Goal: Task Accomplishment & Management: Manage account settings

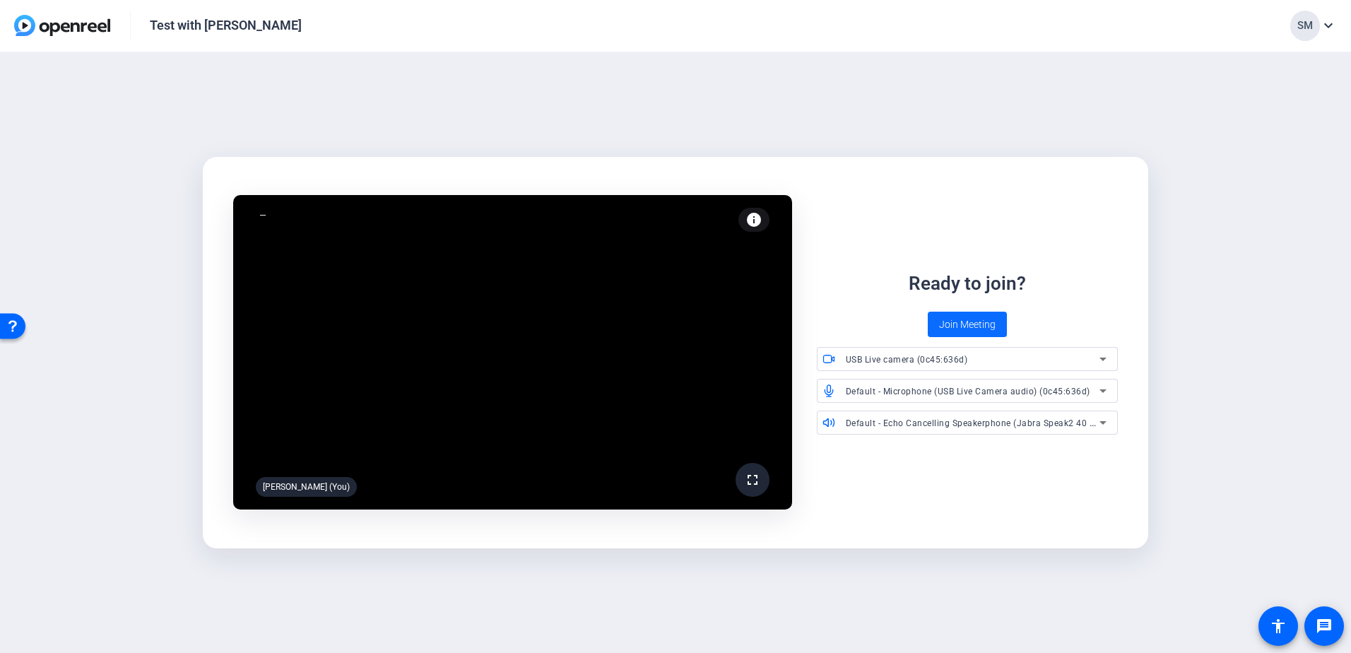
click at [964, 318] on span "Join Meeting" at bounding box center [967, 324] width 57 height 15
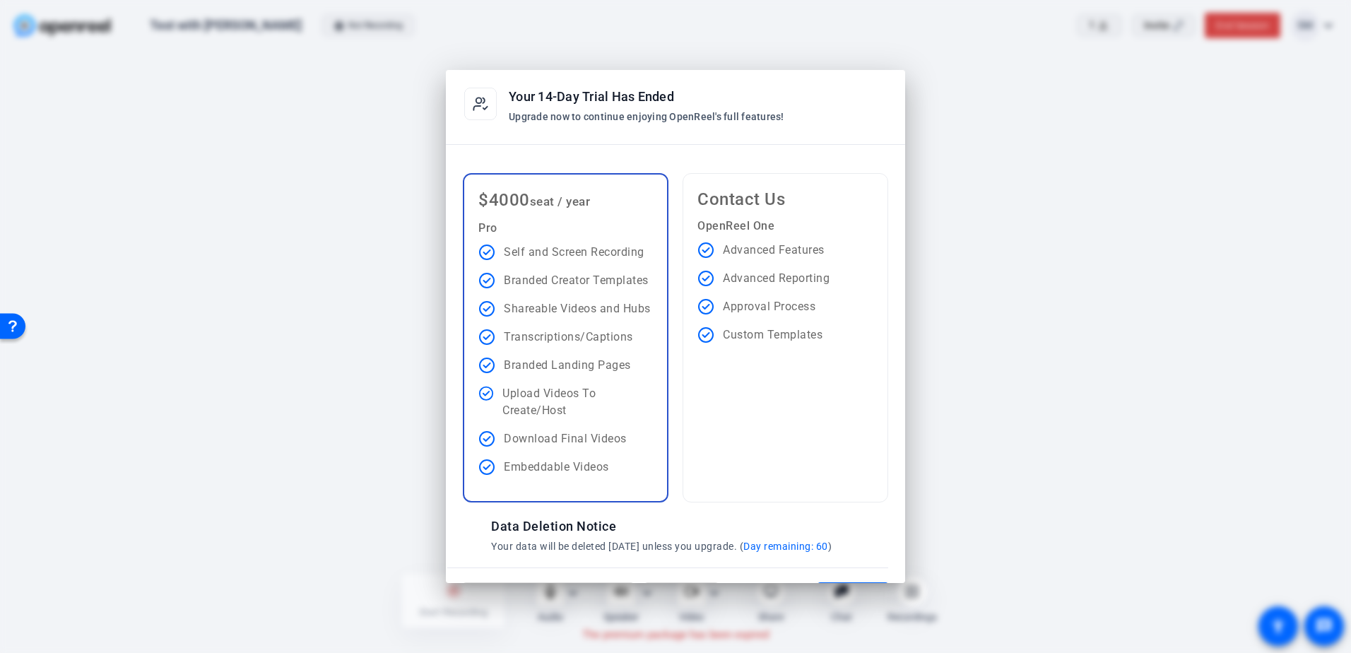
click at [275, 140] on div at bounding box center [675, 326] width 1351 height 653
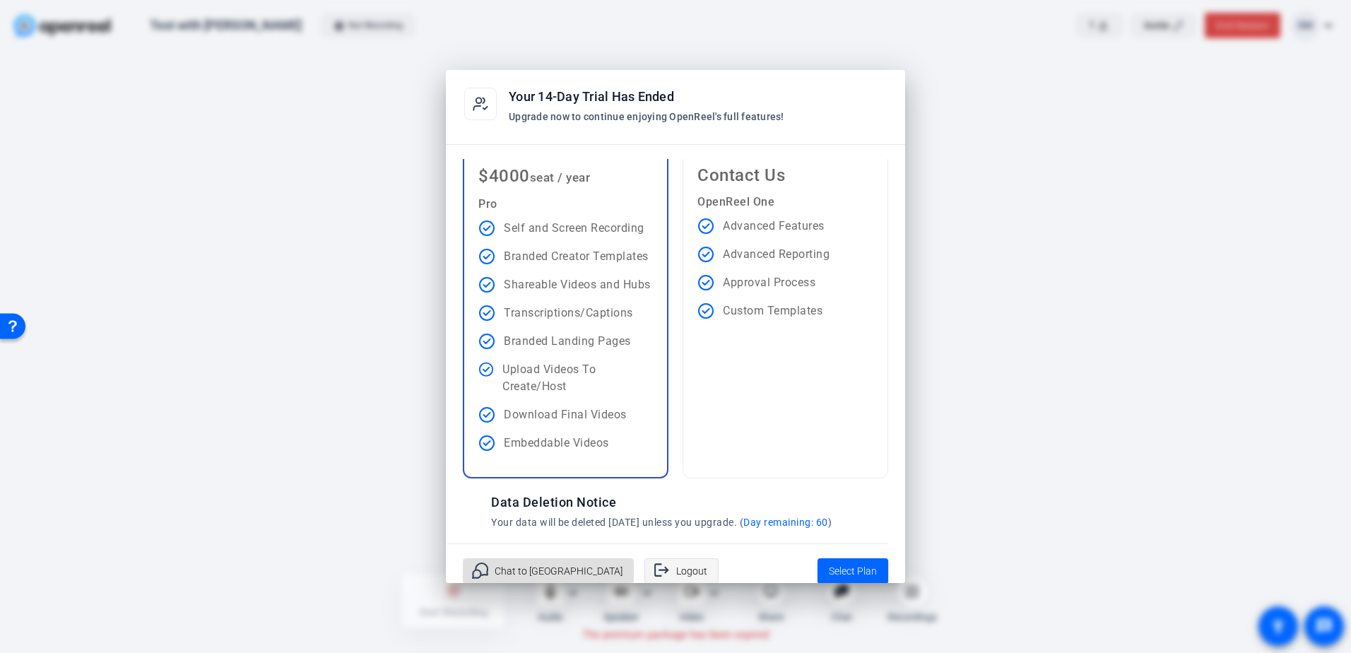
click at [645, 567] on span at bounding box center [681, 571] width 73 height 34
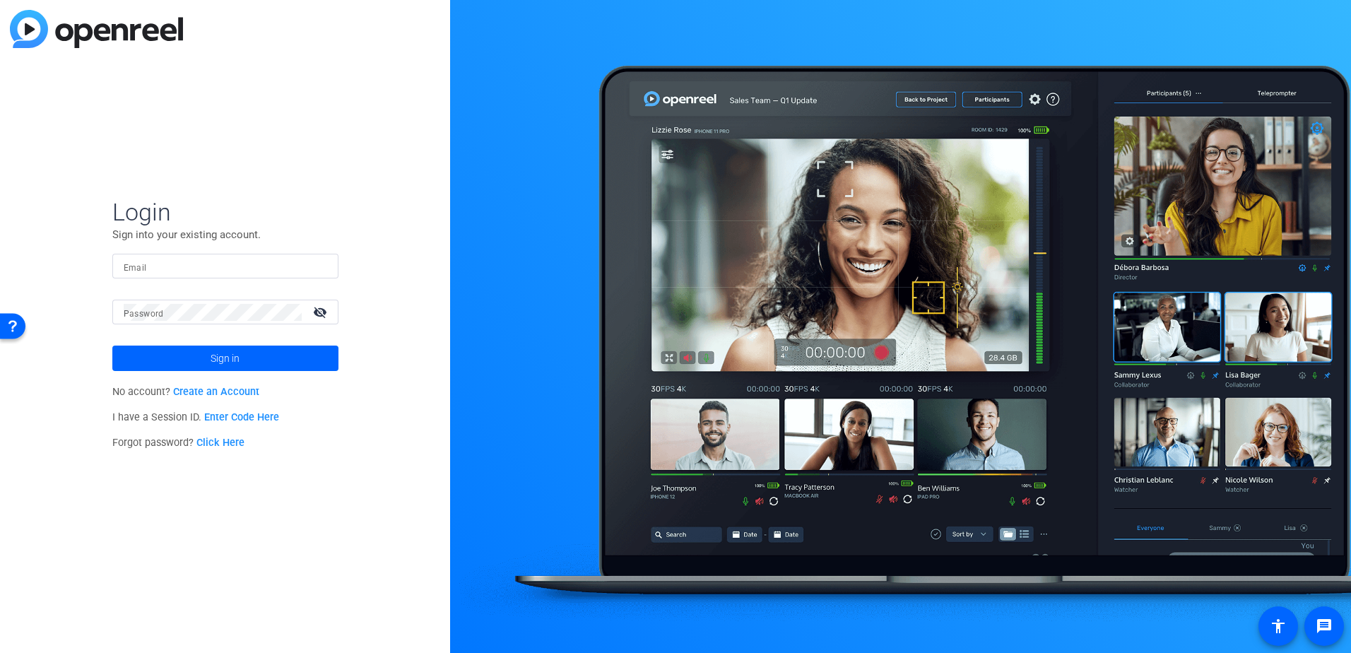
type input "[PERSON_NAME][EMAIL_ADDRESS][PERSON_NAME][DOMAIN_NAME]"
click at [188, 355] on span at bounding box center [225, 358] width 226 height 34
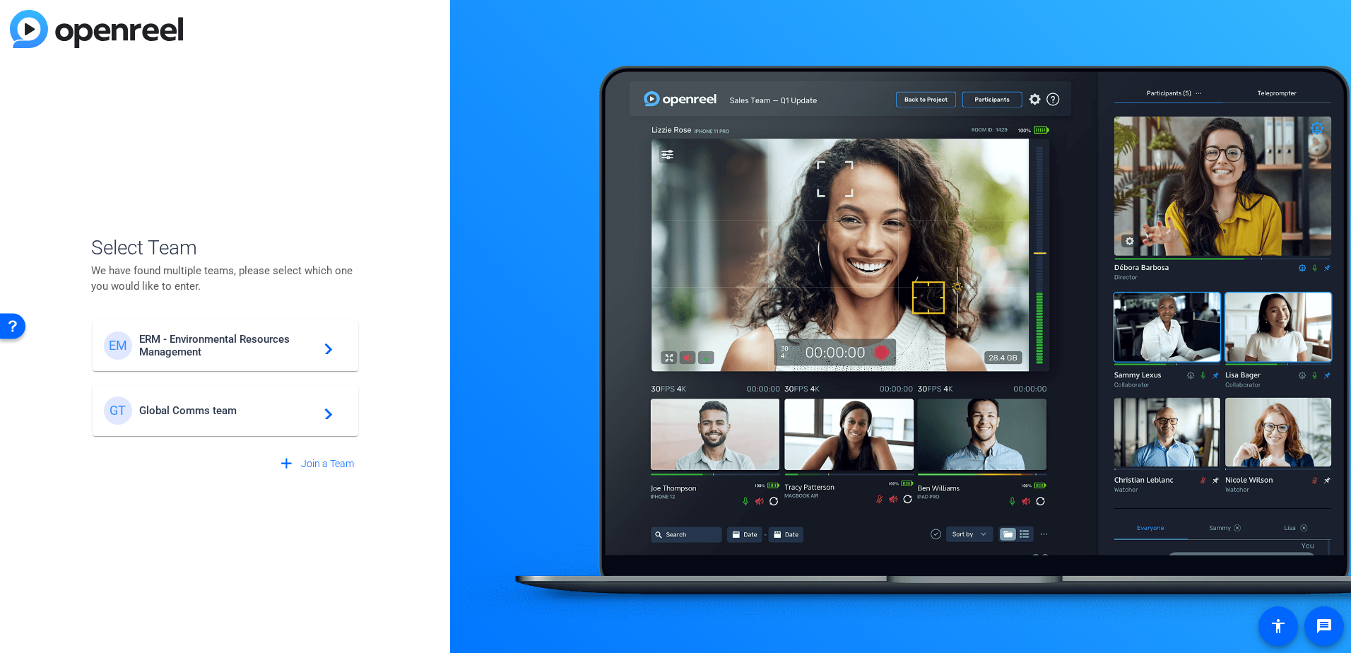
click at [195, 404] on span "Global Comms team" at bounding box center [227, 410] width 177 height 13
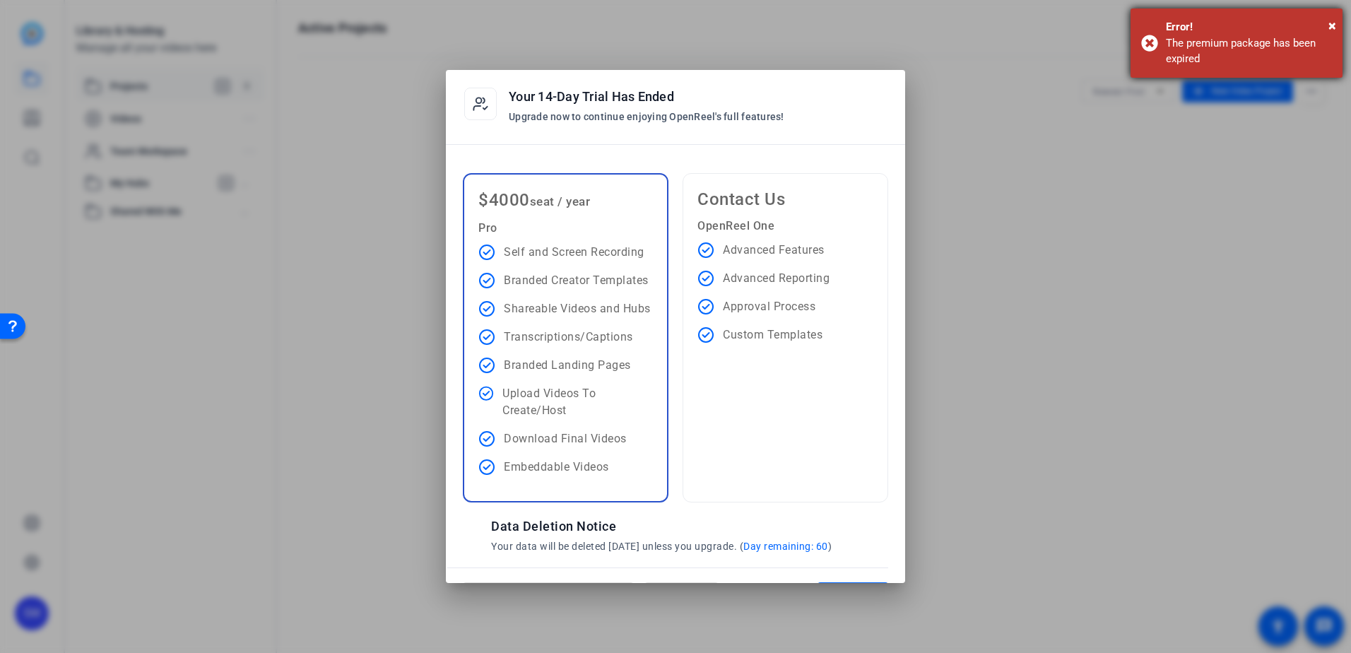
click at [1326, 20] on div "Error!" at bounding box center [1249, 27] width 166 height 16
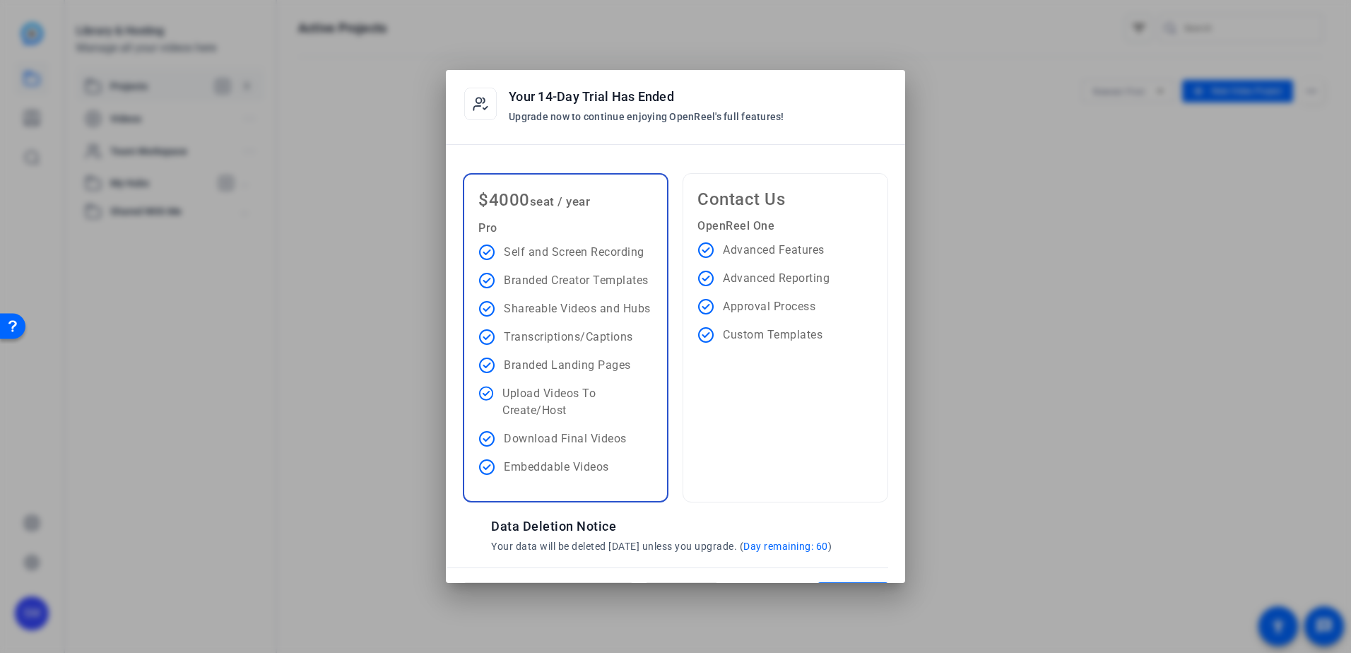
click at [378, 147] on div at bounding box center [675, 326] width 1351 height 653
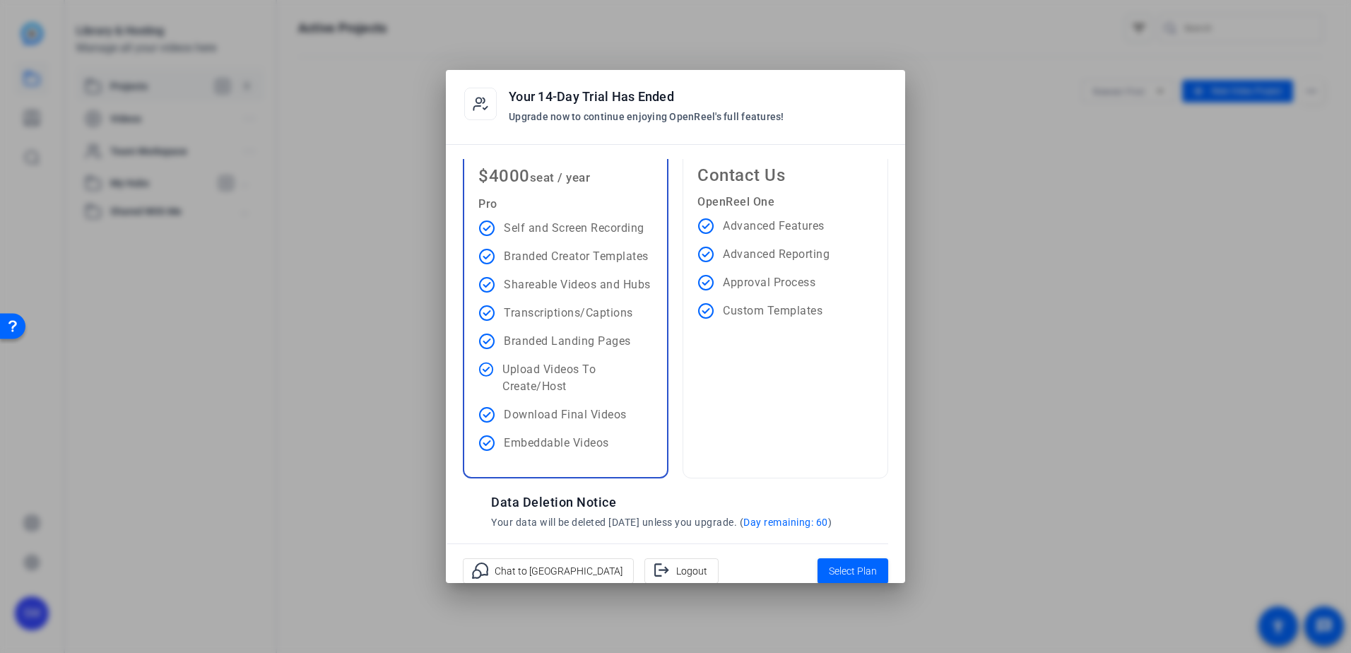
drag, startPoint x: 947, startPoint y: 361, endPoint x: 876, endPoint y: 295, distance: 97.0
click at [947, 361] on div at bounding box center [675, 326] width 1351 height 653
click at [408, 174] on div at bounding box center [675, 326] width 1351 height 653
click at [676, 567] on span "Logout" at bounding box center [691, 570] width 31 height 27
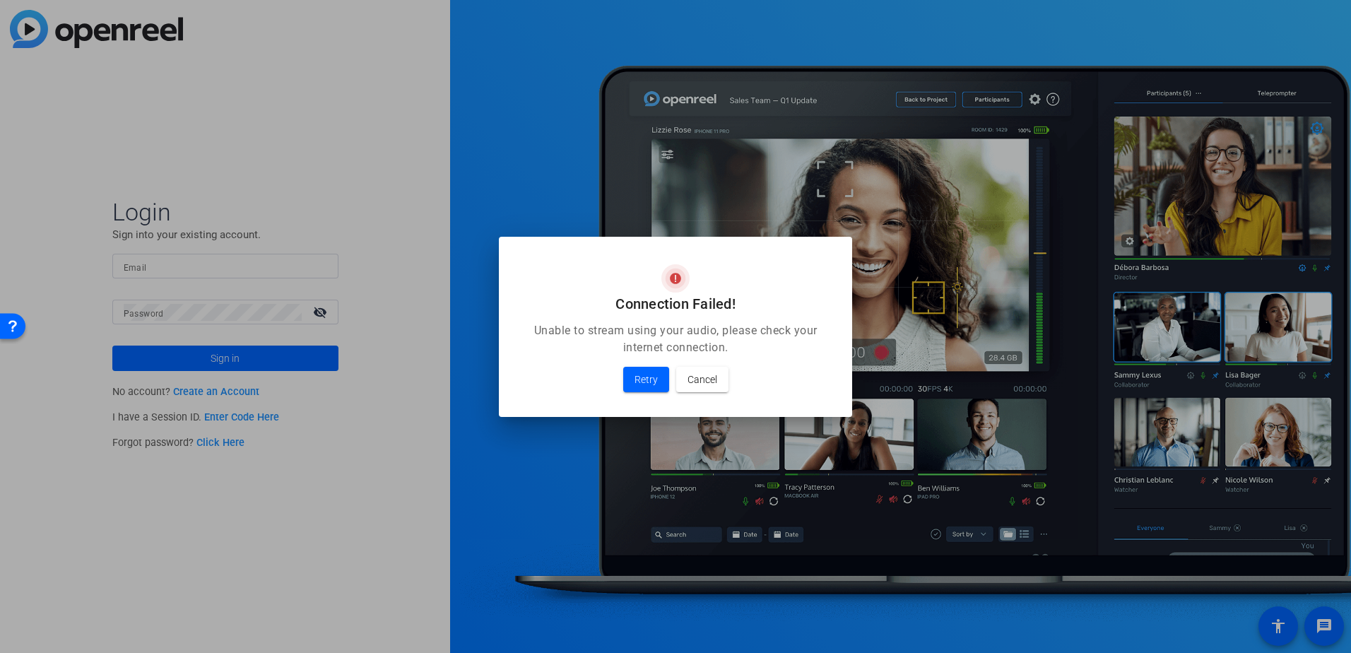
type input "[PERSON_NAME][EMAIL_ADDRESS][PERSON_NAME][DOMAIN_NAME]"
click at [702, 380] on span "Cancel" at bounding box center [702, 379] width 30 height 17
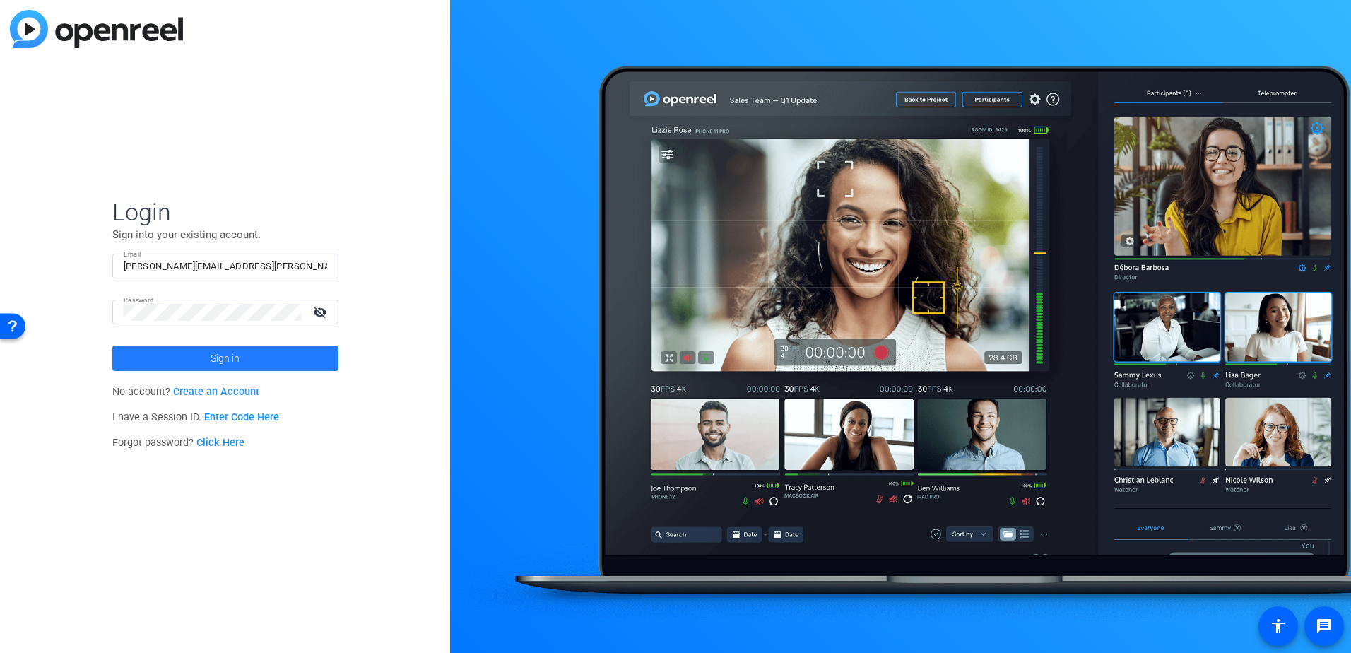
click at [170, 353] on span at bounding box center [225, 358] width 226 height 34
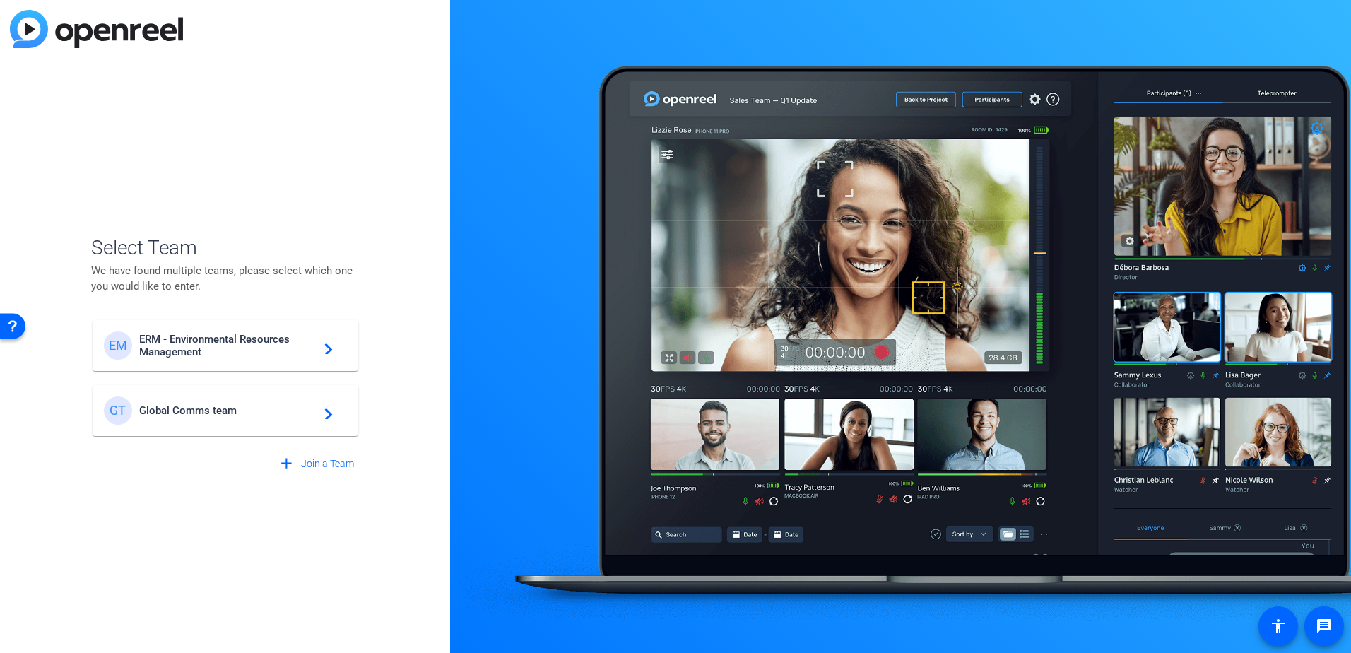
click at [175, 339] on span "ERM - Environmental Resources Management" at bounding box center [227, 345] width 177 height 25
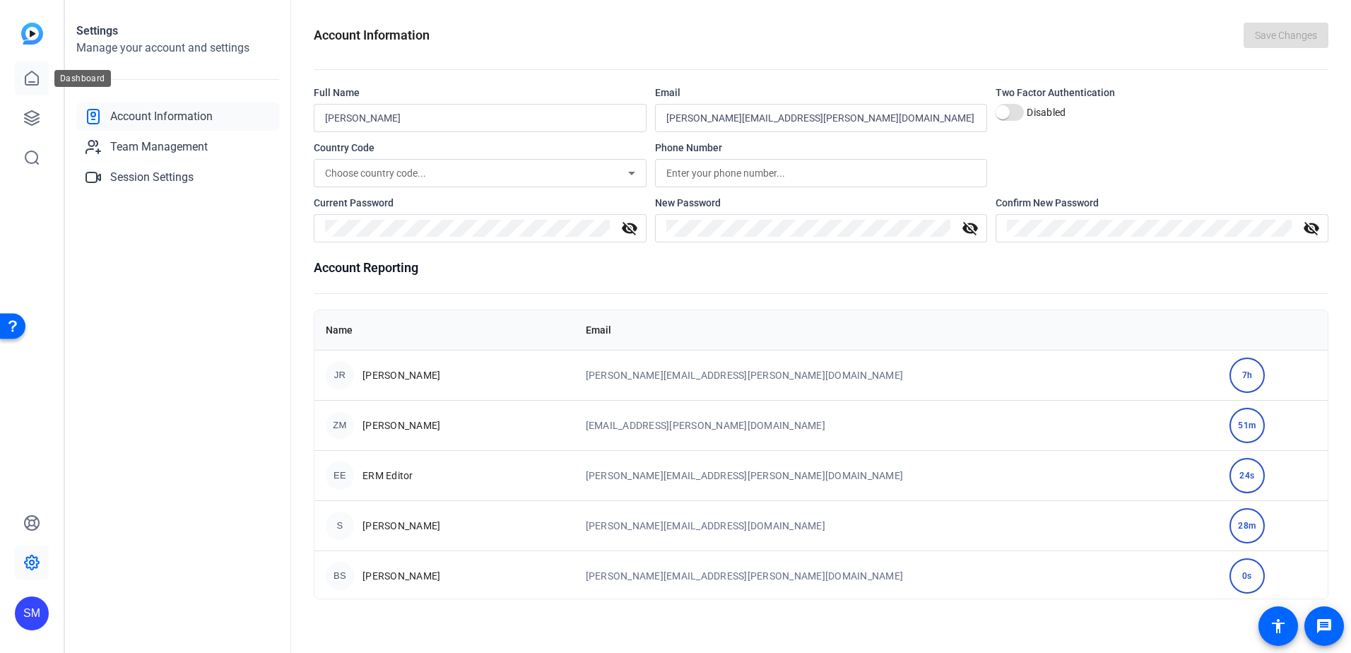
click at [32, 77] on icon at bounding box center [31, 78] width 17 height 17
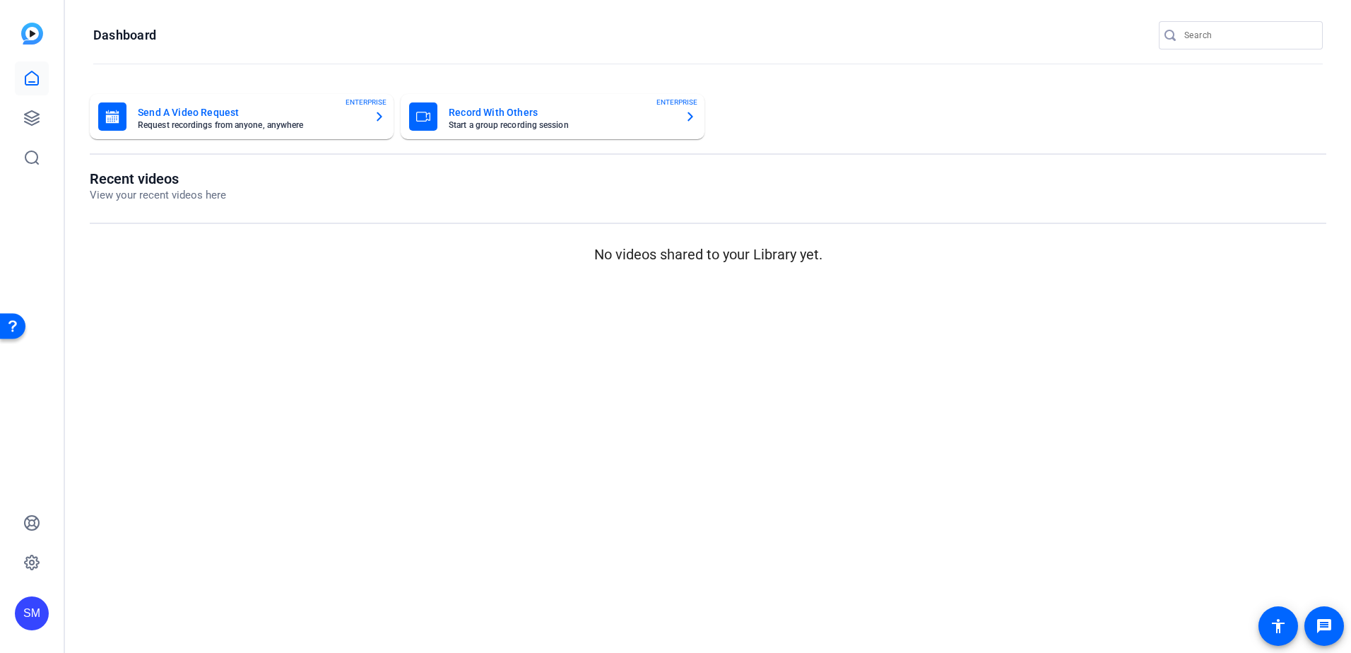
click at [206, 112] on mat-card-title "Send A Video Request" at bounding box center [250, 112] width 225 height 17
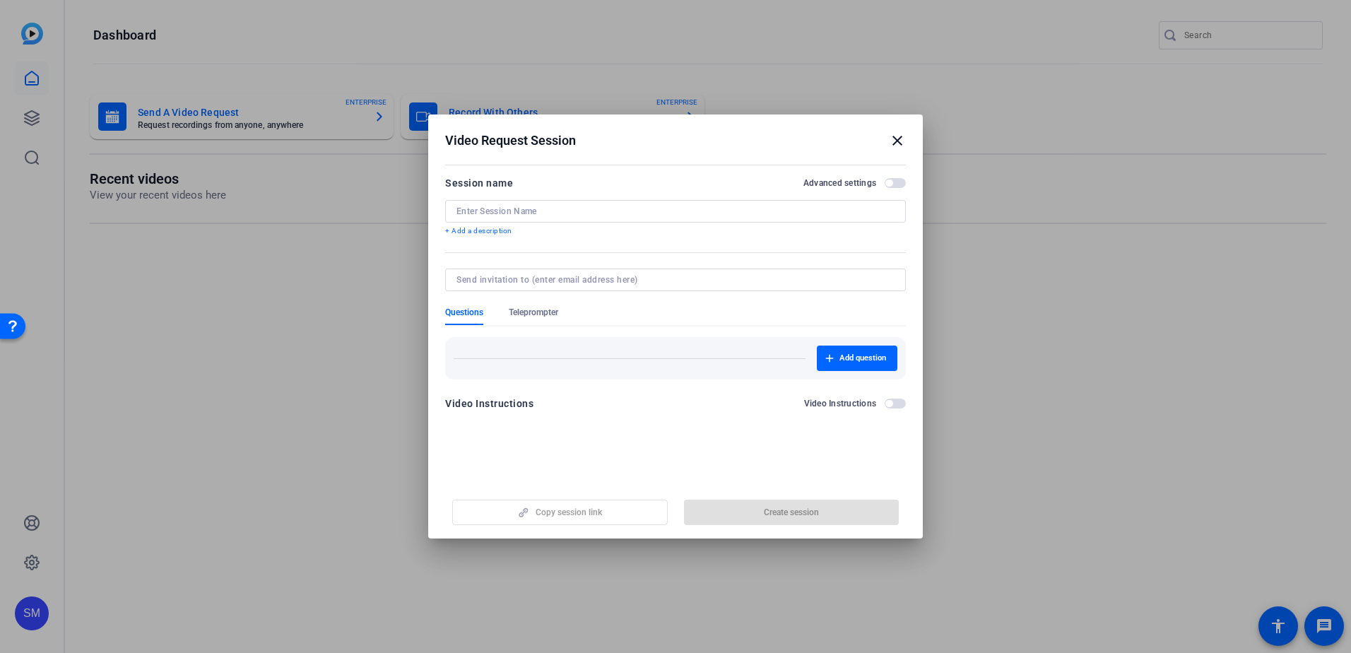
click at [502, 211] on input at bounding box center [675, 211] width 438 height 11
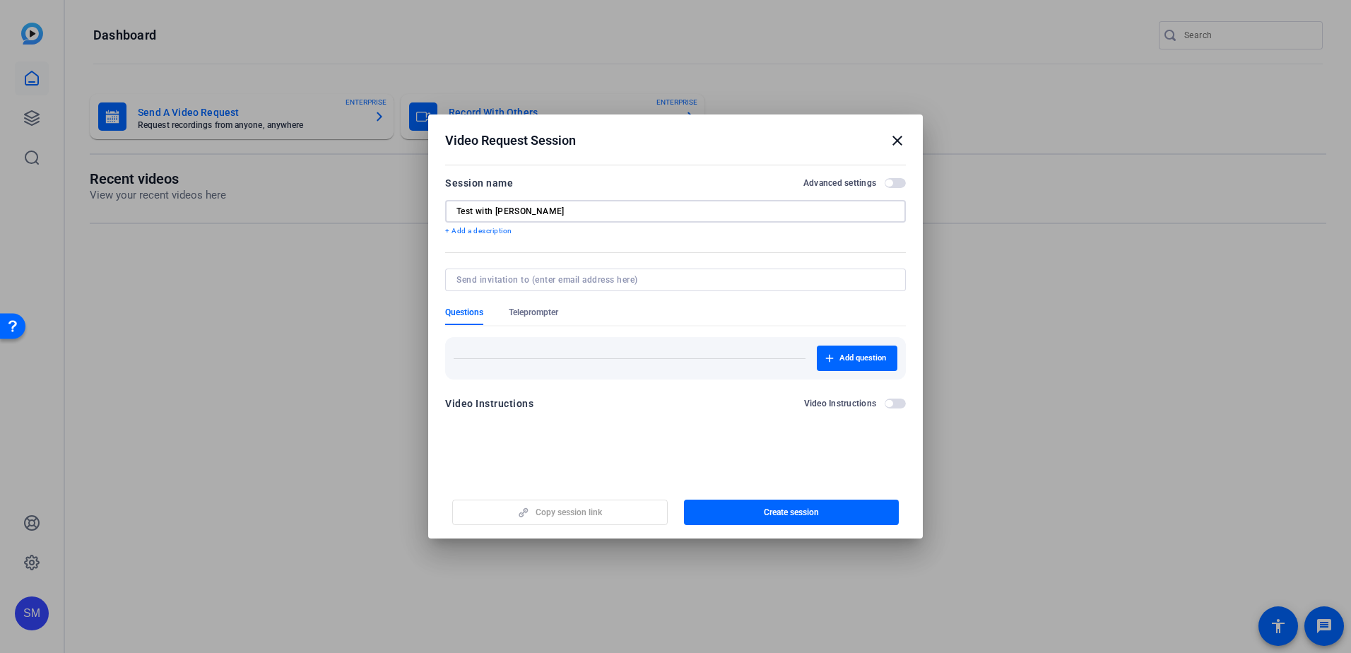
type input "Test with [PERSON_NAME]"
click at [582, 232] on p "+ Add a description" at bounding box center [675, 230] width 461 height 11
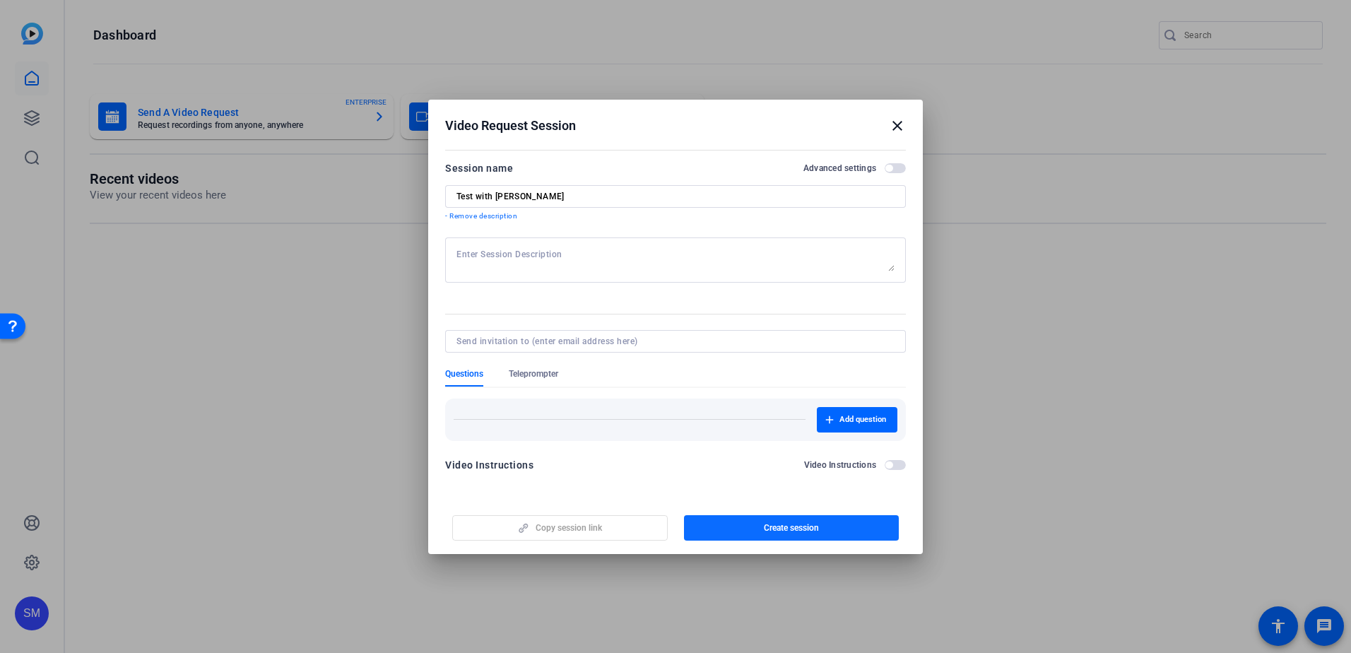
click at [790, 526] on span "Create session" at bounding box center [791, 527] width 55 height 11
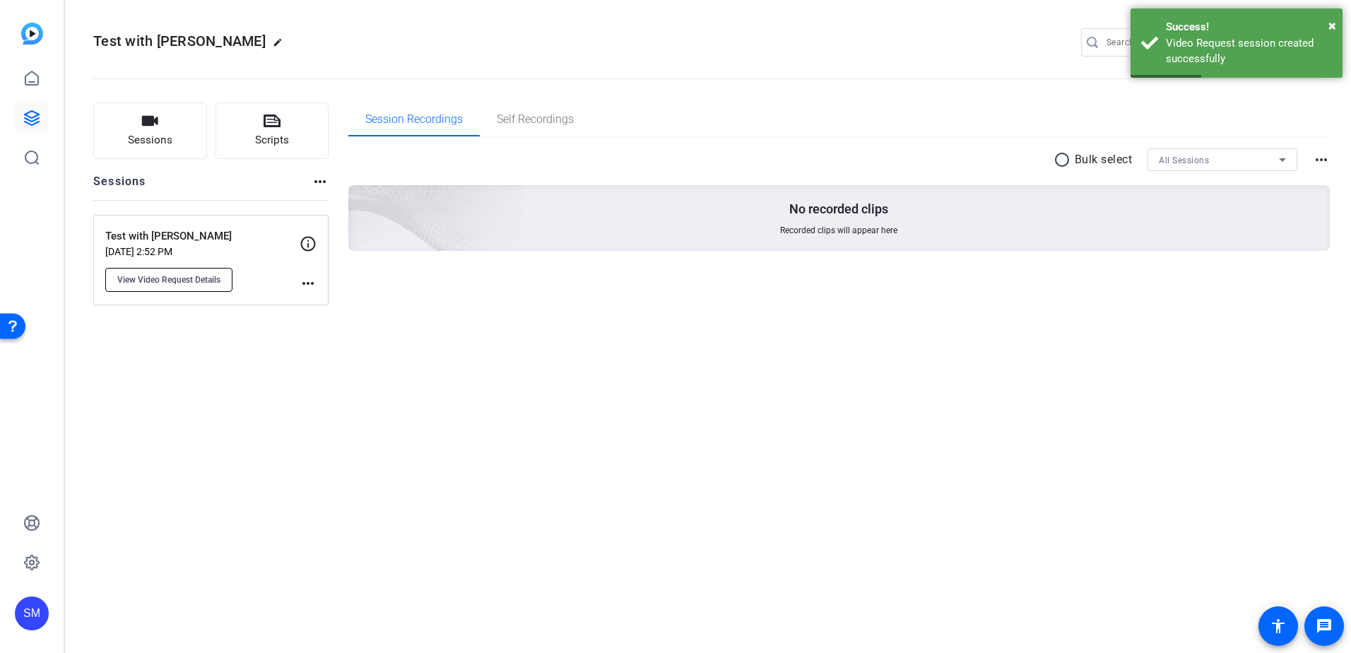
click at [178, 276] on span "View Video Request Details" at bounding box center [168, 279] width 103 height 11
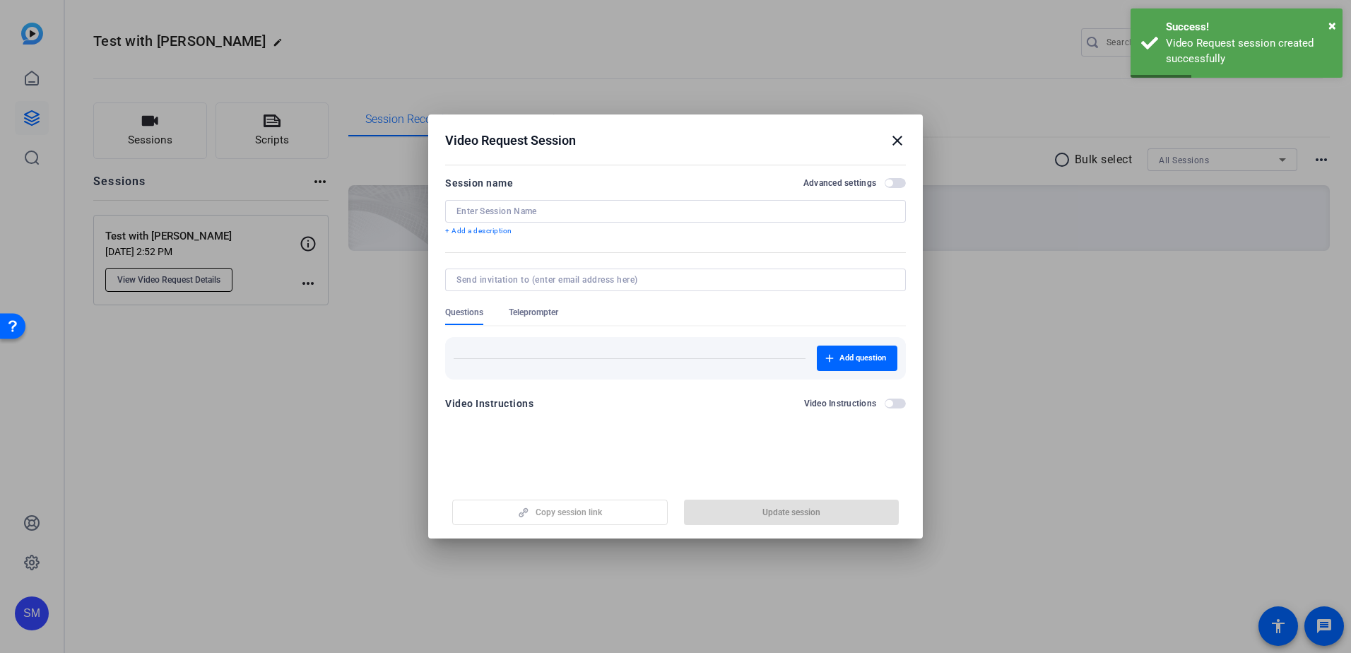
type input "Test with [PERSON_NAME]"
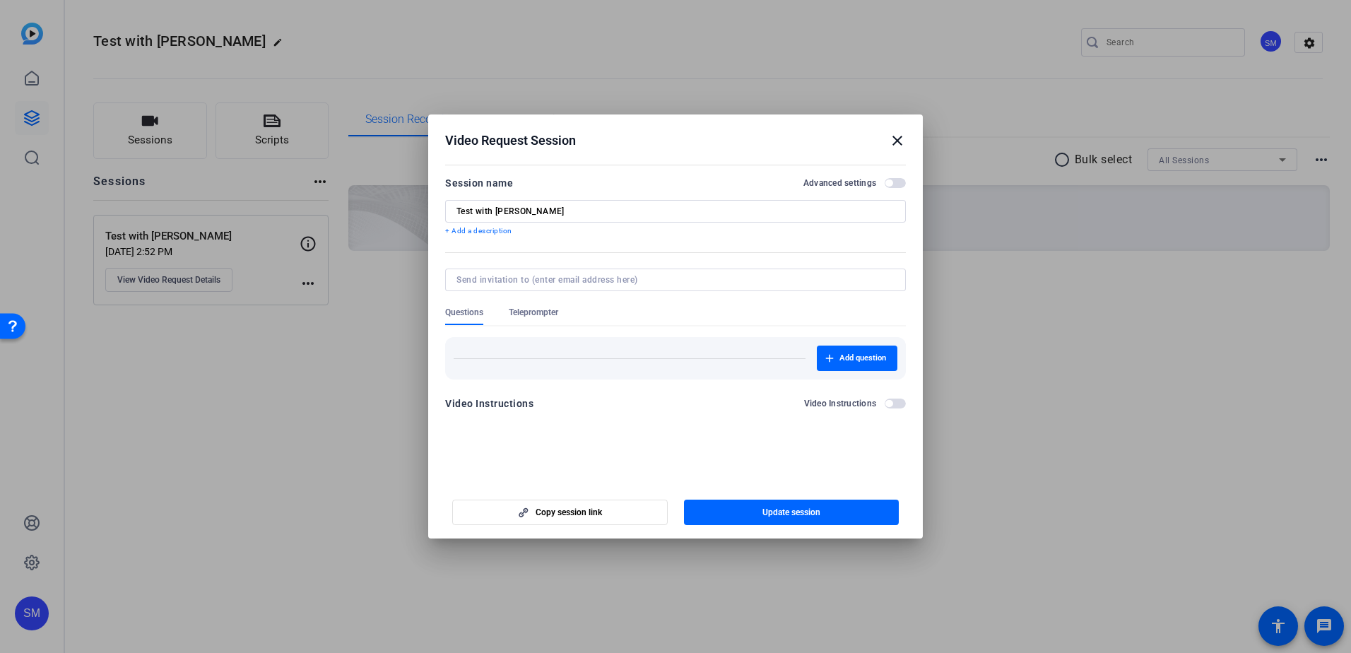
click at [518, 315] on span "Teleprompter" at bounding box center [533, 312] width 49 height 11
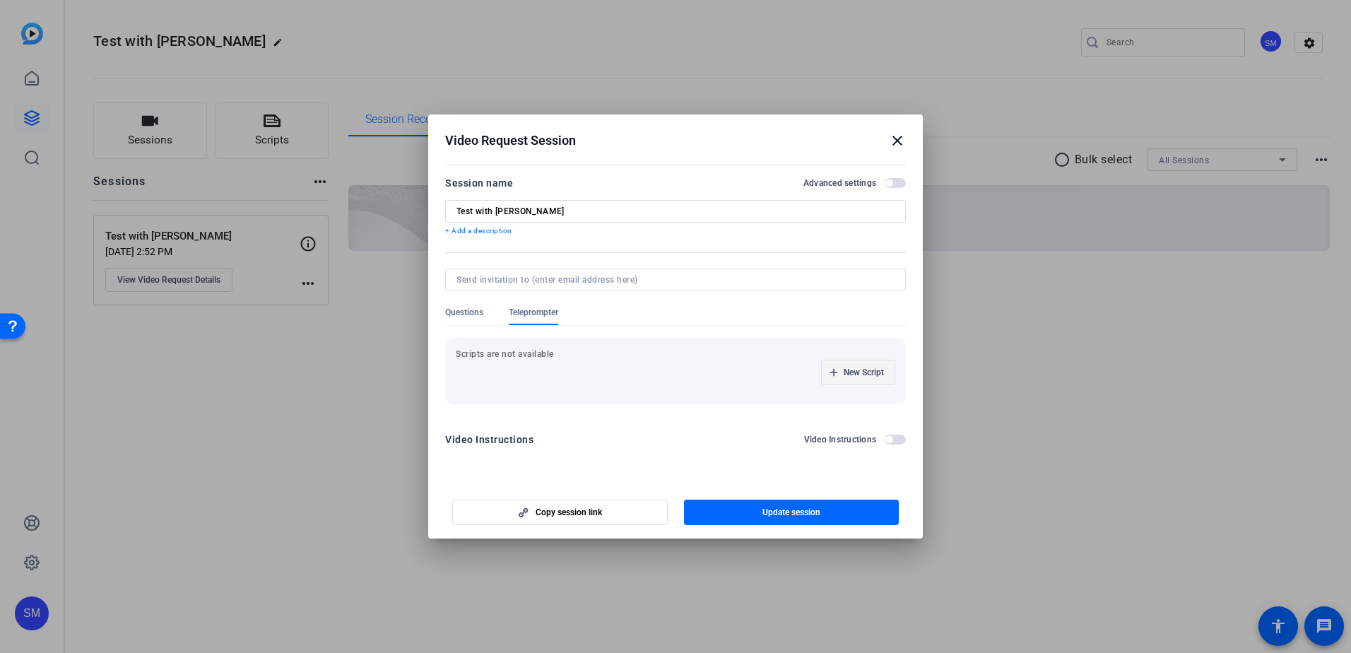
click at [850, 368] on span "New Script" at bounding box center [864, 372] width 40 height 11
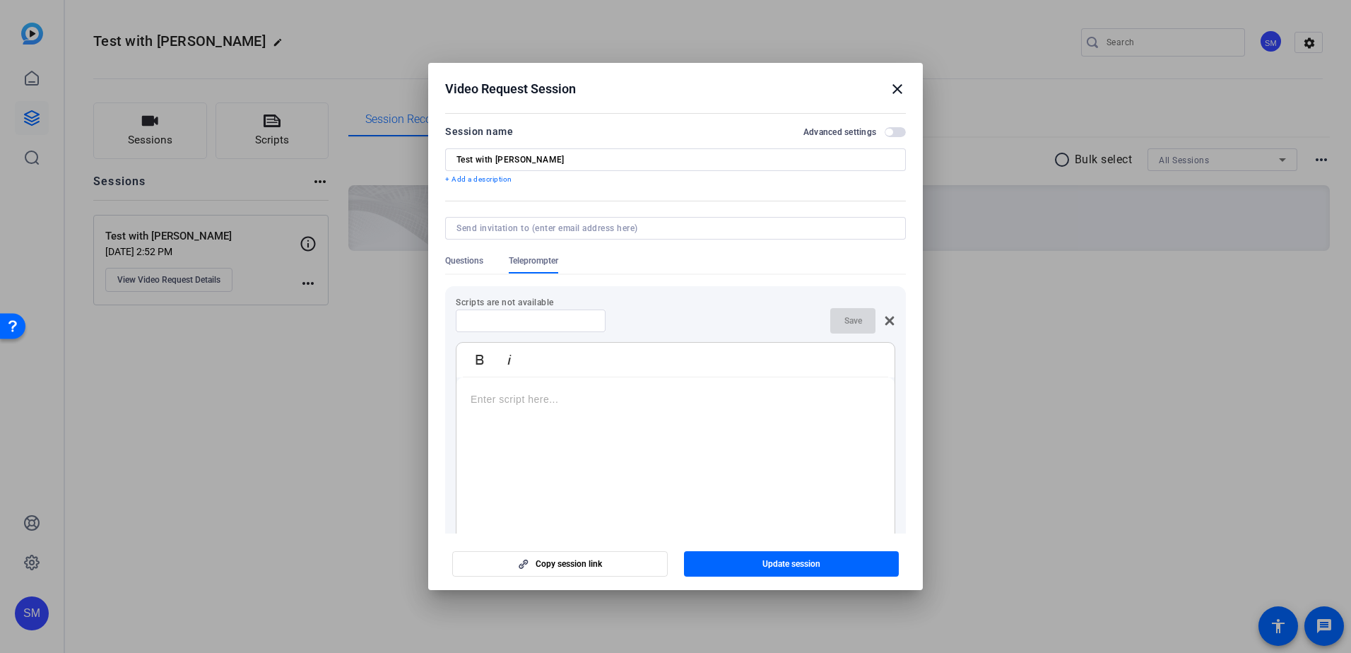
click at [555, 403] on p at bounding box center [676, 399] width 410 height 16
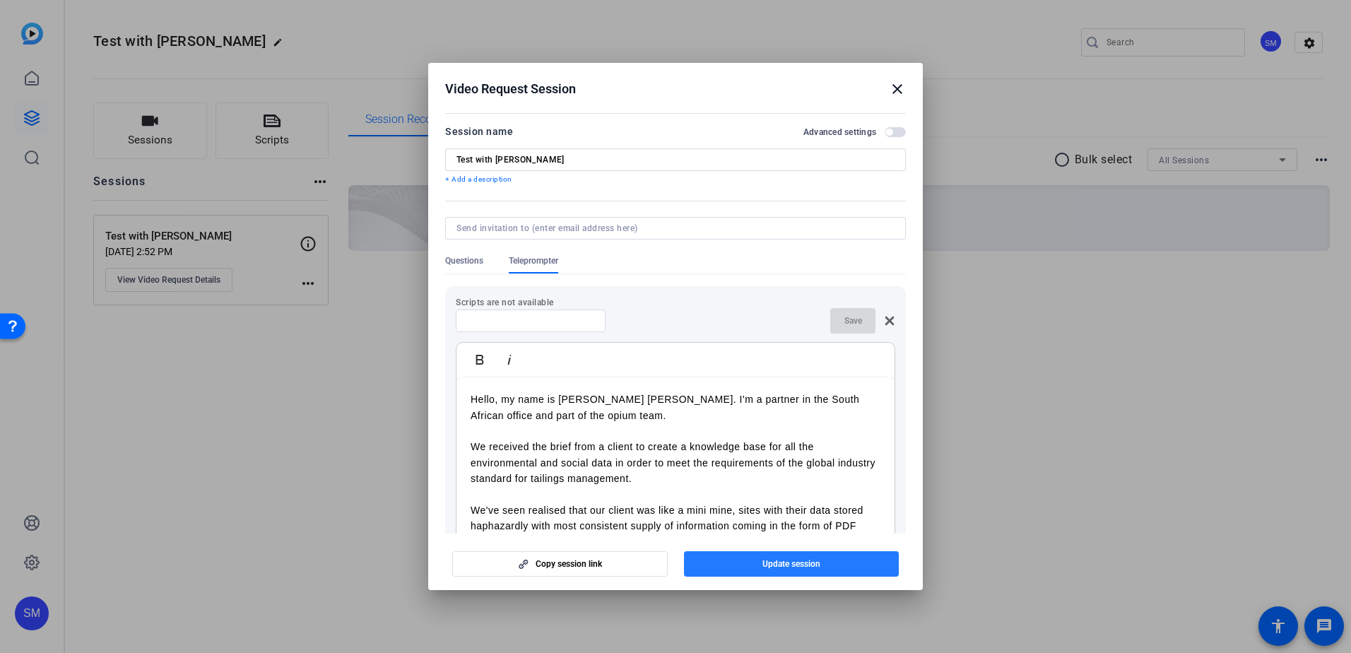
click at [755, 561] on span "button" at bounding box center [791, 564] width 215 height 34
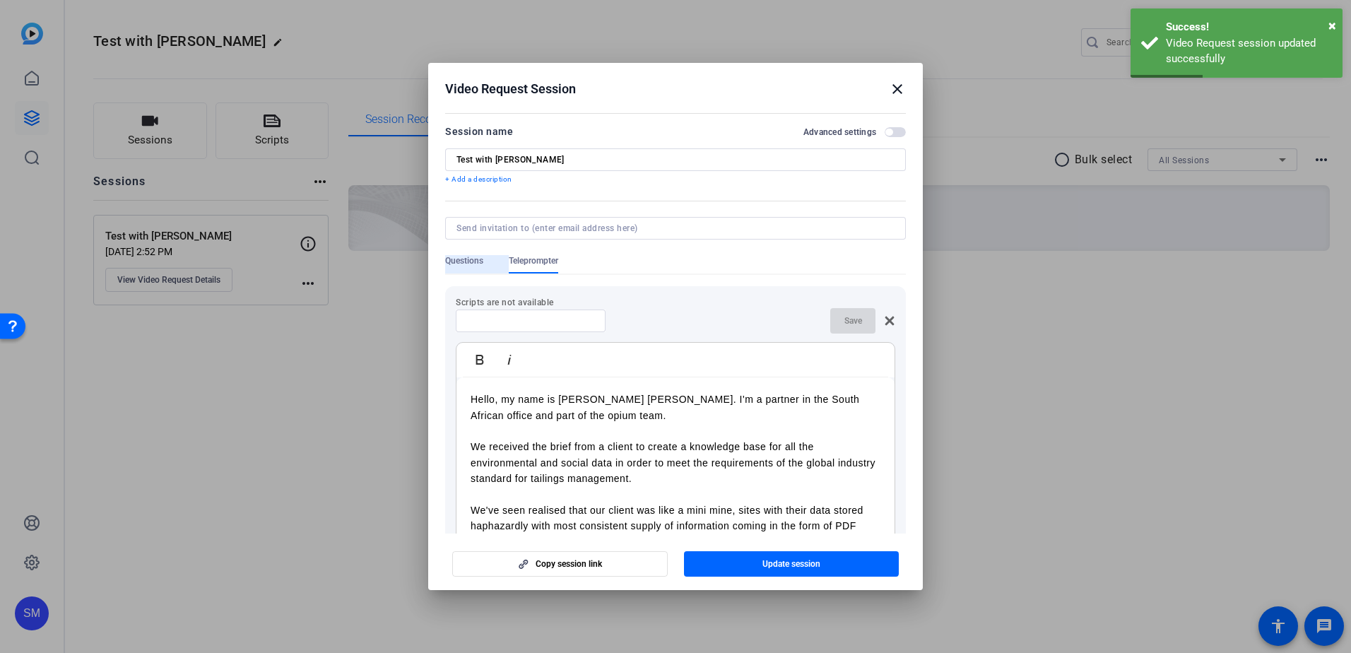
click at [462, 261] on span "Questions" at bounding box center [464, 260] width 38 height 11
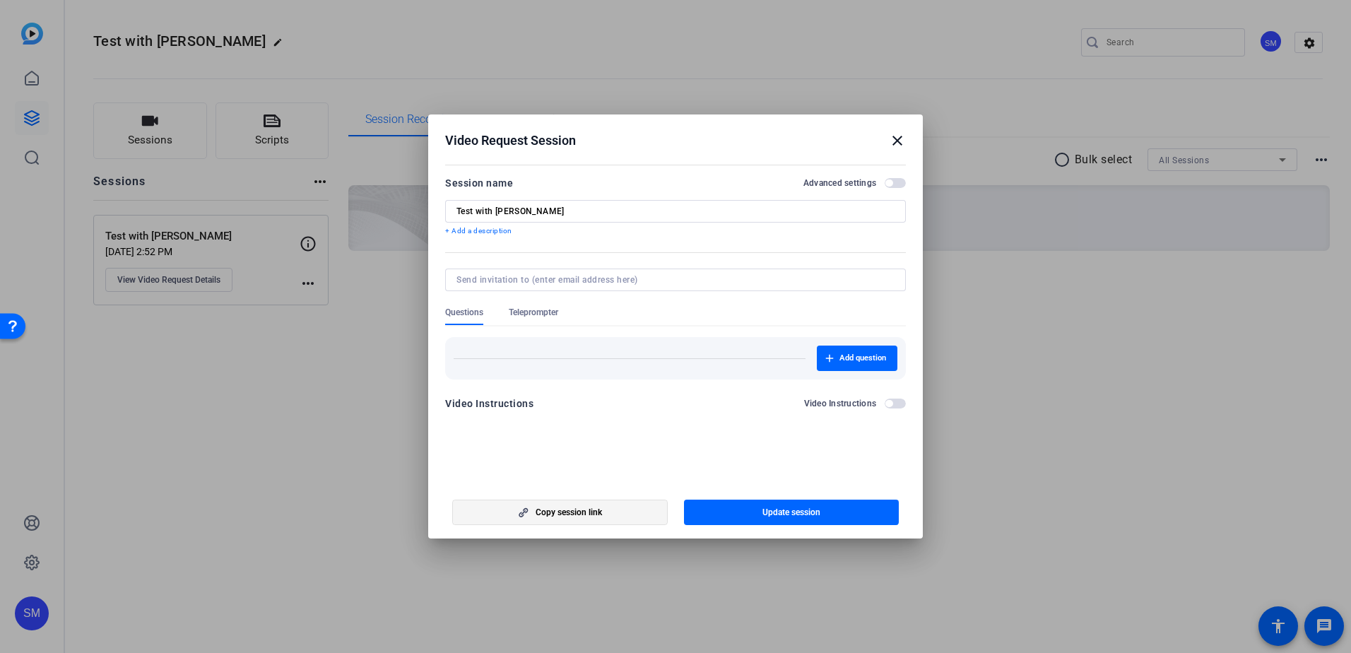
click at [614, 514] on span "button" at bounding box center [560, 512] width 214 height 34
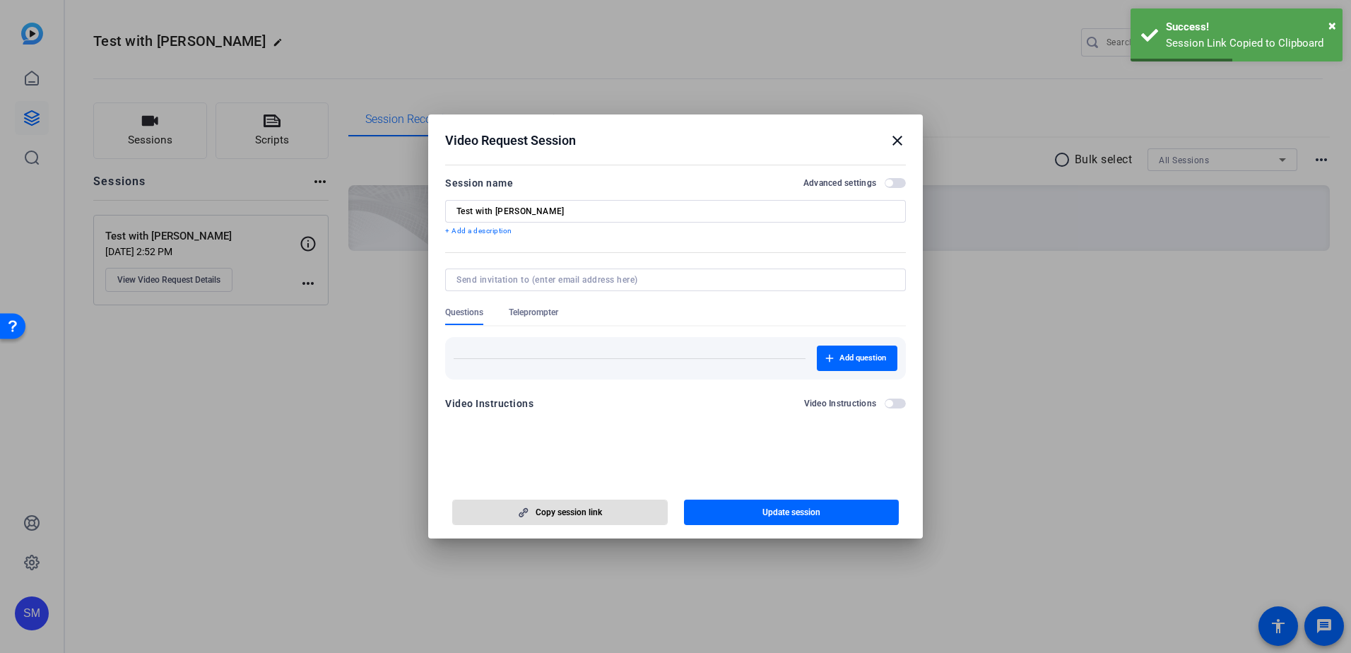
click at [888, 184] on span "button" at bounding box center [888, 182] width 7 height 7
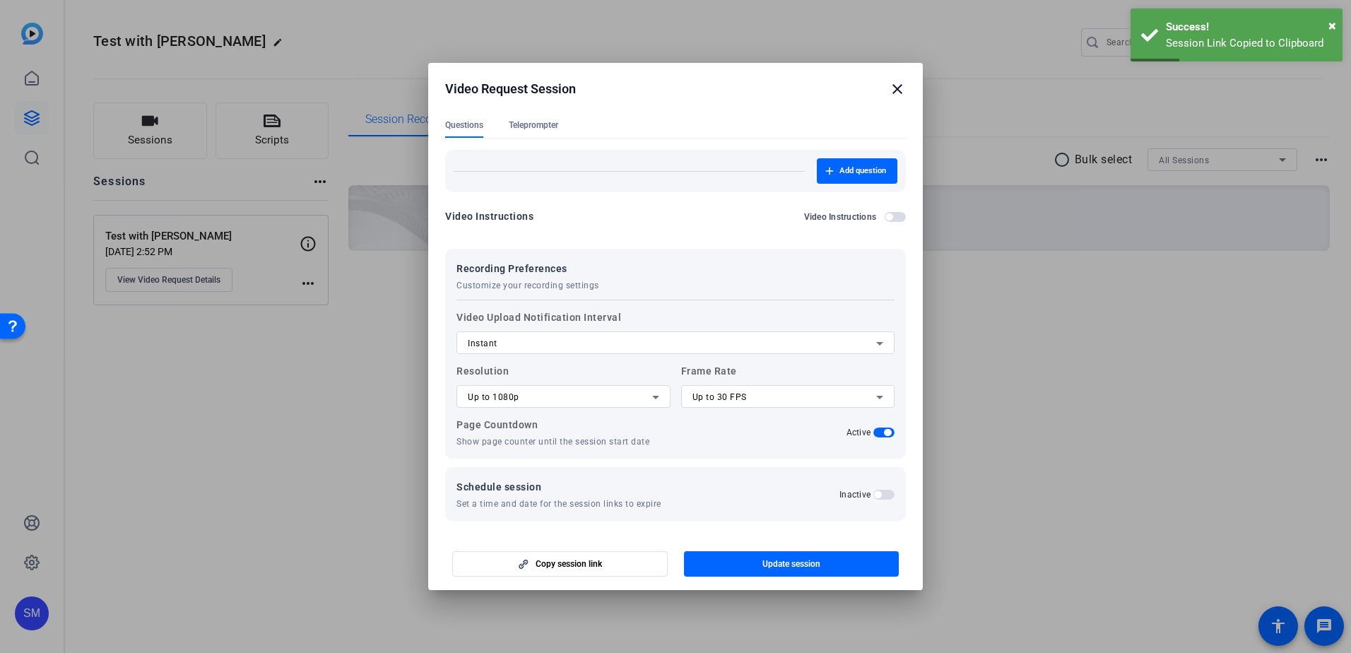
scroll to position [138, 0]
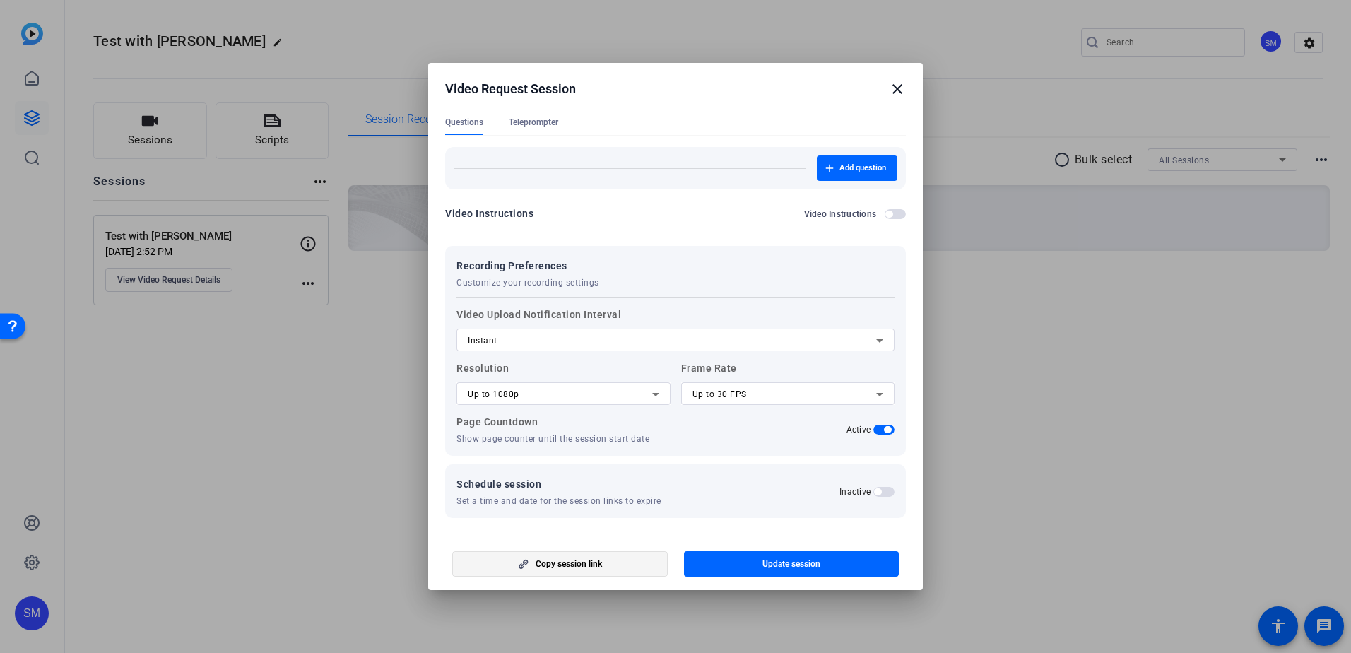
click at [573, 563] on span "Copy session link" at bounding box center [569, 563] width 66 height 11
click at [772, 566] on span "Update session" at bounding box center [791, 563] width 58 height 11
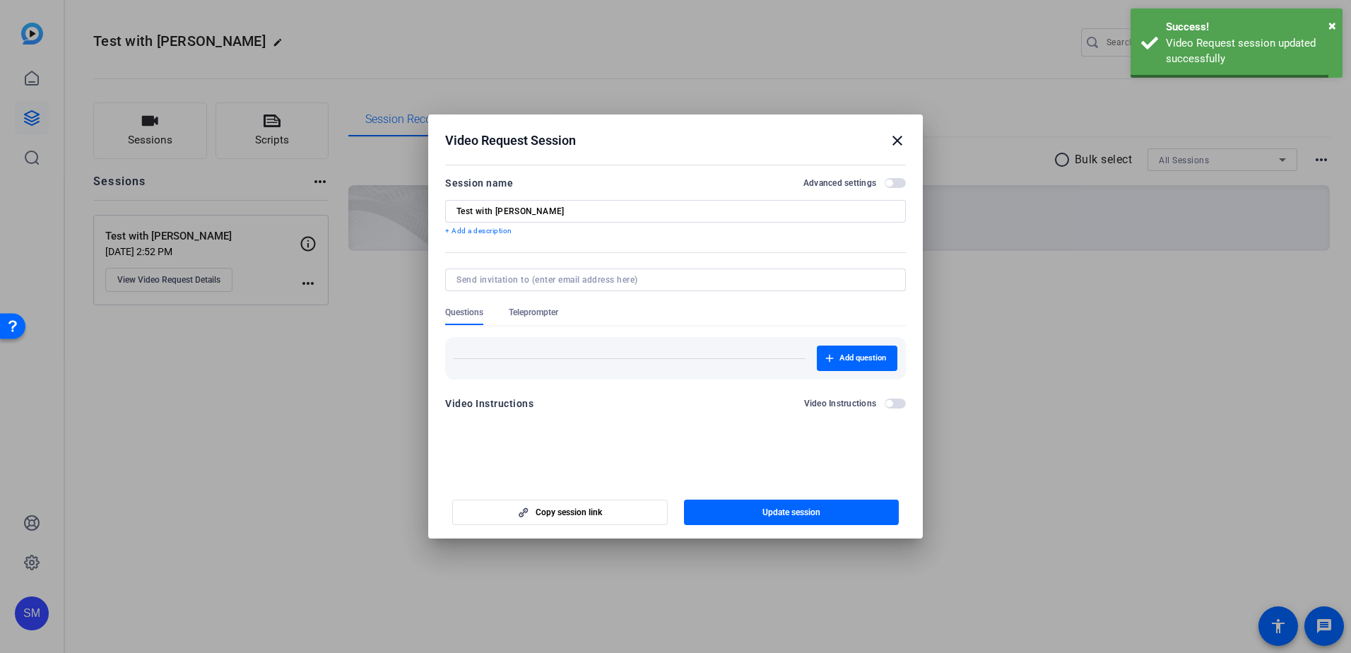
scroll to position [0, 0]
click at [899, 142] on mat-icon "close" at bounding box center [897, 140] width 17 height 17
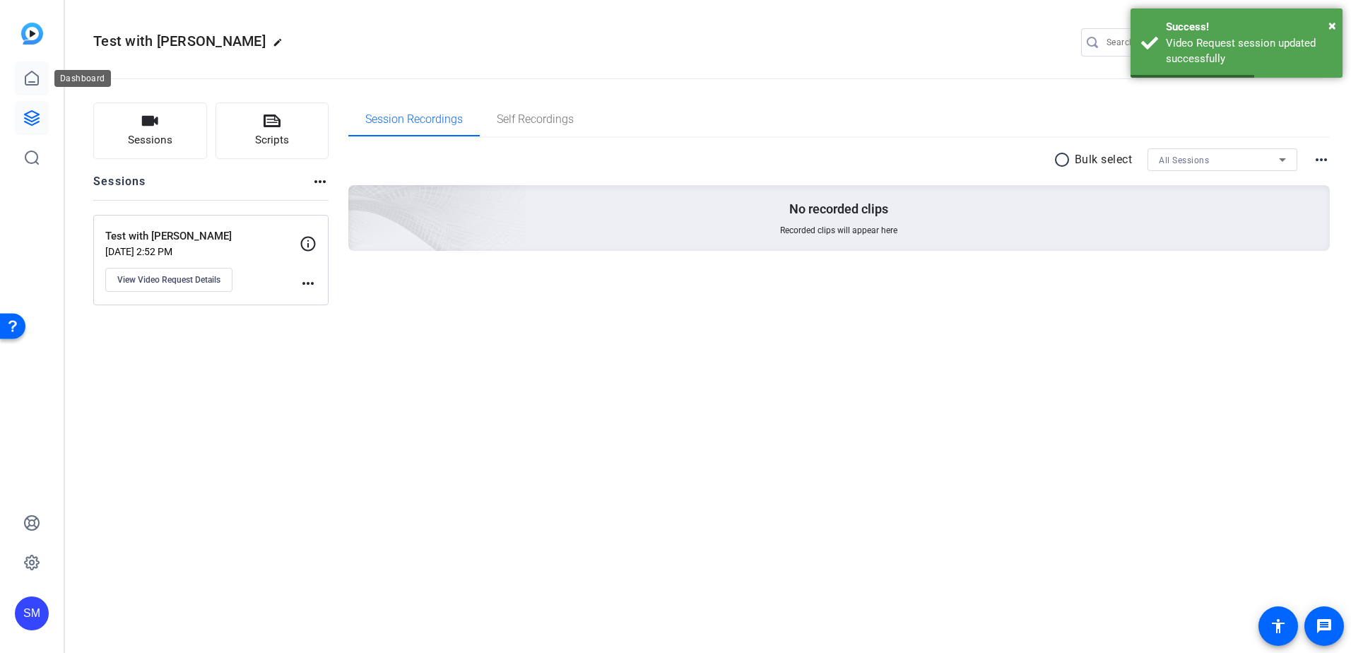
click at [36, 83] on icon at bounding box center [31, 78] width 17 height 17
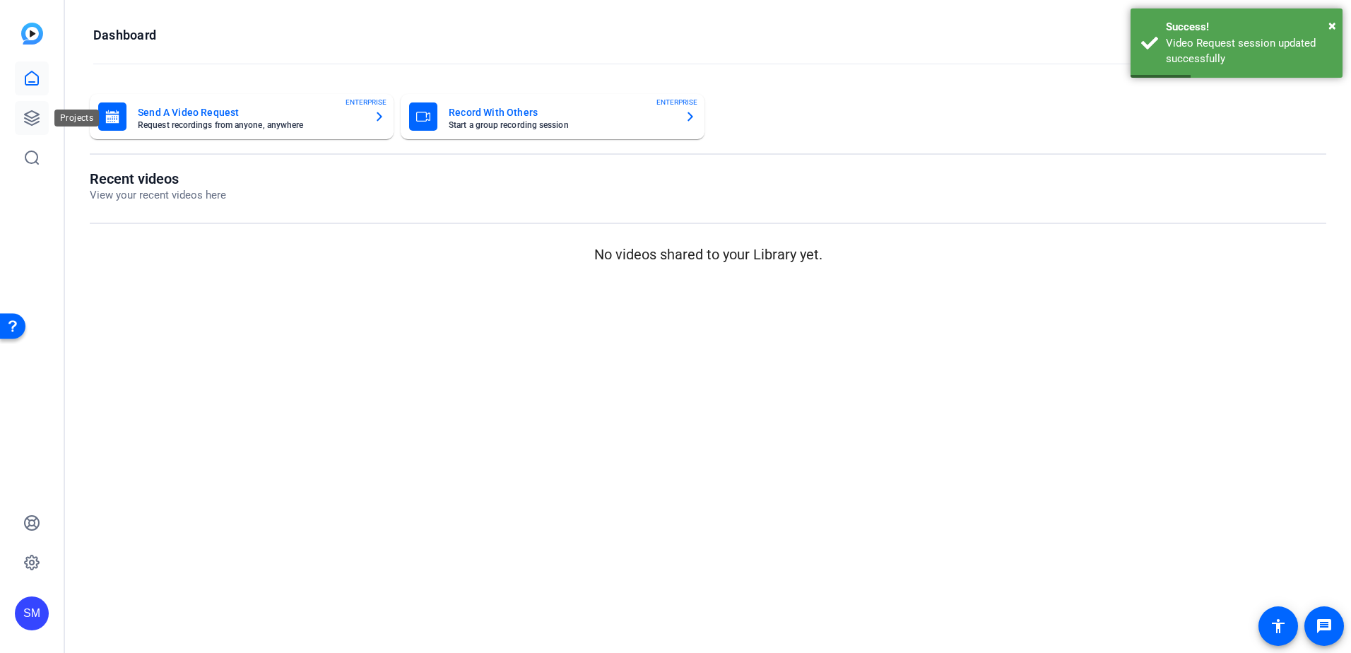
click at [25, 111] on link at bounding box center [32, 118] width 34 height 34
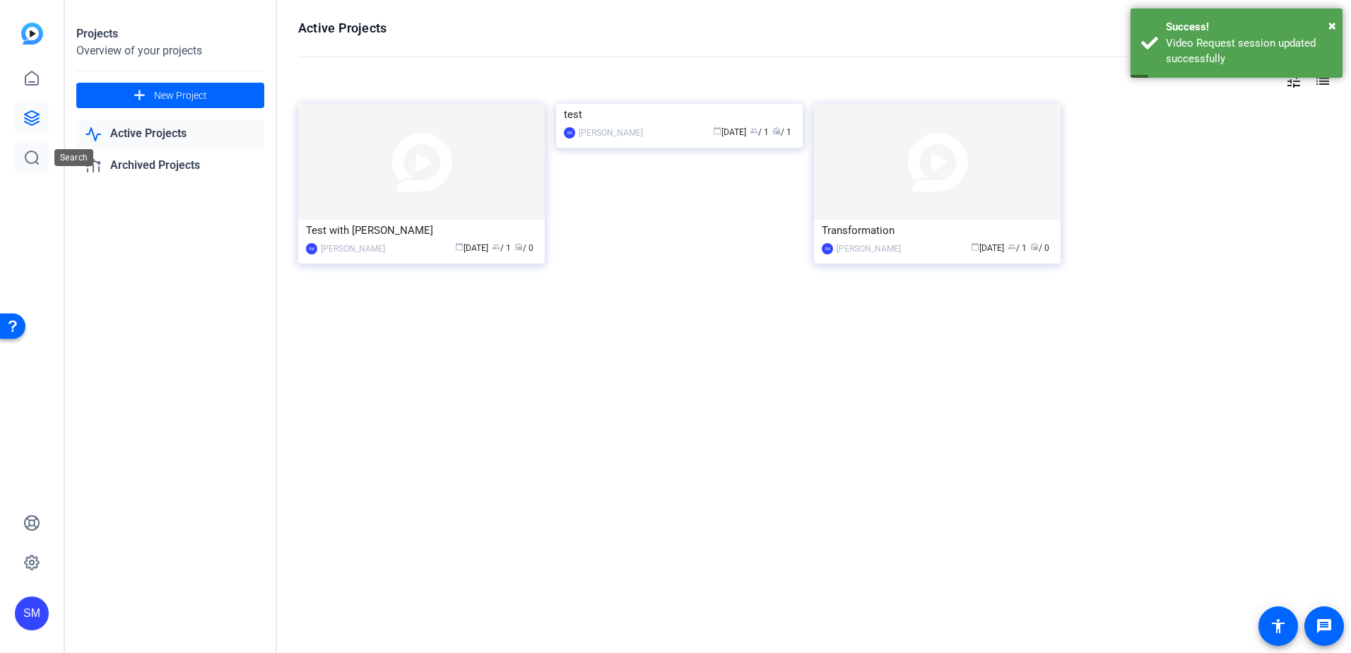
click at [32, 158] on icon at bounding box center [31, 157] width 17 height 17
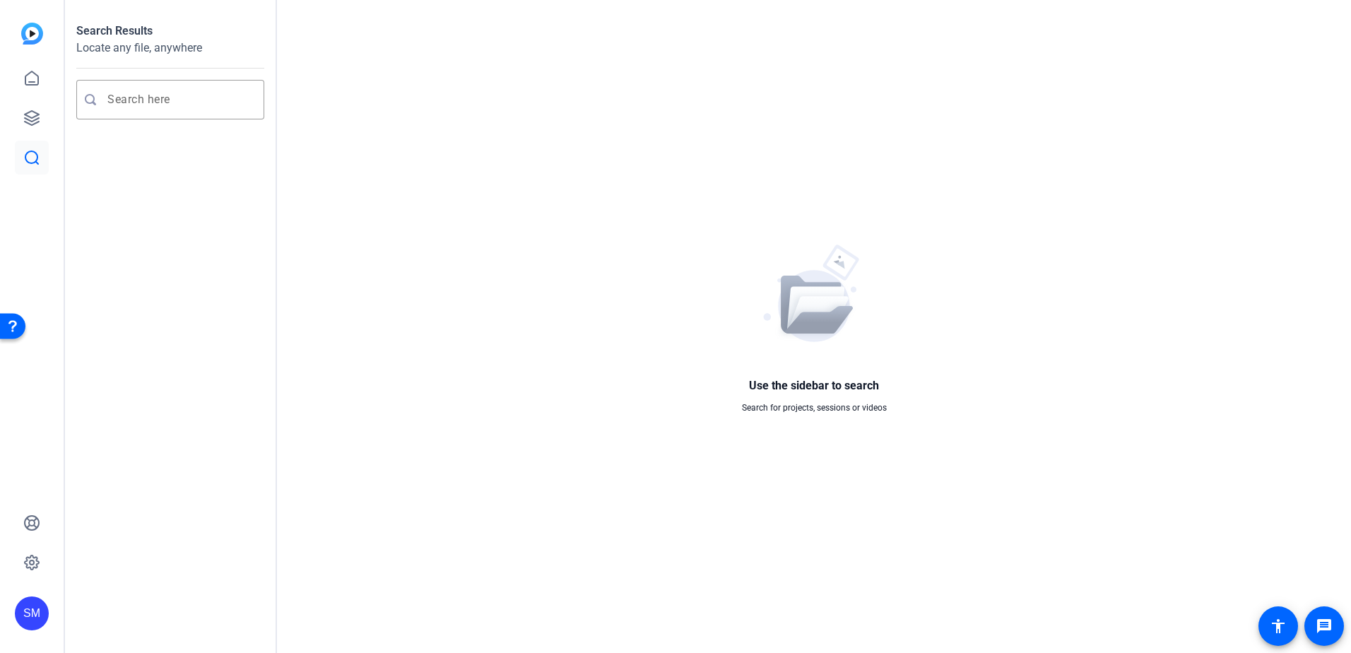
click at [33, 30] on img at bounding box center [32, 34] width 22 height 22
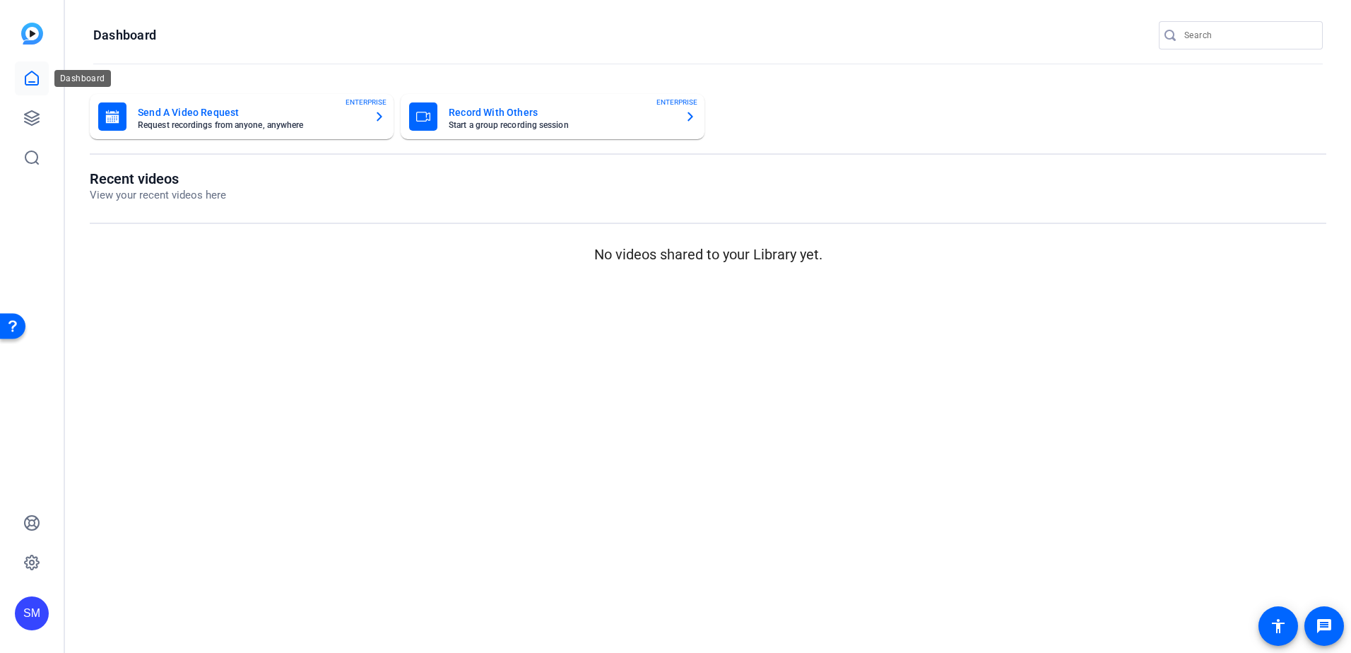
click at [25, 79] on icon at bounding box center [31, 77] width 13 height 13
click at [36, 608] on div "SM" at bounding box center [32, 613] width 34 height 34
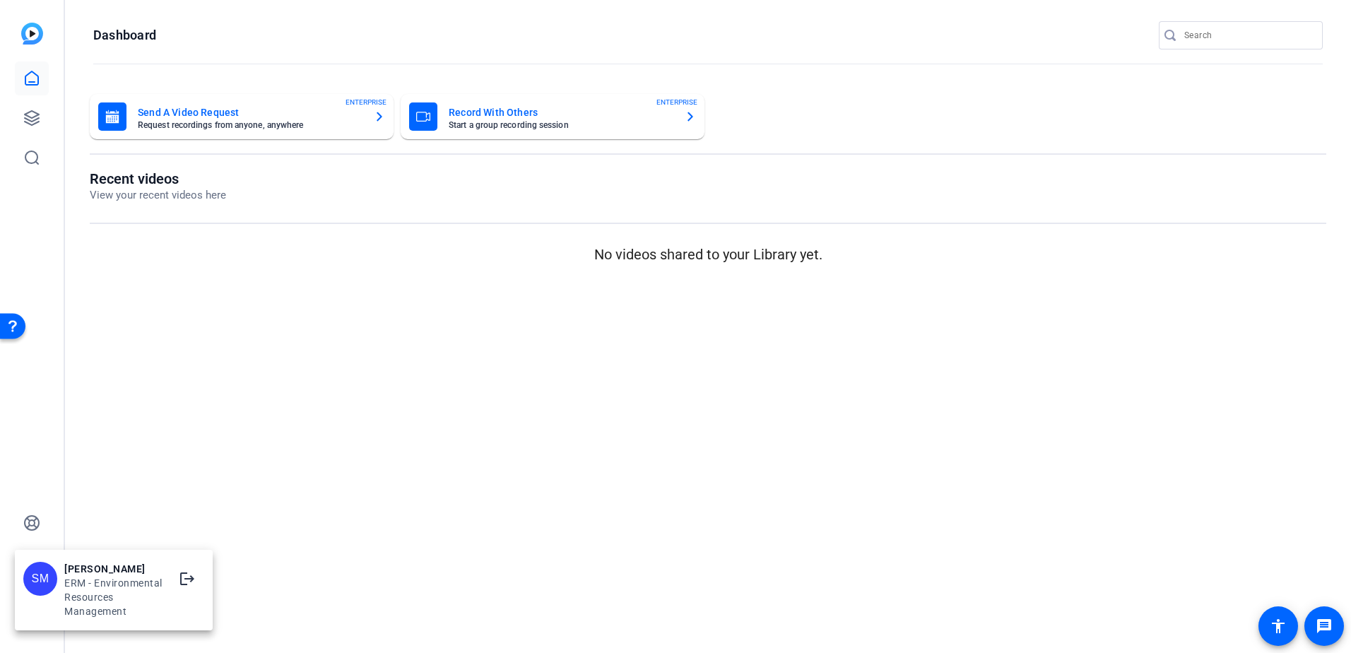
click at [196, 478] on div at bounding box center [675, 326] width 1351 height 653
click at [27, 564] on icon at bounding box center [32, 562] width 14 height 14
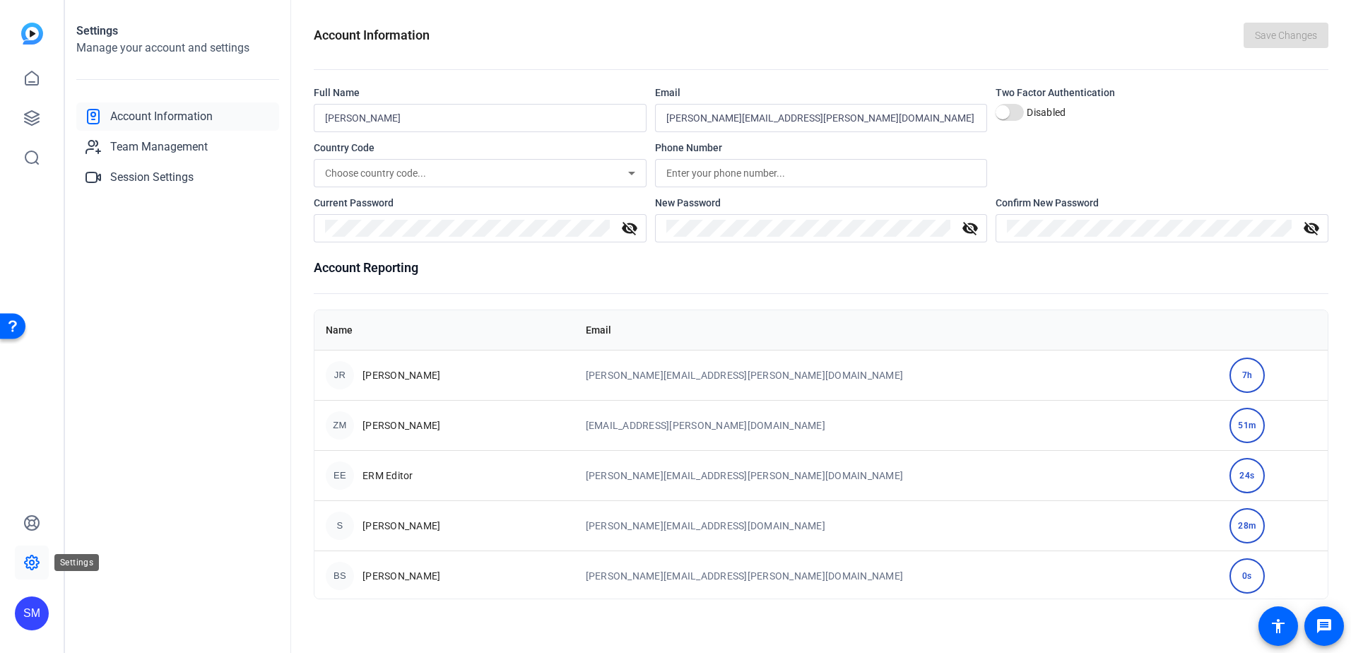
click at [39, 562] on icon at bounding box center [32, 562] width 14 height 14
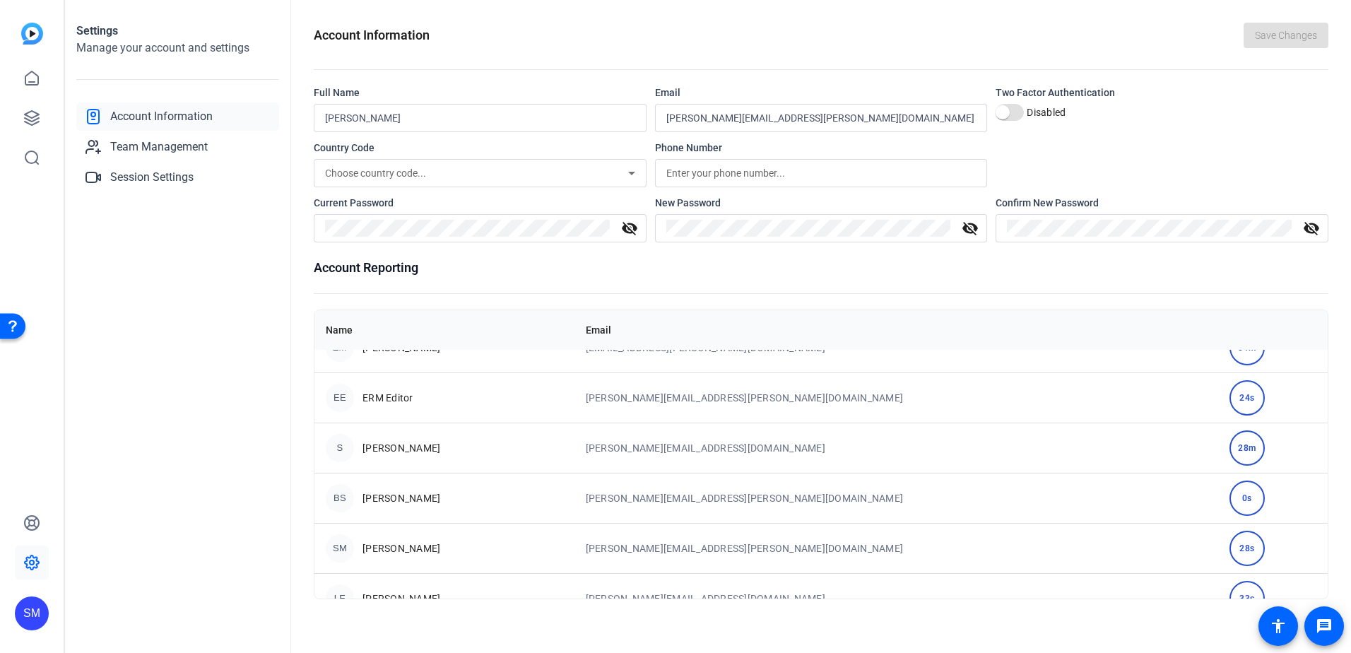
scroll to position [153, 0]
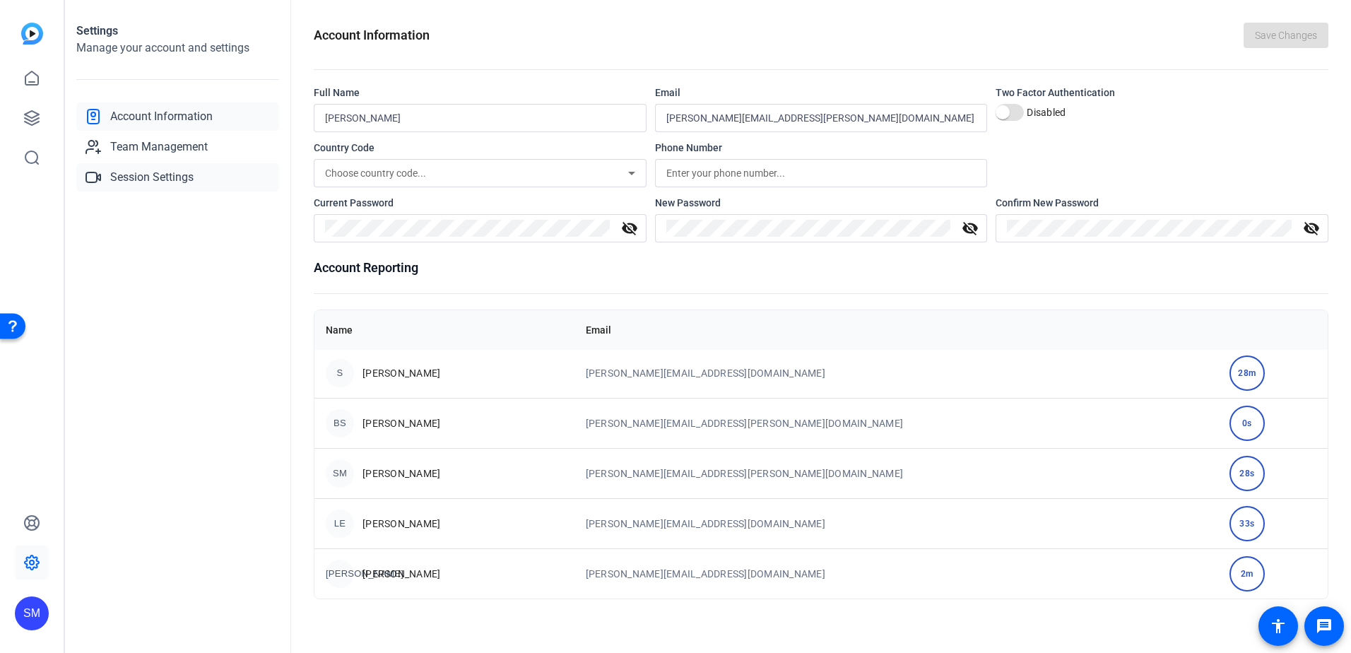
click at [155, 175] on span "Session Settings" at bounding box center [151, 177] width 83 height 17
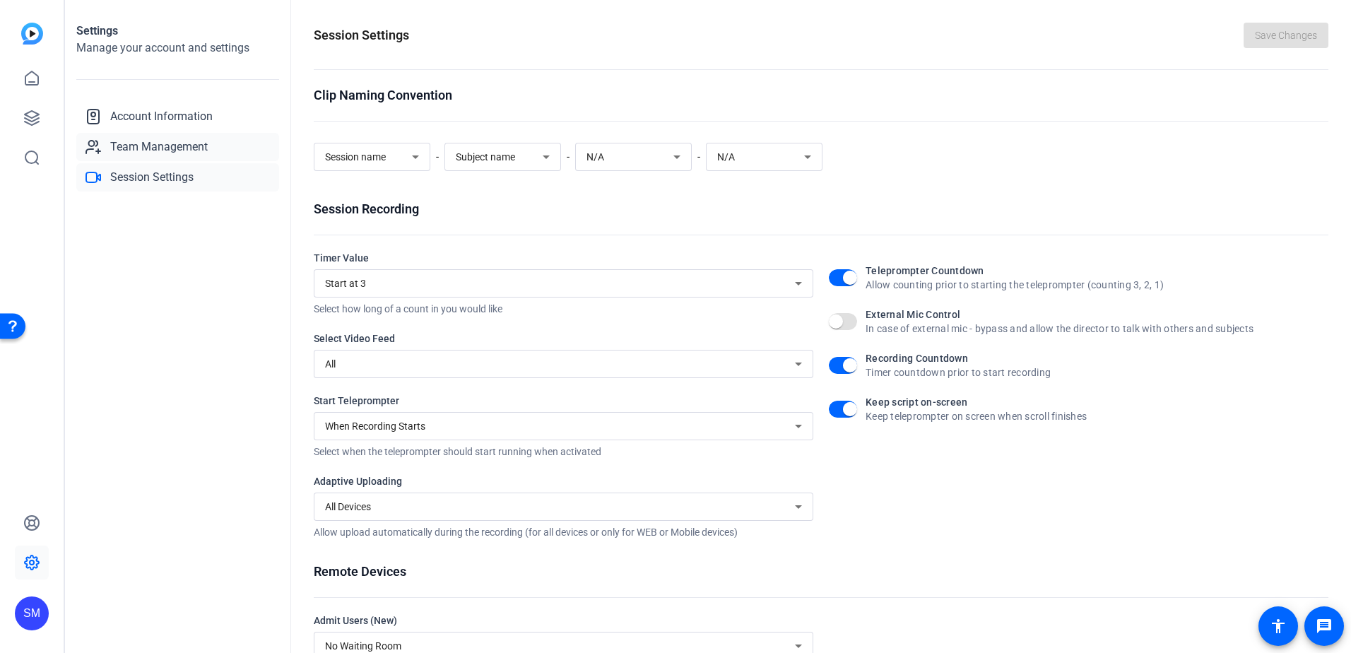
click at [152, 151] on span "Team Management" at bounding box center [159, 146] width 98 height 17
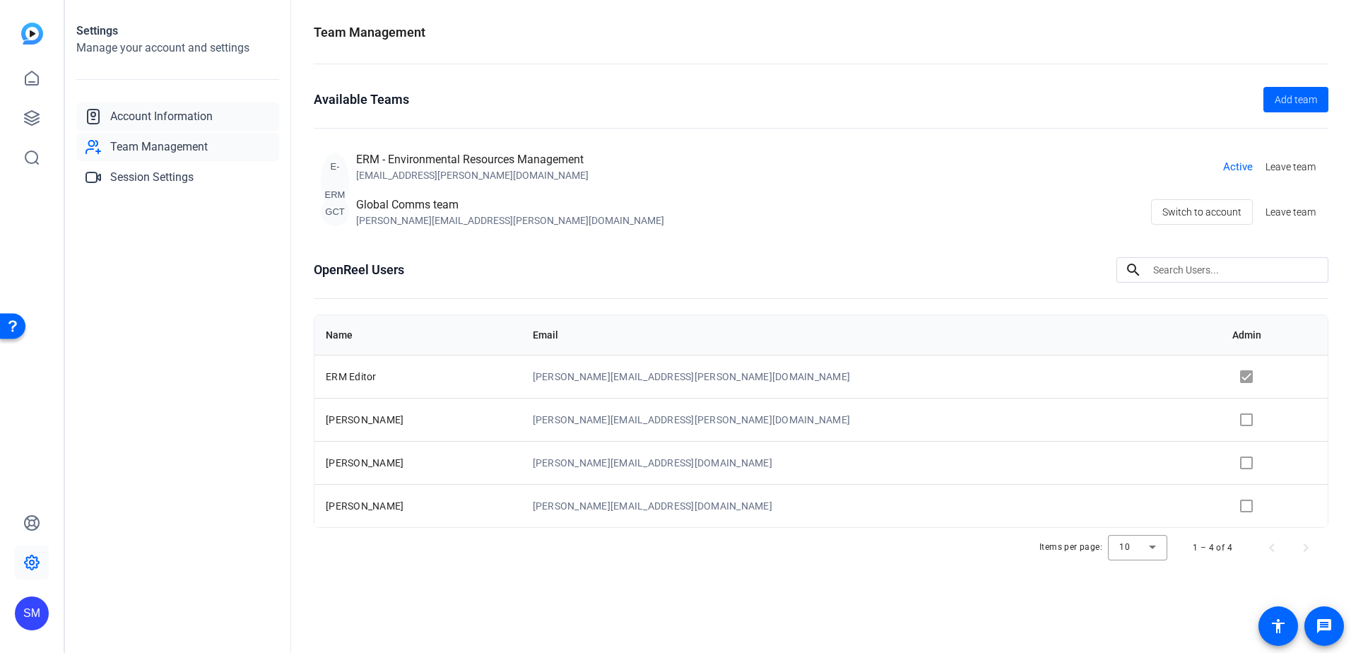
click at [124, 107] on link "Account Information" at bounding box center [177, 116] width 203 height 28
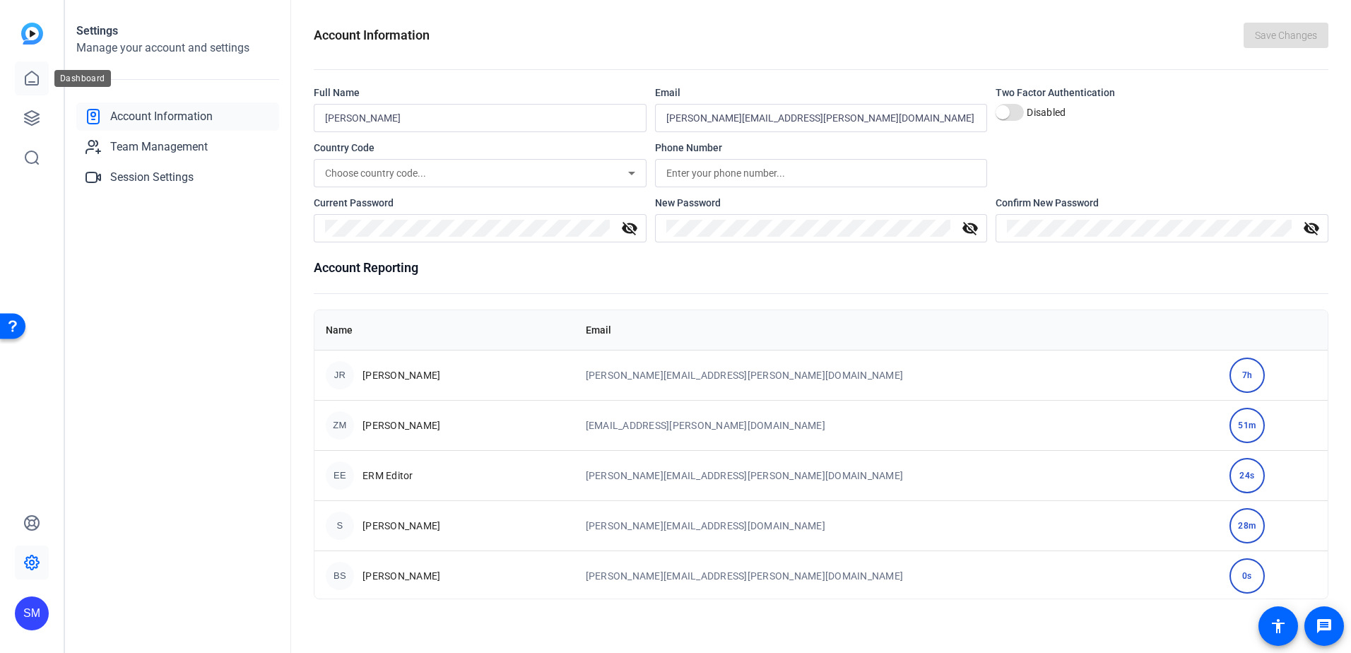
click at [25, 78] on icon at bounding box center [31, 77] width 13 height 13
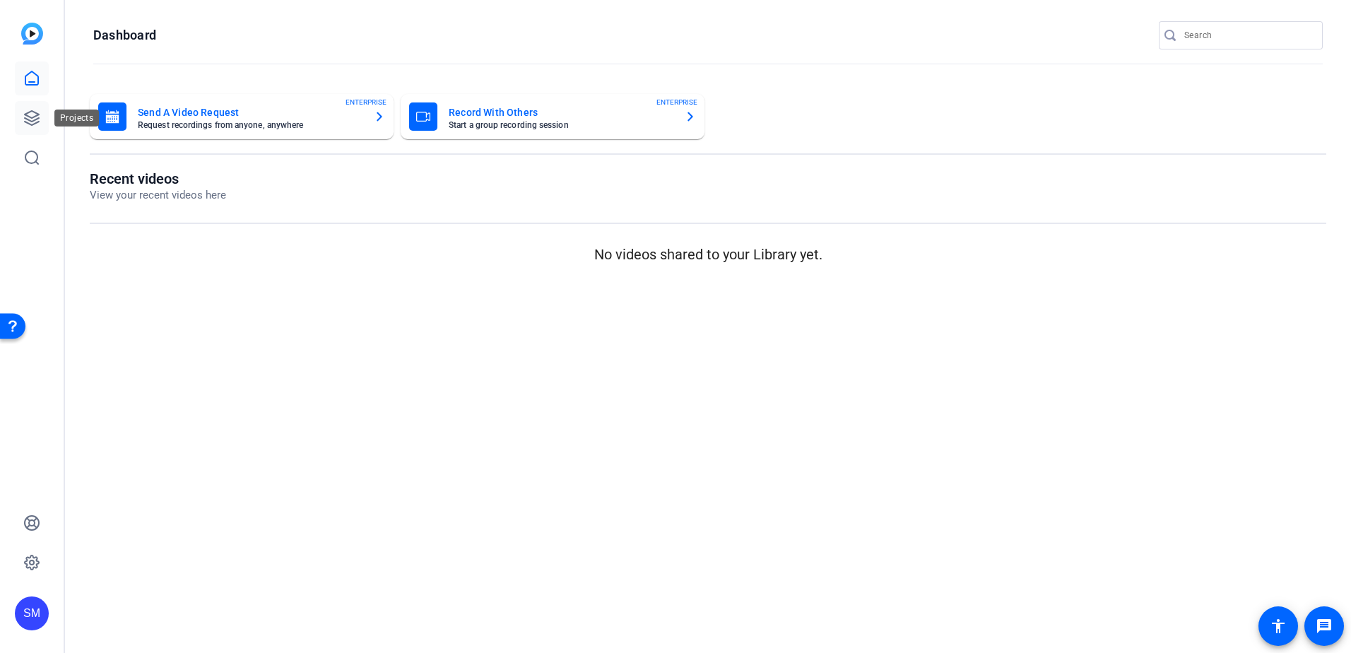
click at [33, 116] on icon at bounding box center [31, 118] width 17 height 17
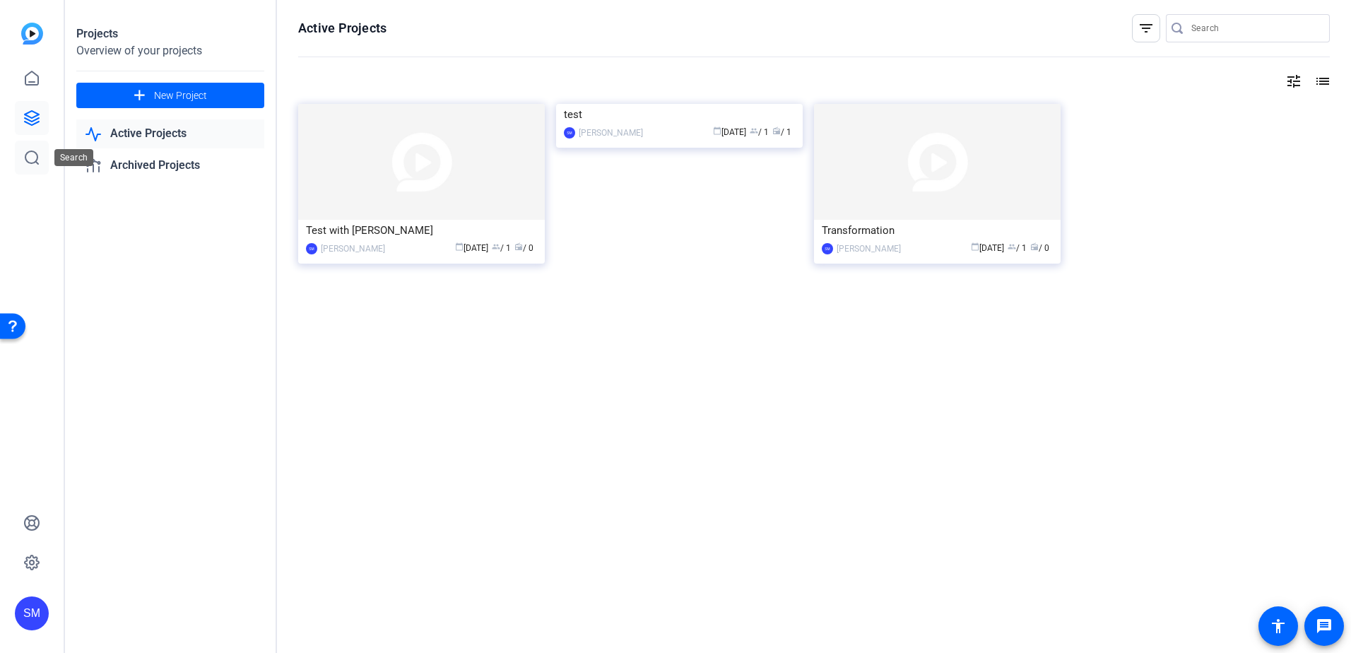
click at [28, 160] on icon at bounding box center [31, 157] width 17 height 17
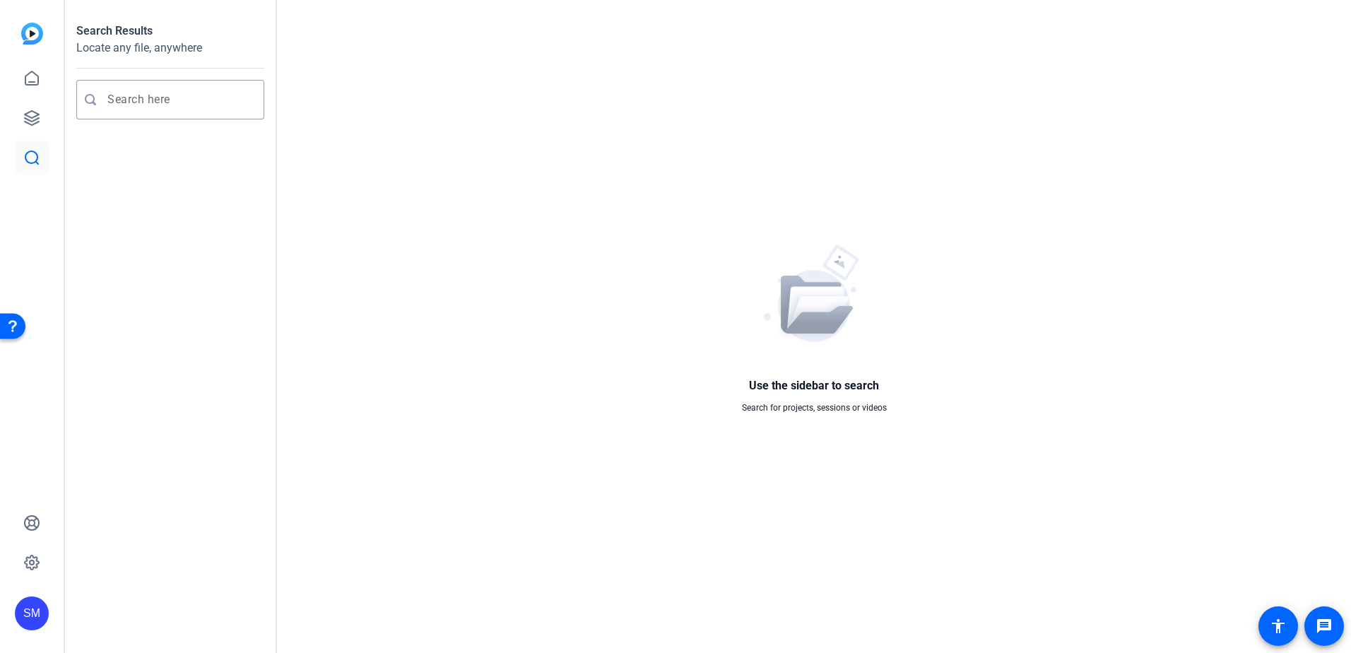
click at [25, 40] on img at bounding box center [32, 34] width 22 height 22
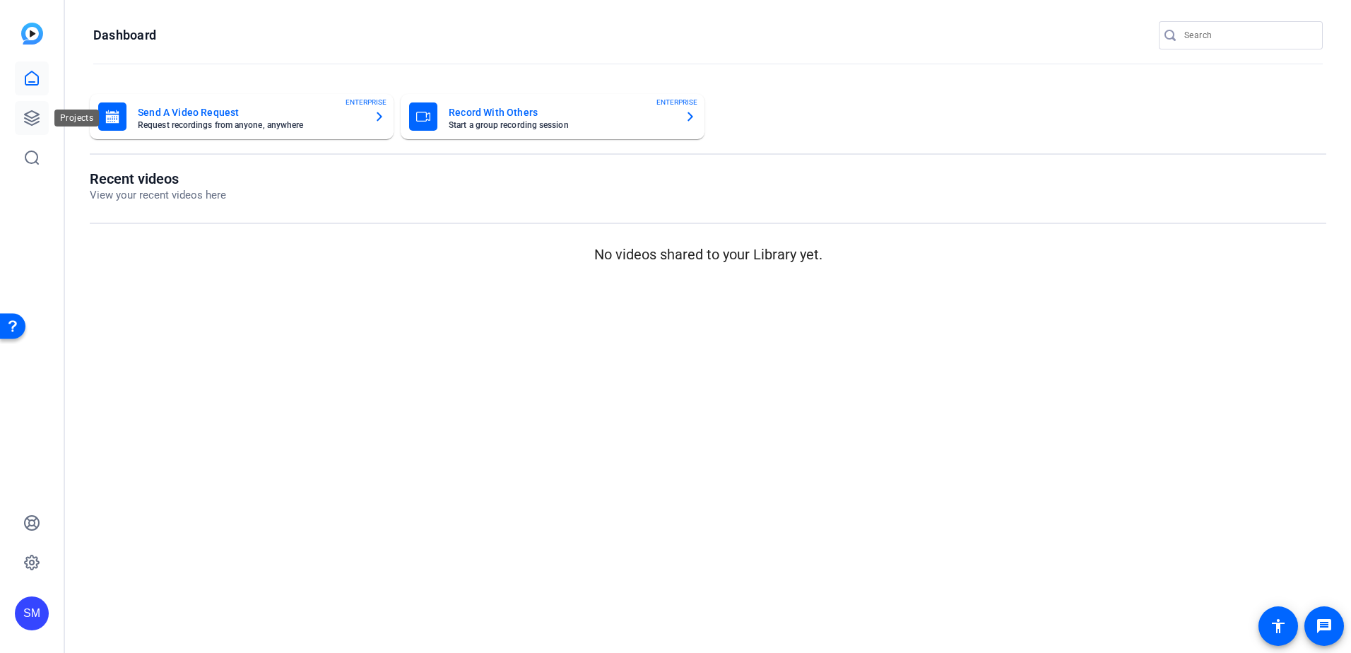
click at [21, 105] on link at bounding box center [32, 118] width 34 height 34
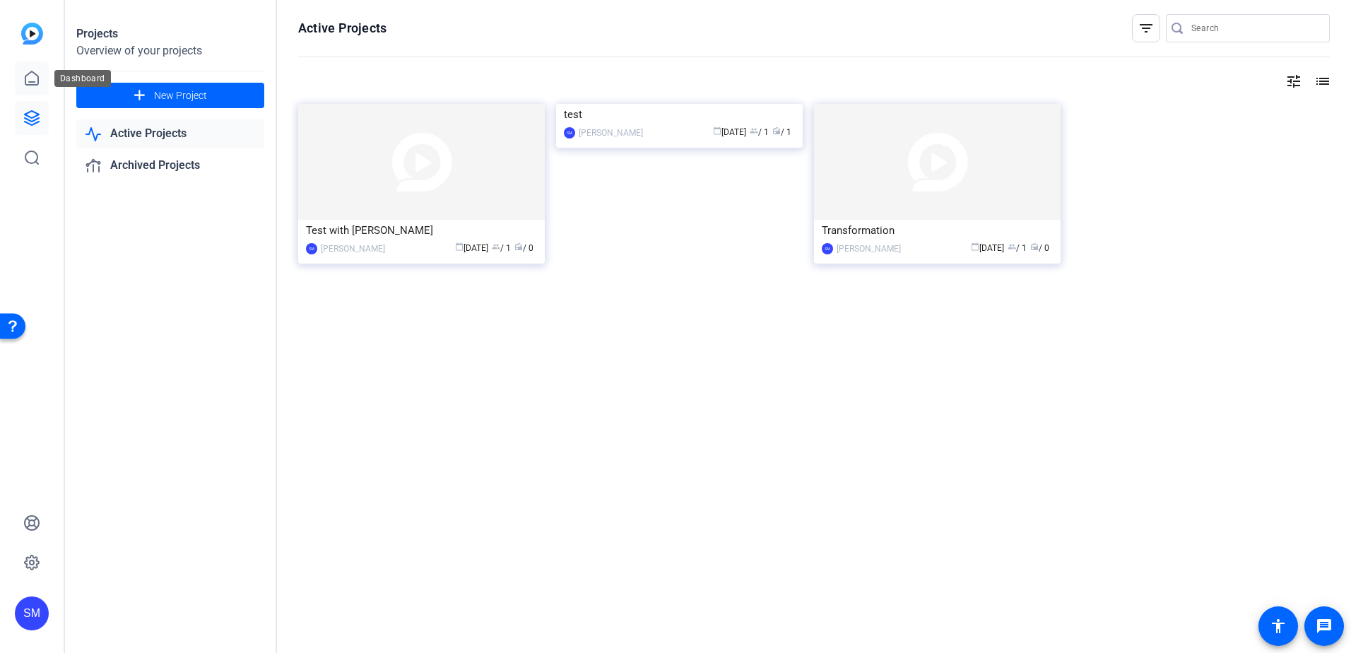
click at [26, 74] on icon at bounding box center [31, 78] width 17 height 17
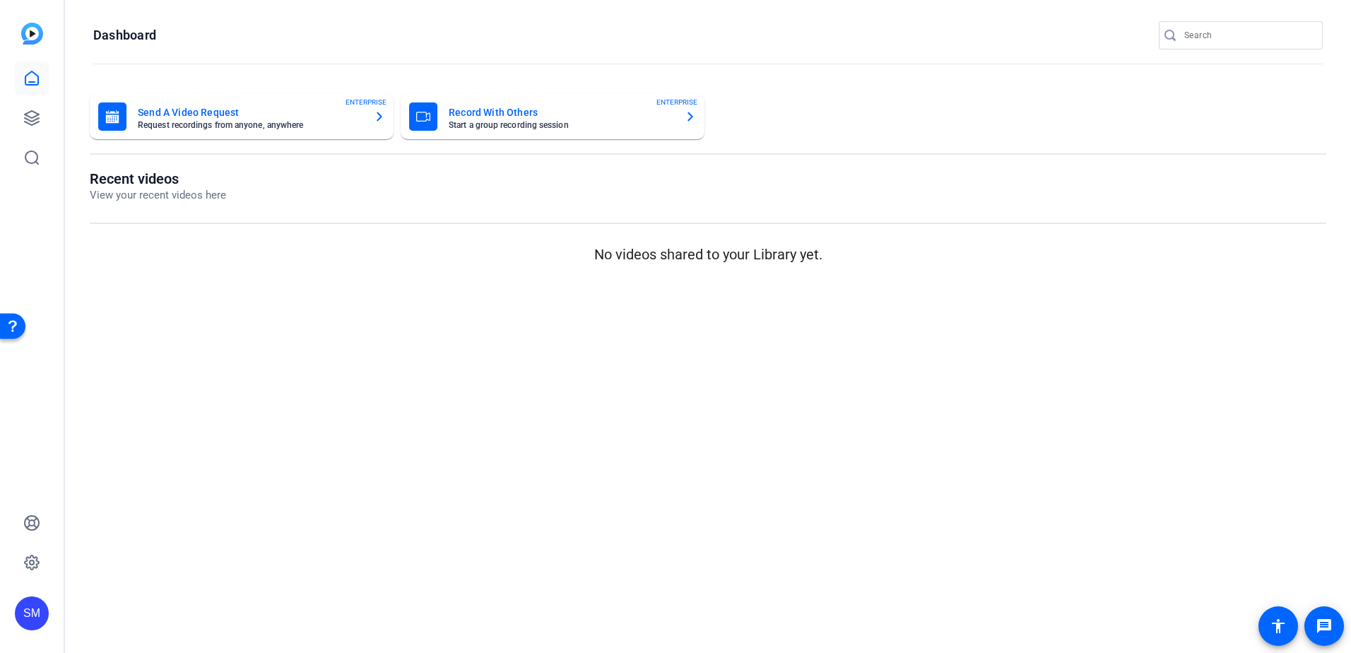
click at [526, 119] on mat-card-title "Record With Others" at bounding box center [561, 112] width 225 height 17
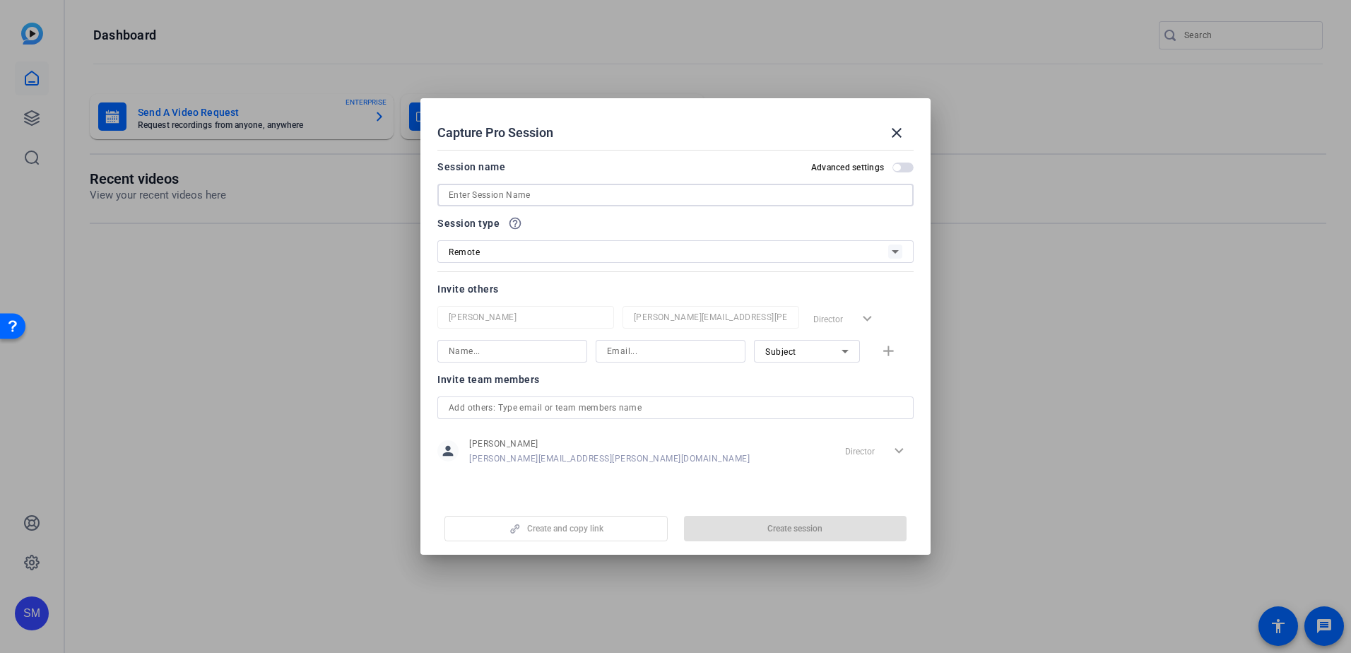
click at [489, 194] on input at bounding box center [676, 195] width 454 height 17
type input "Test with [PERSON_NAME]"
click at [488, 248] on div "Remote" at bounding box center [668, 252] width 439 height 18
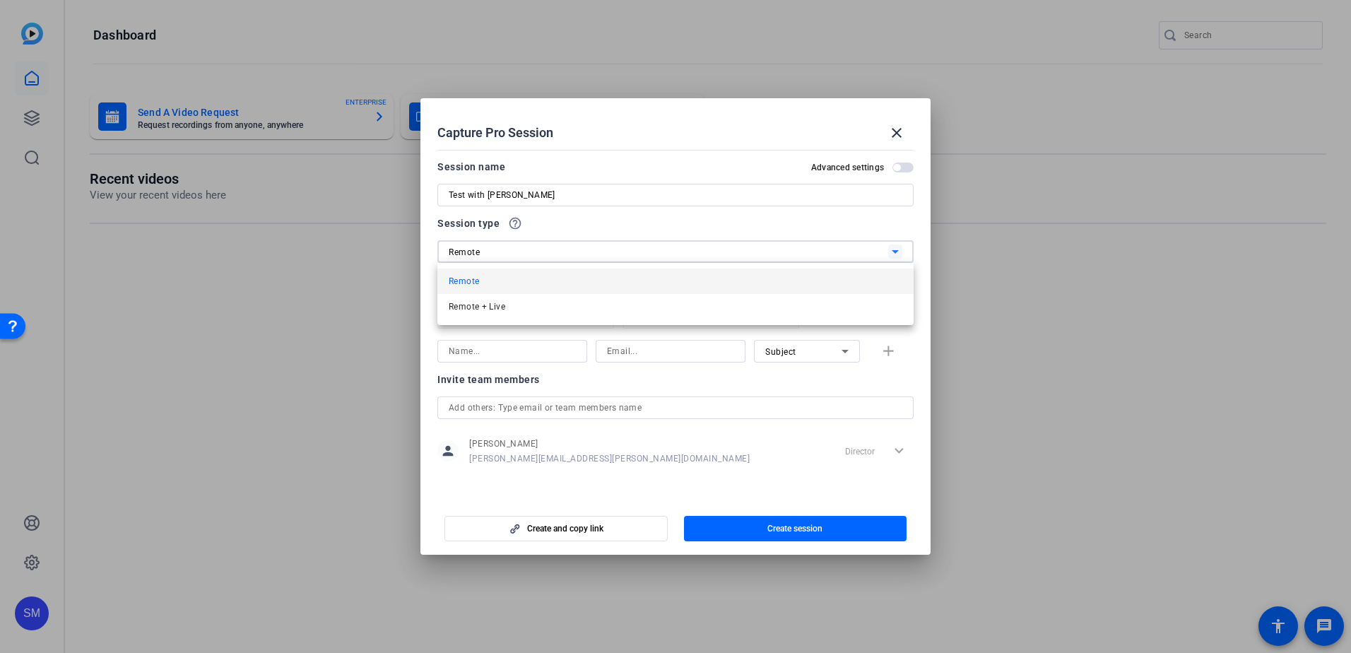
click at [488, 248] on div at bounding box center [675, 326] width 1351 height 653
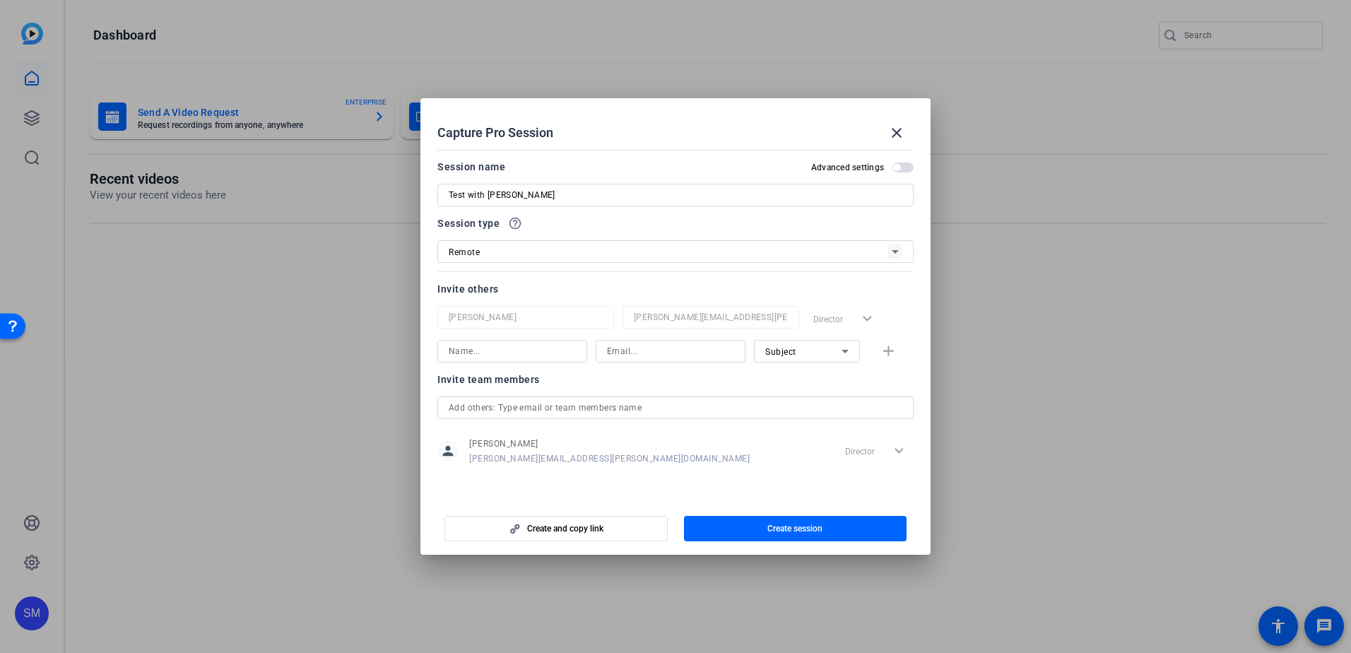
drag, startPoint x: 898, startPoint y: 166, endPoint x: 896, endPoint y: 176, distance: 10.1
click at [897, 167] on span "button" at bounding box center [896, 167] width 7 height 7
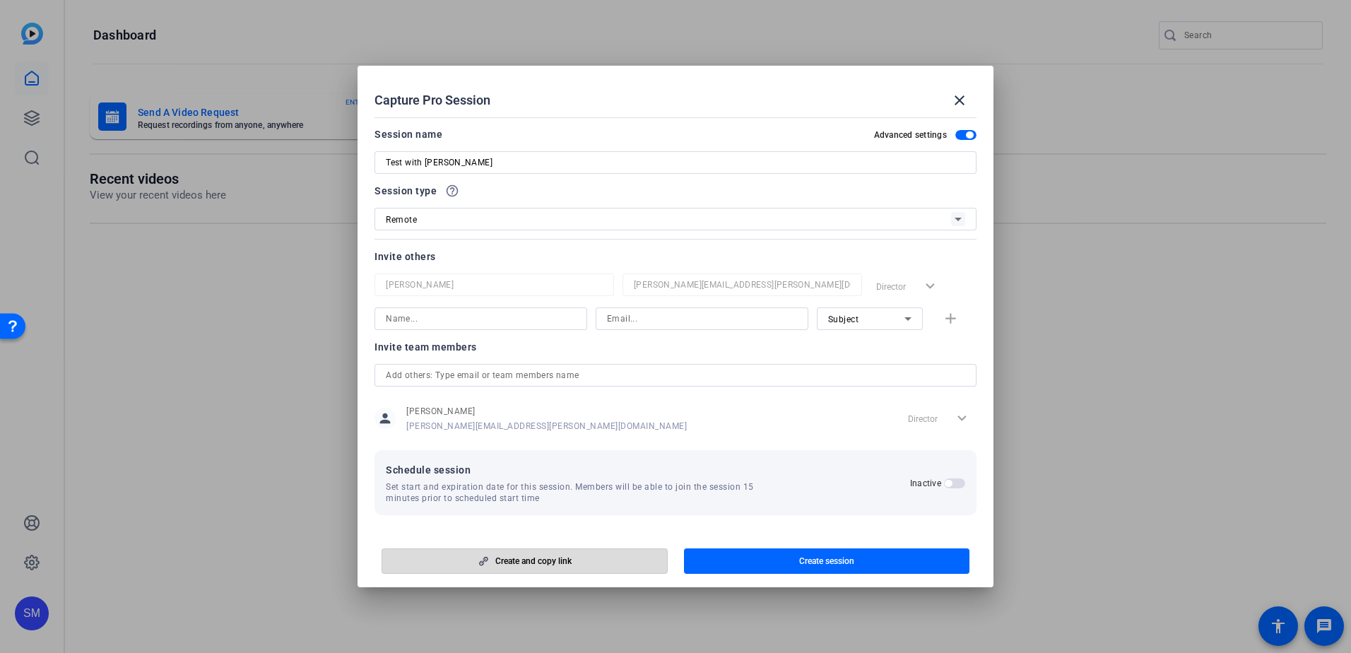
click at [560, 558] on span "Create and copy link" at bounding box center [533, 560] width 76 height 11
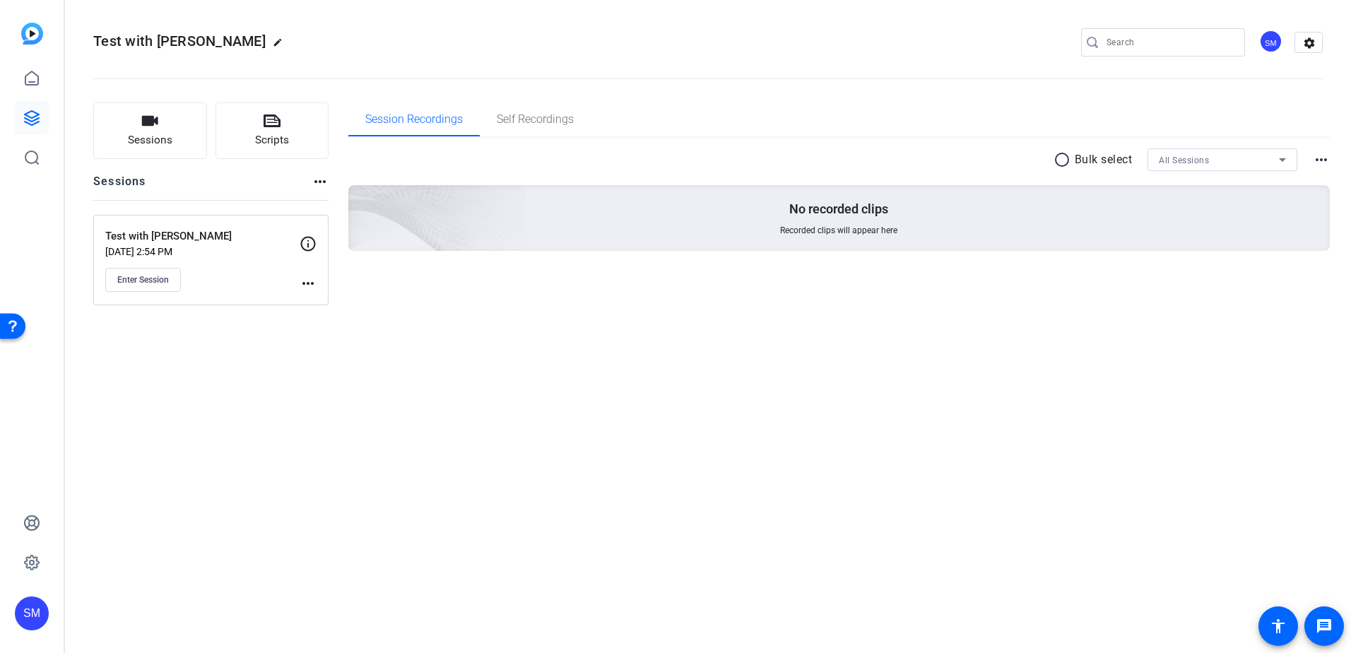
click at [167, 235] on p "Test with [PERSON_NAME]" at bounding box center [202, 236] width 194 height 16
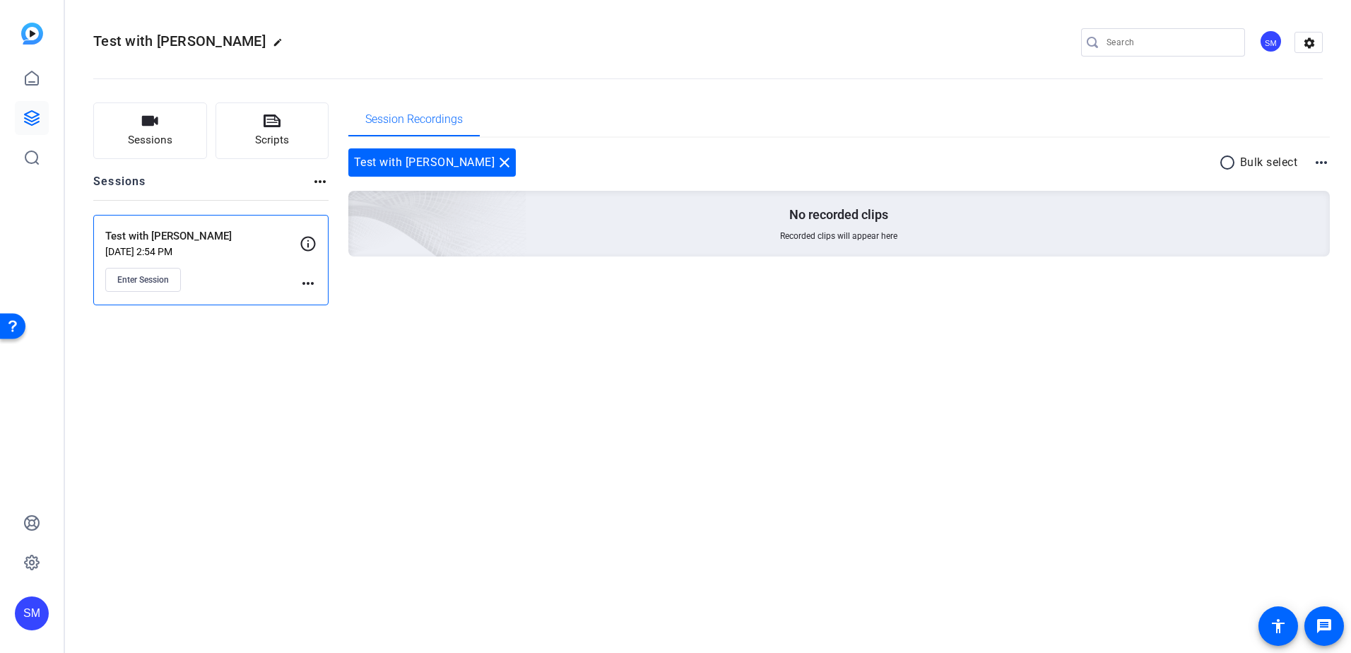
click at [307, 286] on mat-icon "more_horiz" at bounding box center [308, 283] width 17 height 17
click at [336, 305] on span "Edit Session" at bounding box center [343, 303] width 64 height 17
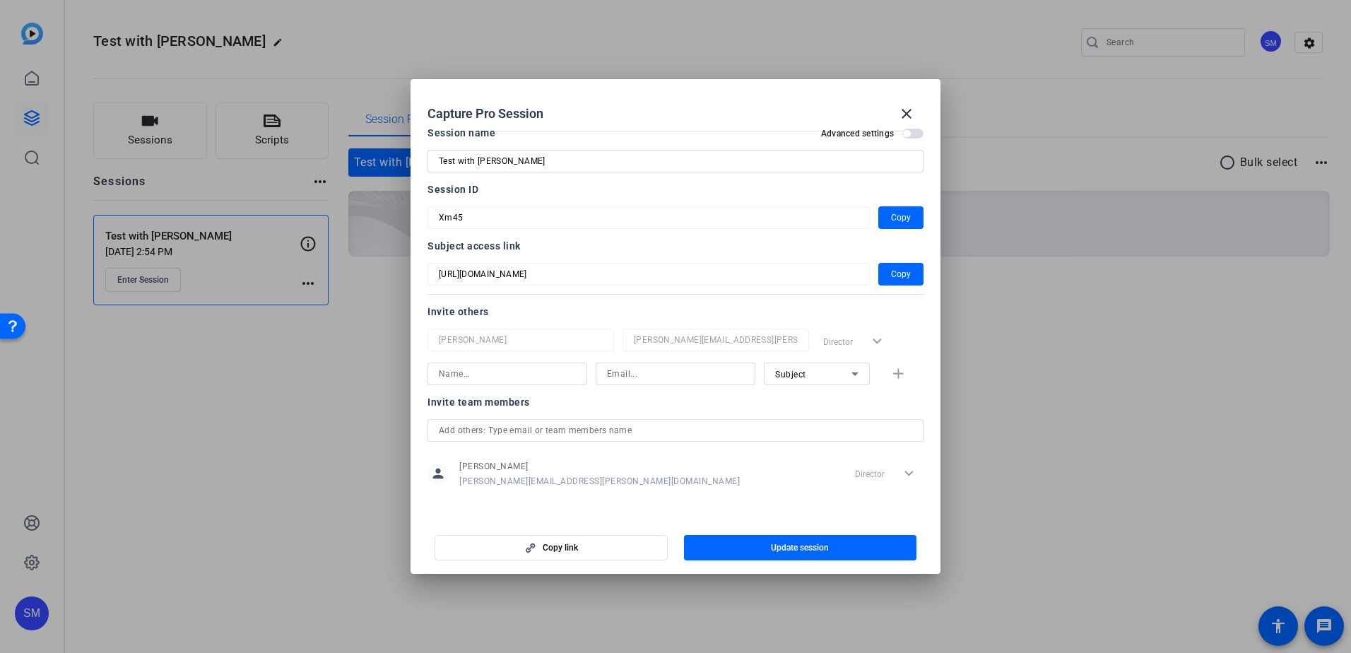
scroll to position [18, 0]
click at [464, 366] on input at bounding box center [507, 370] width 137 height 17
click at [892, 266] on span "Copy" at bounding box center [901, 270] width 20 height 17
click at [892, 211] on span "Copy" at bounding box center [901, 214] width 20 height 17
click at [639, 370] on input at bounding box center [675, 370] width 137 height 17
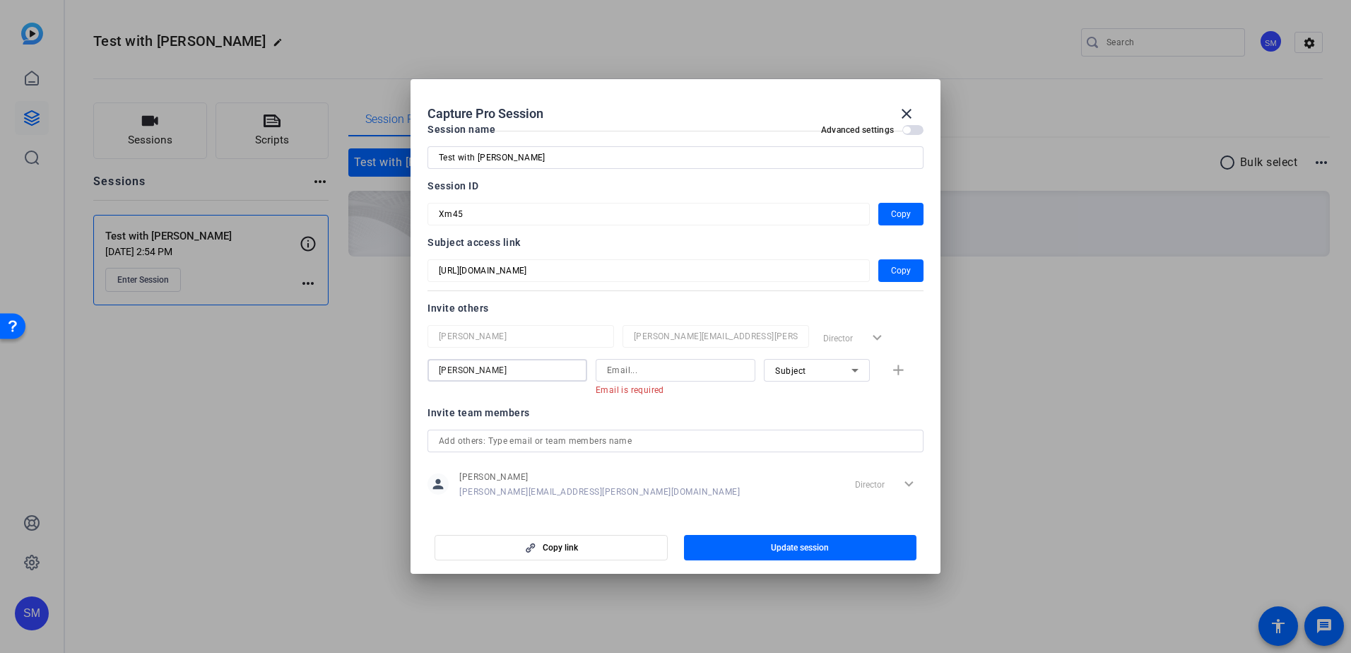
click at [473, 369] on input "Anisha" at bounding box center [507, 370] width 137 height 17
type input "Anisha Lehal"
click at [672, 376] on input at bounding box center [675, 370] width 137 height 17
paste input "anisha.lehal@erm.com"
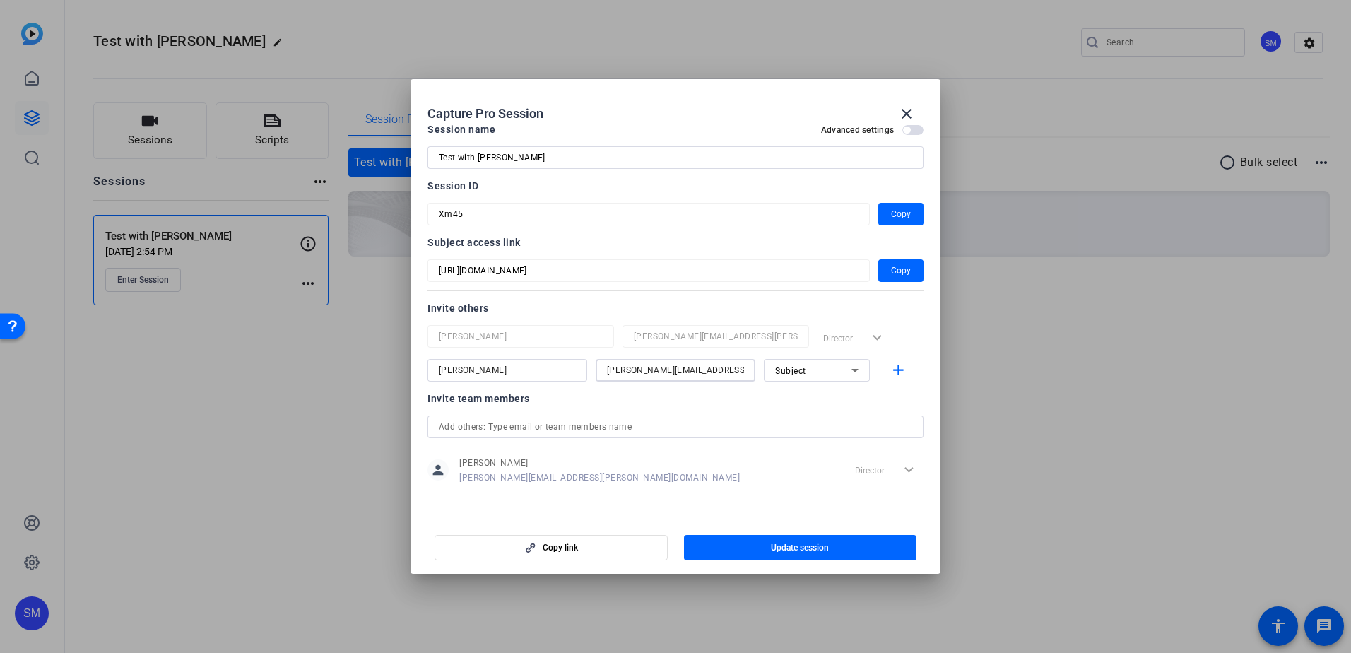
type input "anisha.lehal@erm.com"
click at [808, 377] on div "Subject" at bounding box center [813, 371] width 76 height 18
click at [798, 330] on div at bounding box center [675, 326] width 1351 height 653
click at [669, 401] on div "Invite team members" at bounding box center [675, 398] width 496 height 17
click at [782, 548] on span "Update session" at bounding box center [800, 547] width 58 height 11
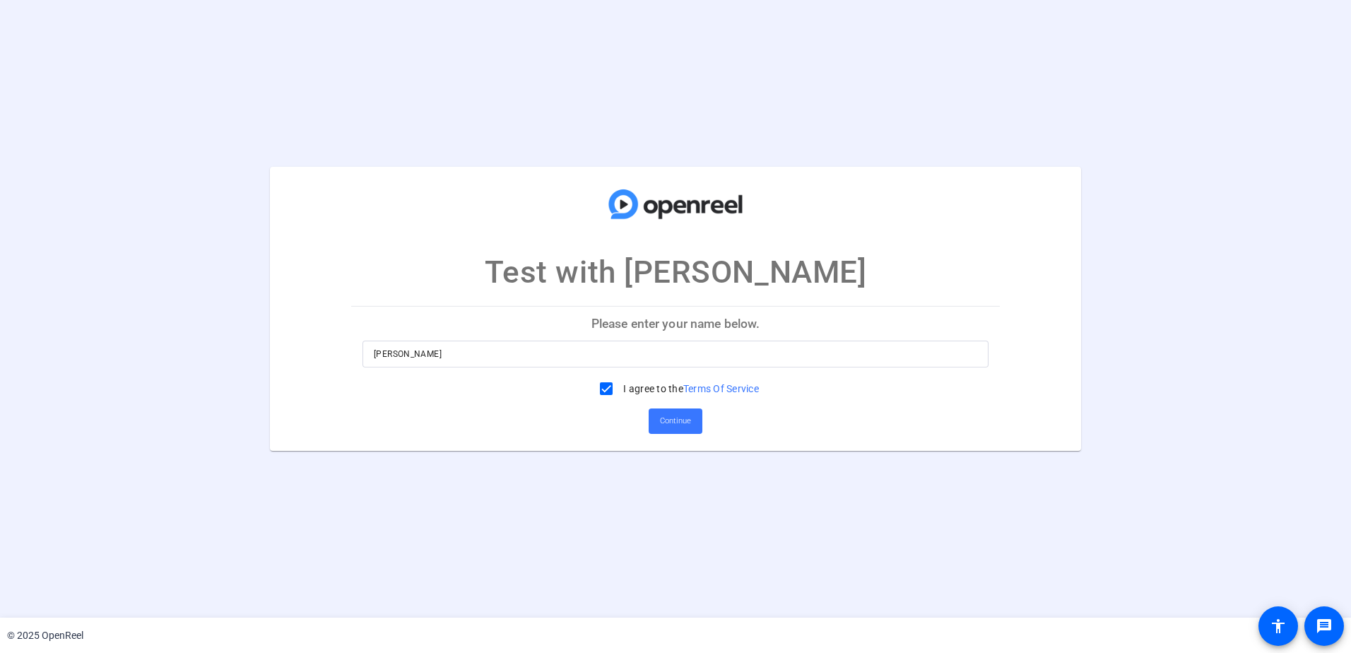
click at [608, 329] on p "Please enter your name below." at bounding box center [675, 324] width 649 height 34
click at [598, 321] on p "Please enter your name below." at bounding box center [675, 324] width 649 height 34
click at [663, 426] on span "Continue" at bounding box center [675, 421] width 31 height 21
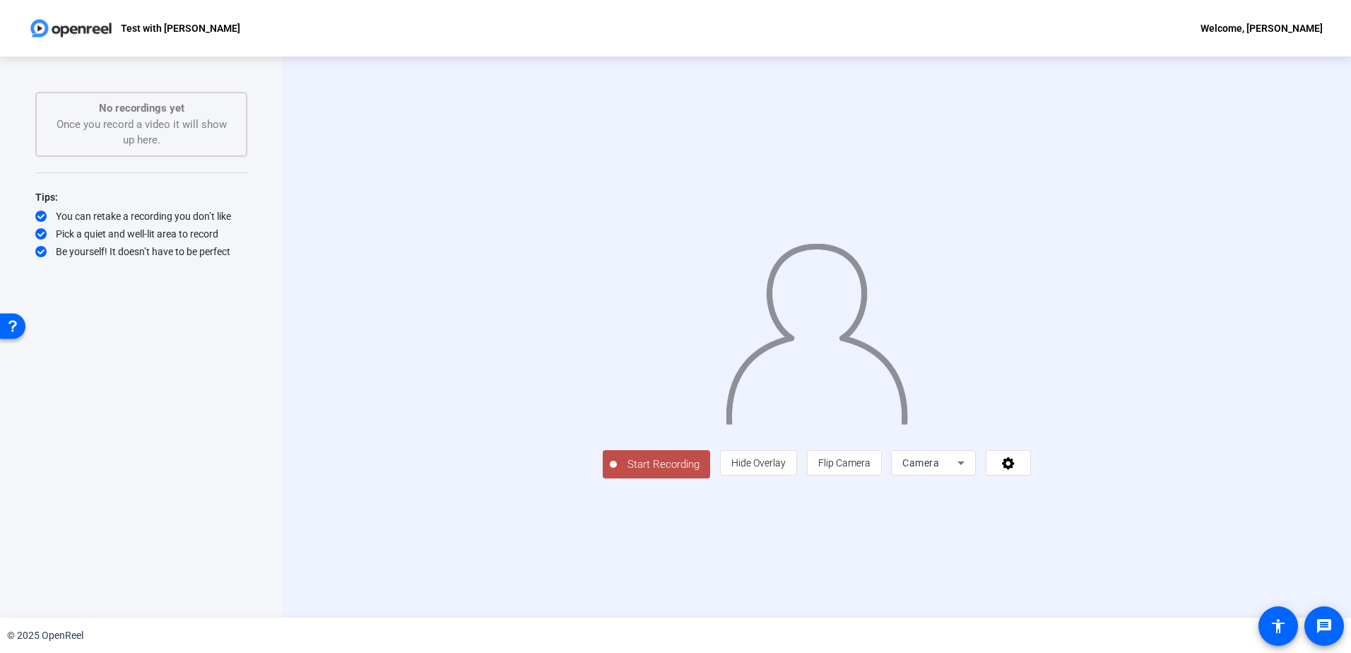
click at [617, 473] on span "Start Recording" at bounding box center [663, 464] width 93 height 16
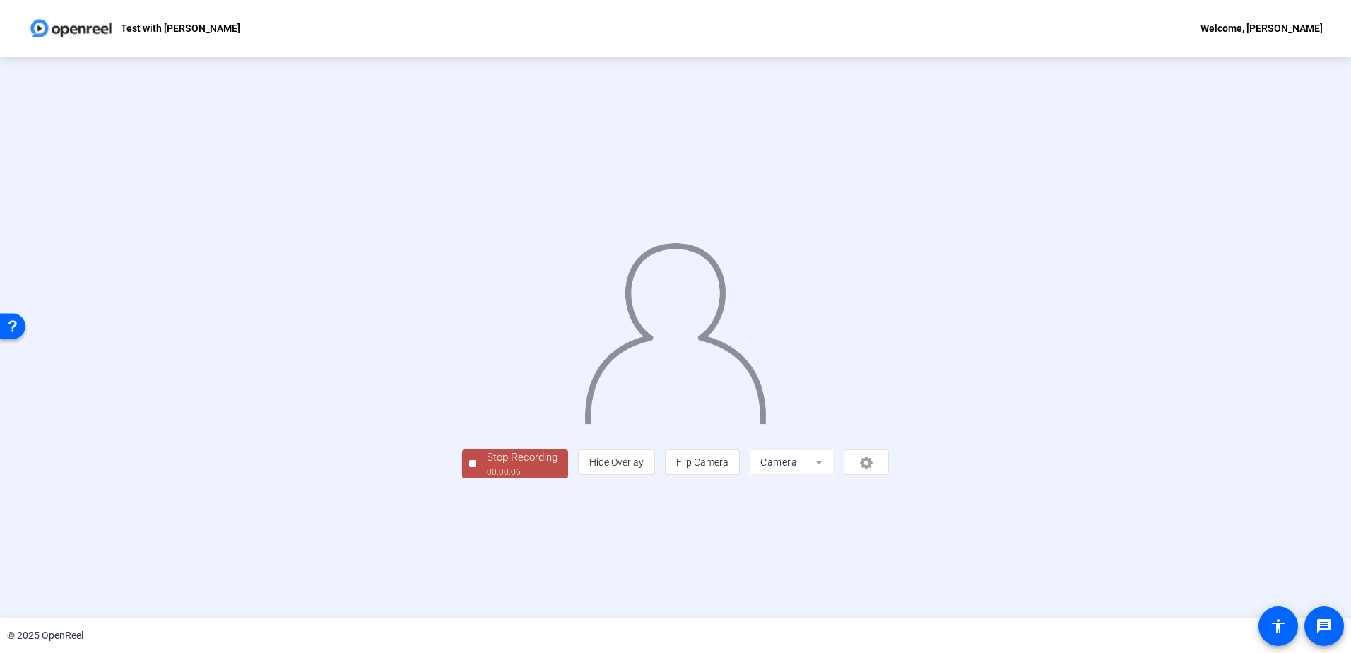
click at [487, 478] on div "00:00:06" at bounding box center [522, 472] width 71 height 13
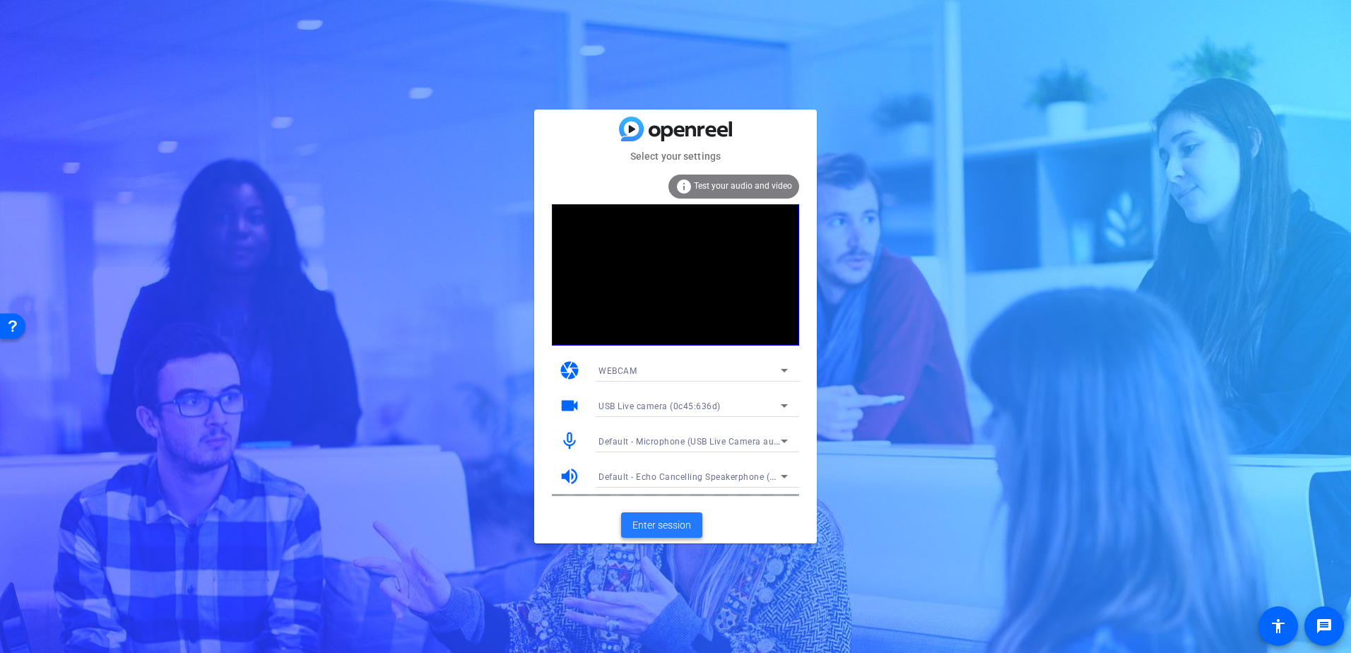
click at [673, 521] on span "Enter session" at bounding box center [661, 525] width 59 height 15
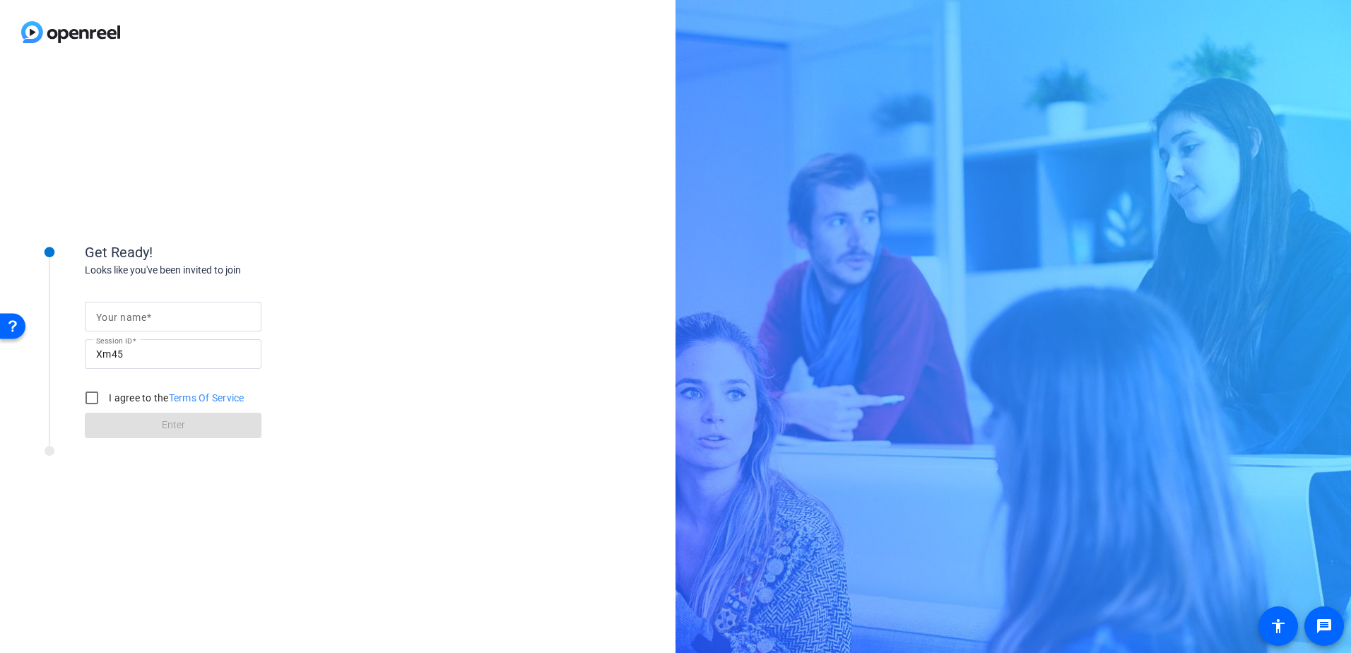
click at [146, 320] on span at bounding box center [148, 317] width 5 height 11
click at [146, 320] on input "Your name" at bounding box center [173, 316] width 154 height 17
type input "Sarah"
click at [353, 223] on div "Get Ready! Looks like you've been invited to join Your name Sarah Session ID Xm…" at bounding box center [226, 327] width 283 height 221
click at [87, 398] on input "I agree to the Terms Of Service" at bounding box center [92, 398] width 28 height 28
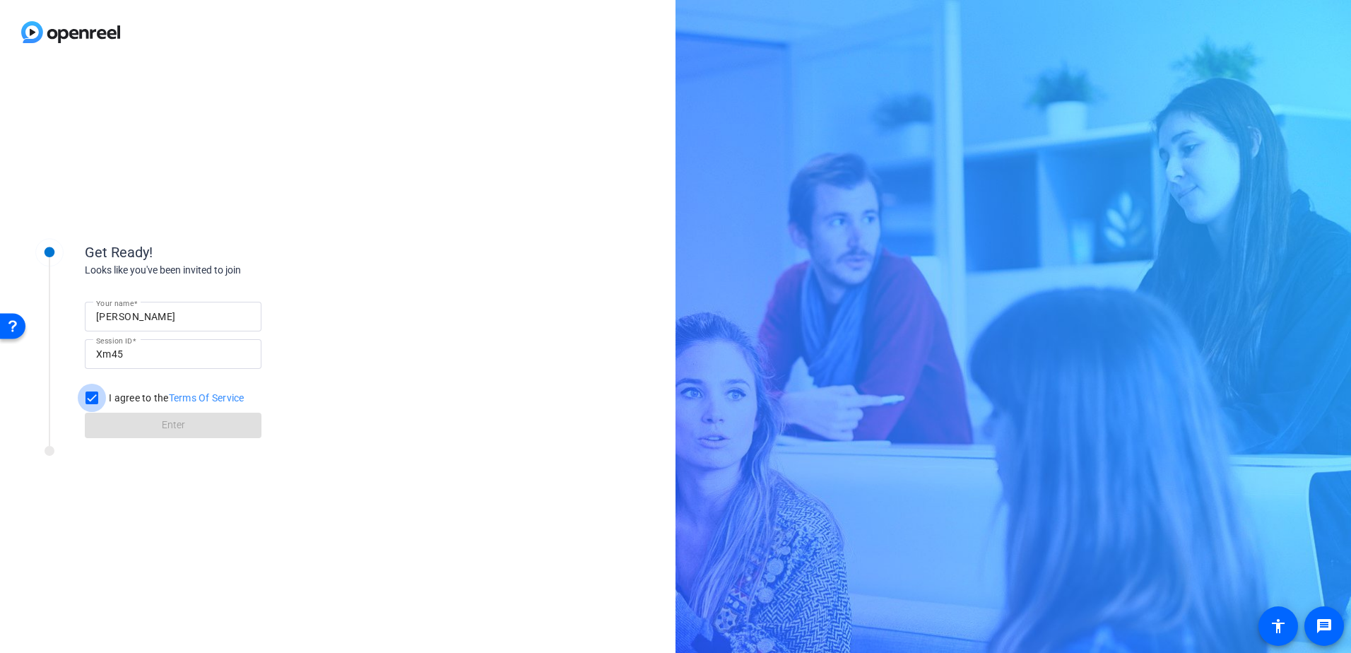
checkbox input "true"
click at [152, 419] on span at bounding box center [173, 425] width 177 height 34
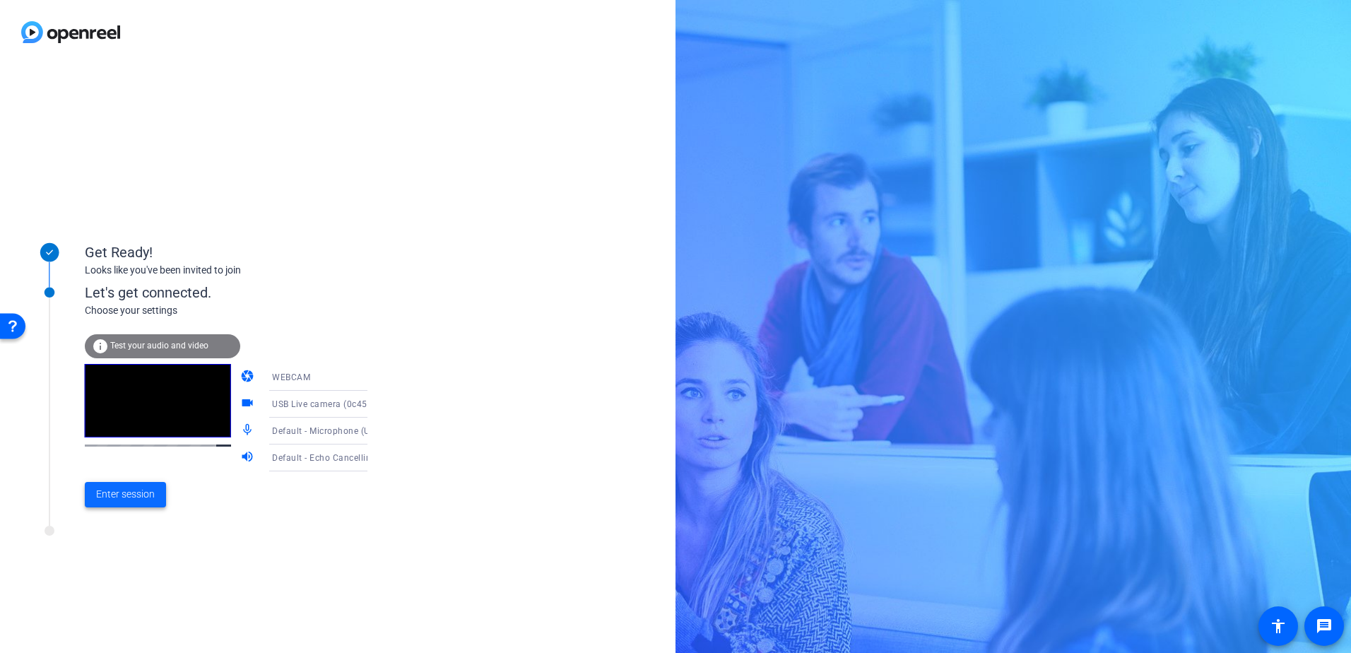
click at [123, 497] on span "Enter session" at bounding box center [125, 494] width 59 height 15
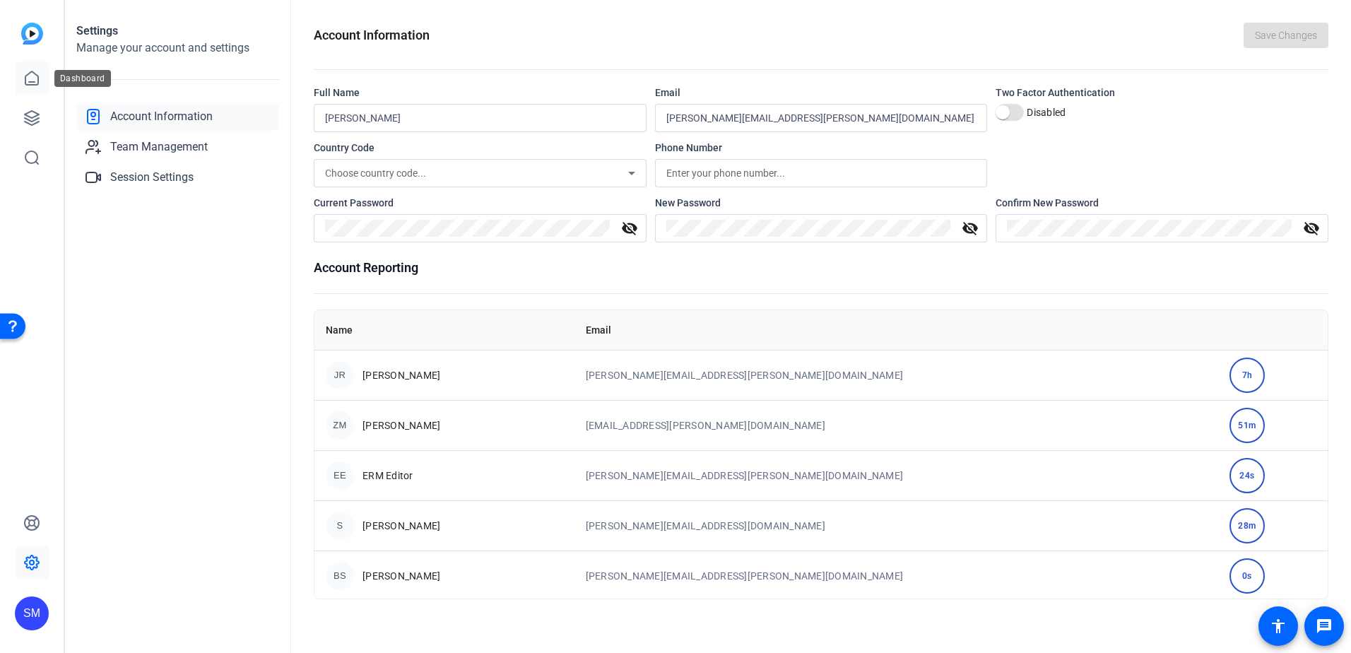
click at [24, 80] on icon at bounding box center [31, 78] width 17 height 17
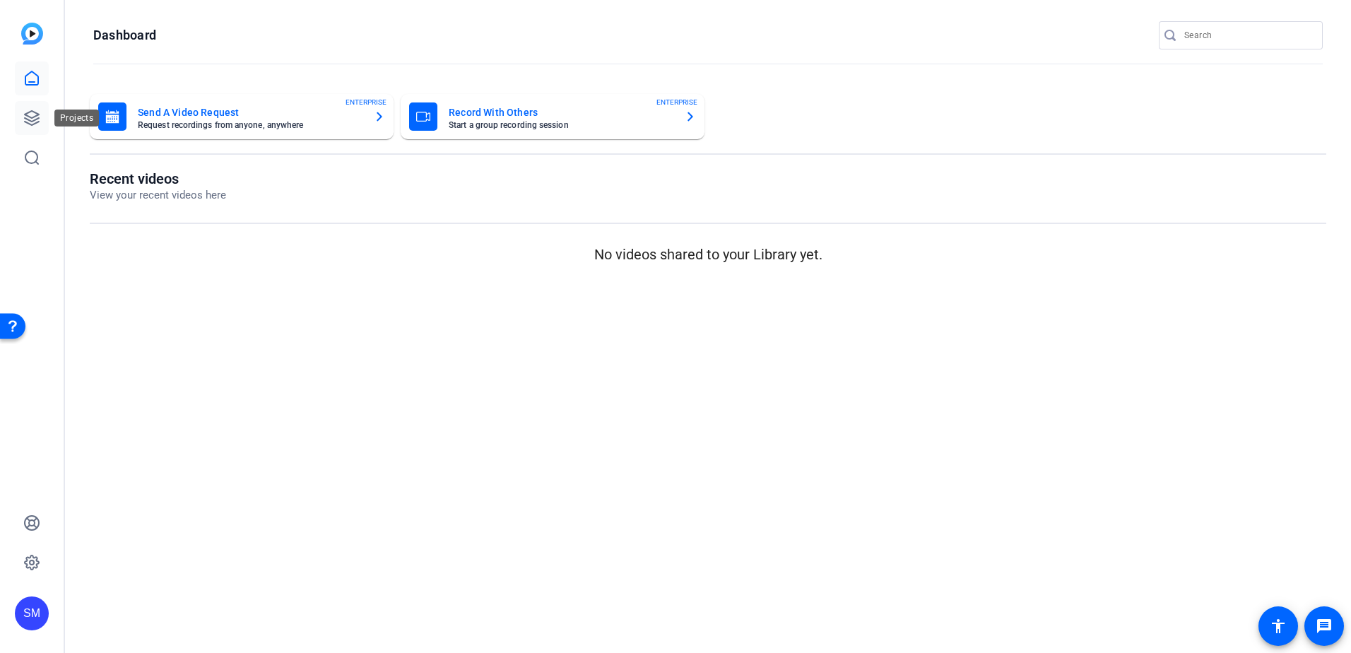
click at [29, 119] on icon at bounding box center [32, 118] width 14 height 14
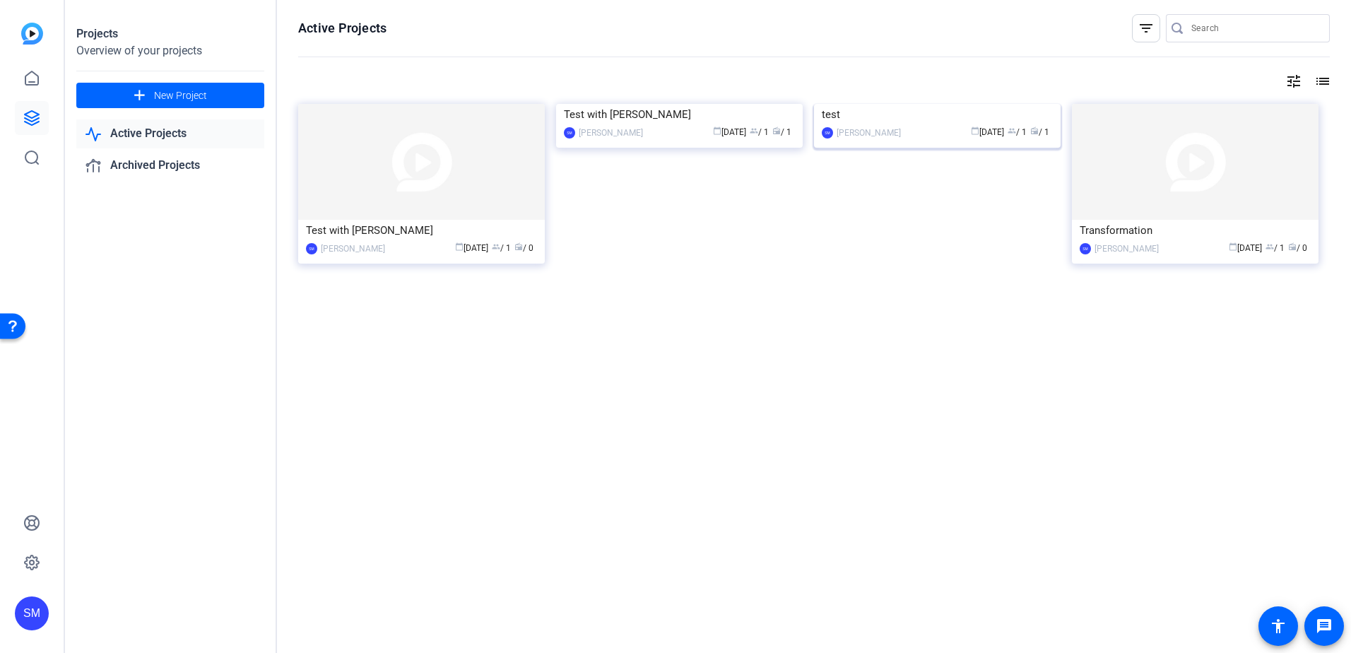
click at [952, 125] on div "test" at bounding box center [937, 114] width 231 height 21
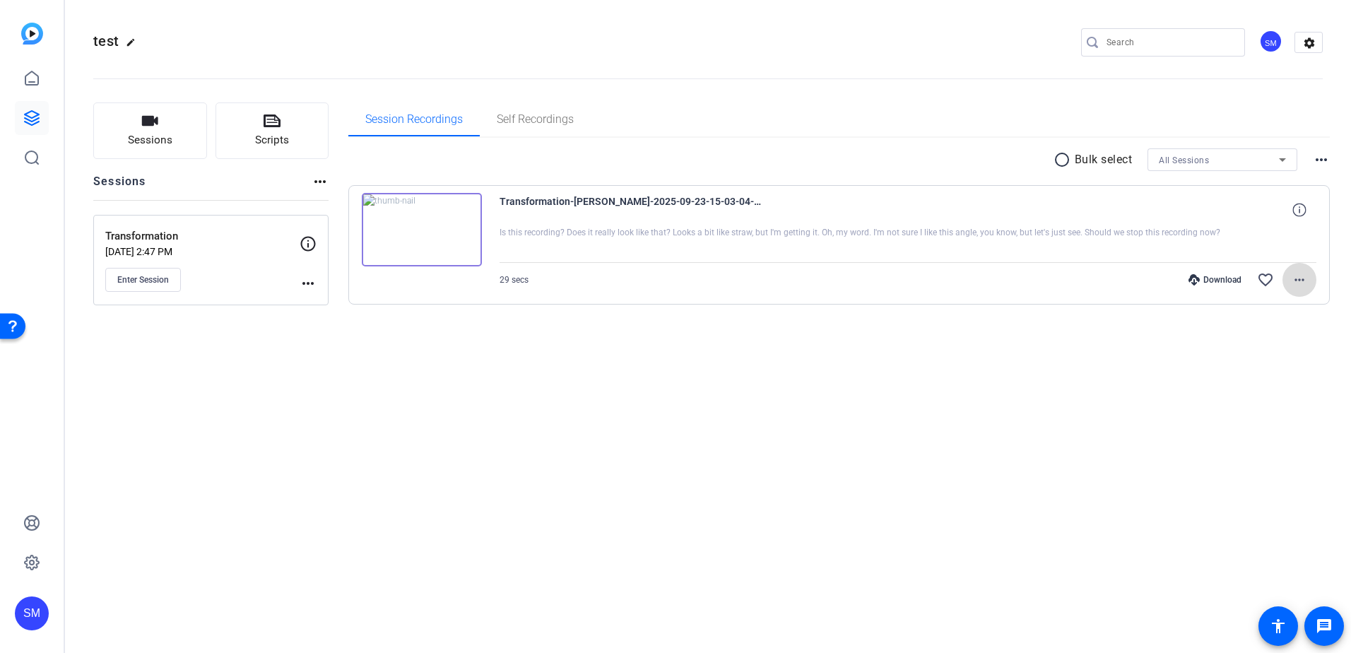
click at [1302, 279] on mat-icon "more_horiz" at bounding box center [1299, 279] width 17 height 17
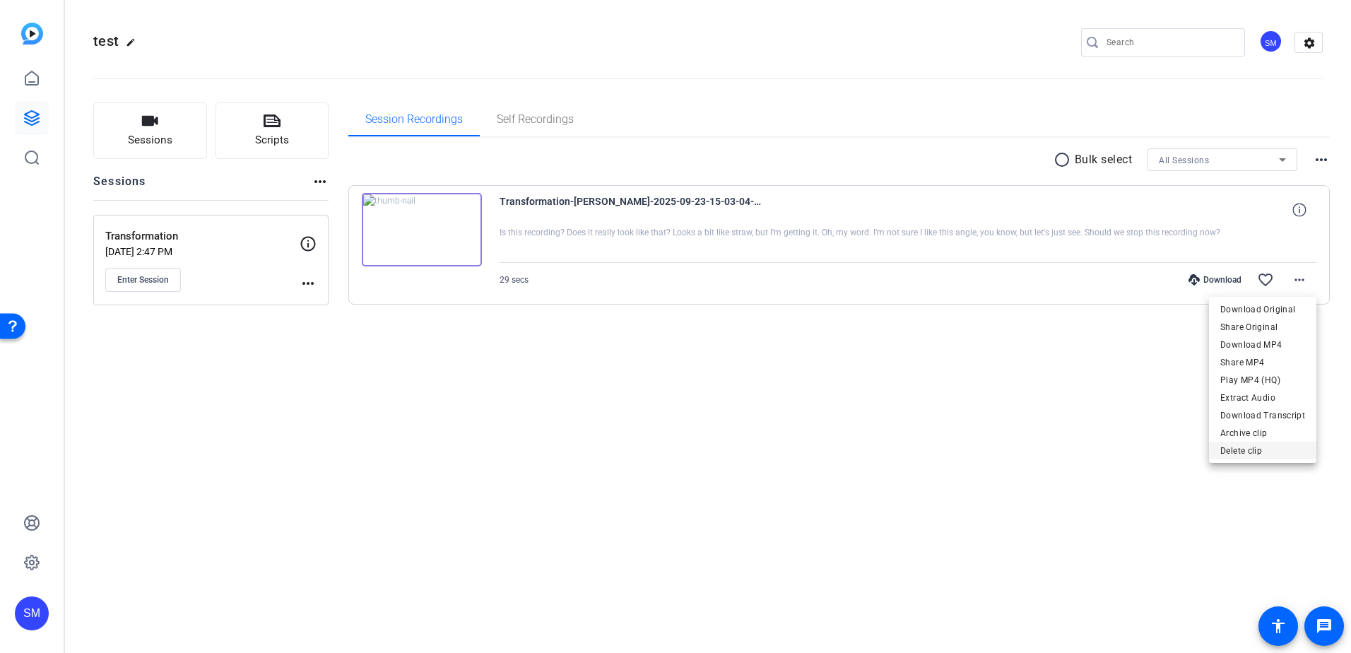
click at [1246, 449] on span "Delete clip" at bounding box center [1262, 450] width 85 height 17
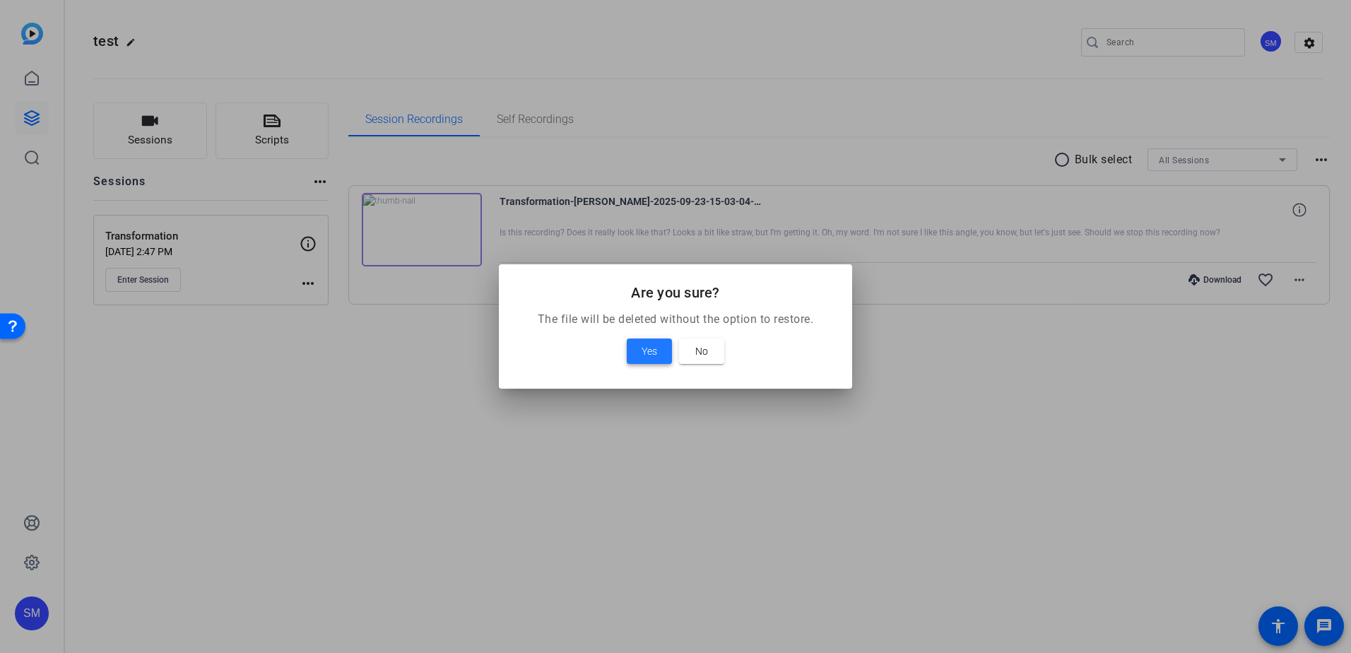
click at [640, 348] on span at bounding box center [649, 351] width 45 height 34
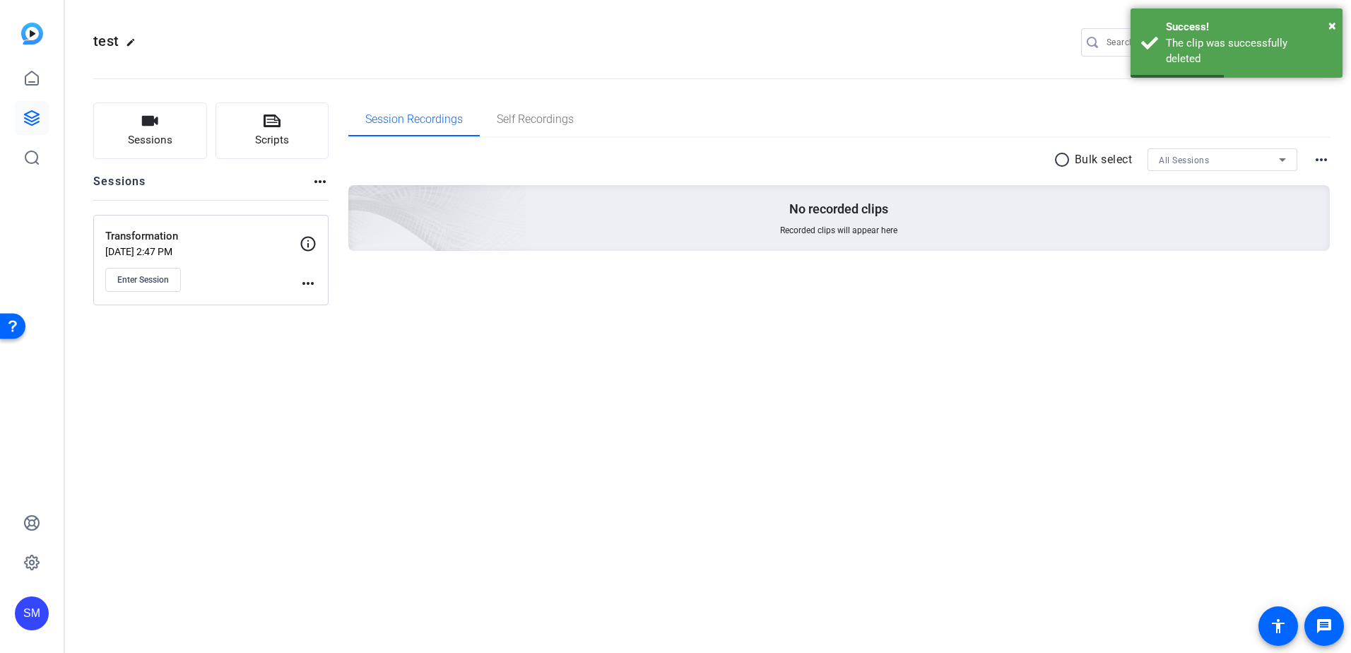
click at [30, 31] on img at bounding box center [32, 34] width 22 height 22
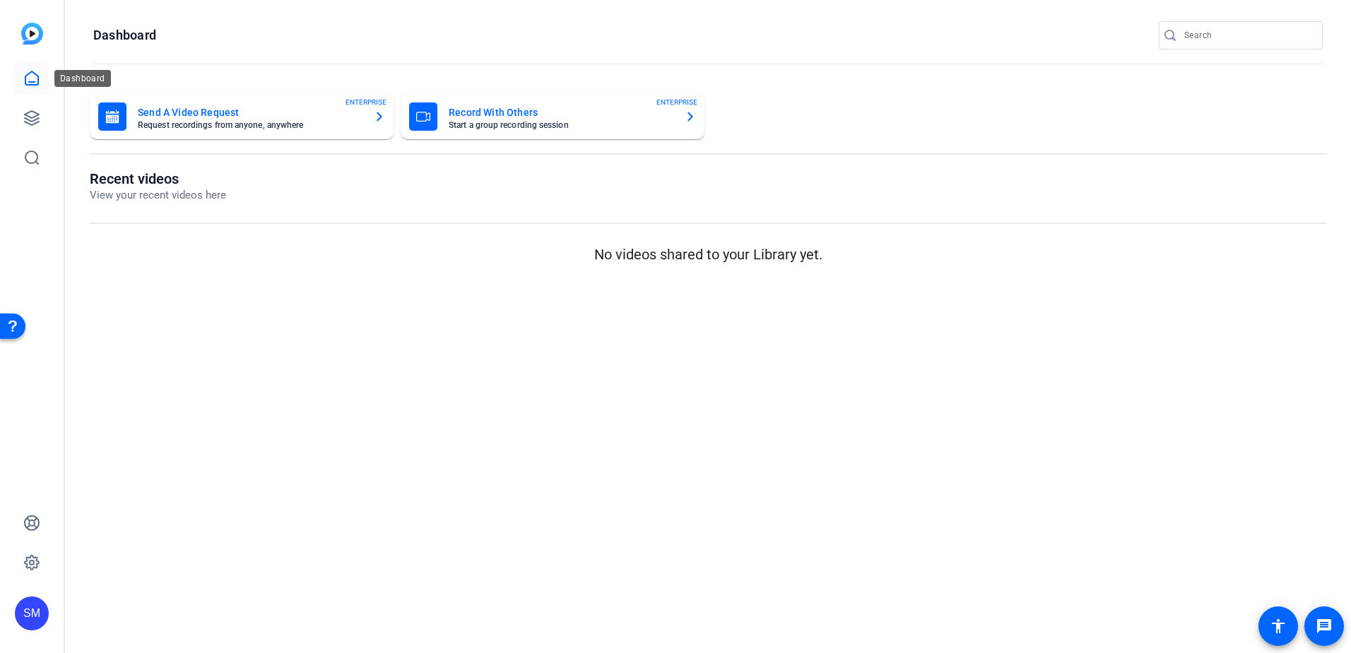
click at [33, 82] on icon at bounding box center [31, 77] width 13 height 13
click at [20, 112] on link at bounding box center [32, 118] width 34 height 34
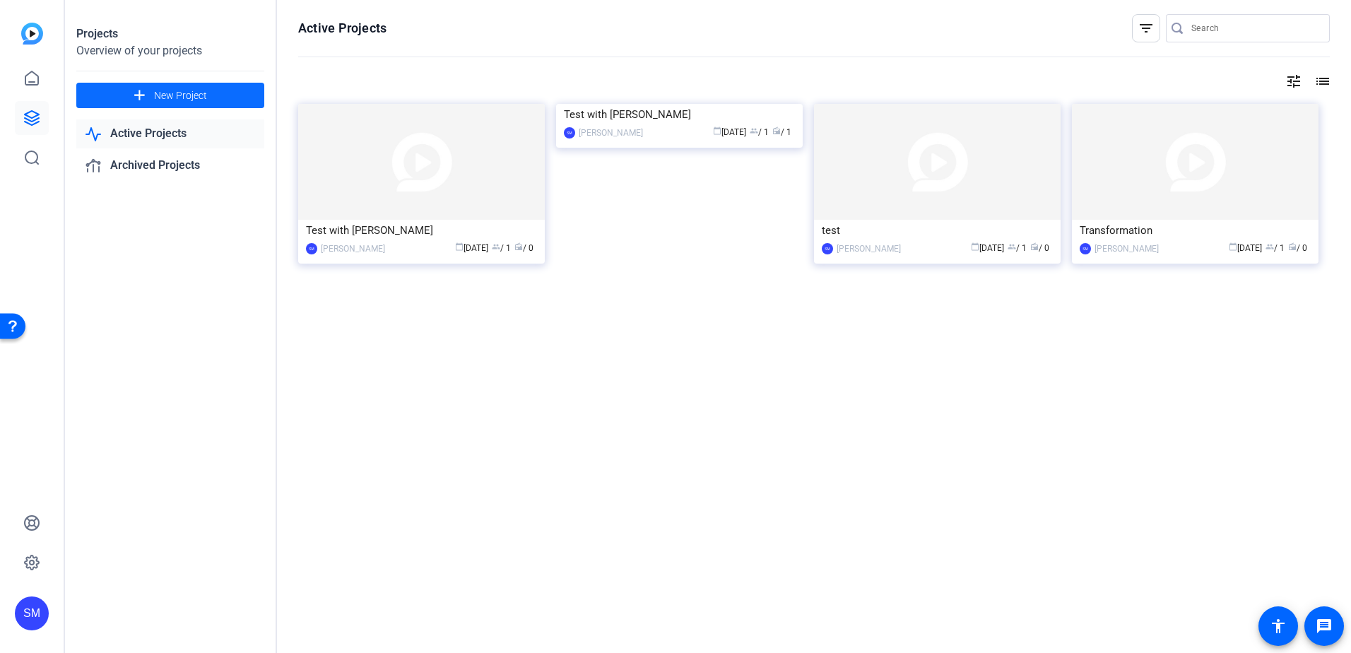
click at [169, 90] on span "New Project" at bounding box center [180, 95] width 53 height 15
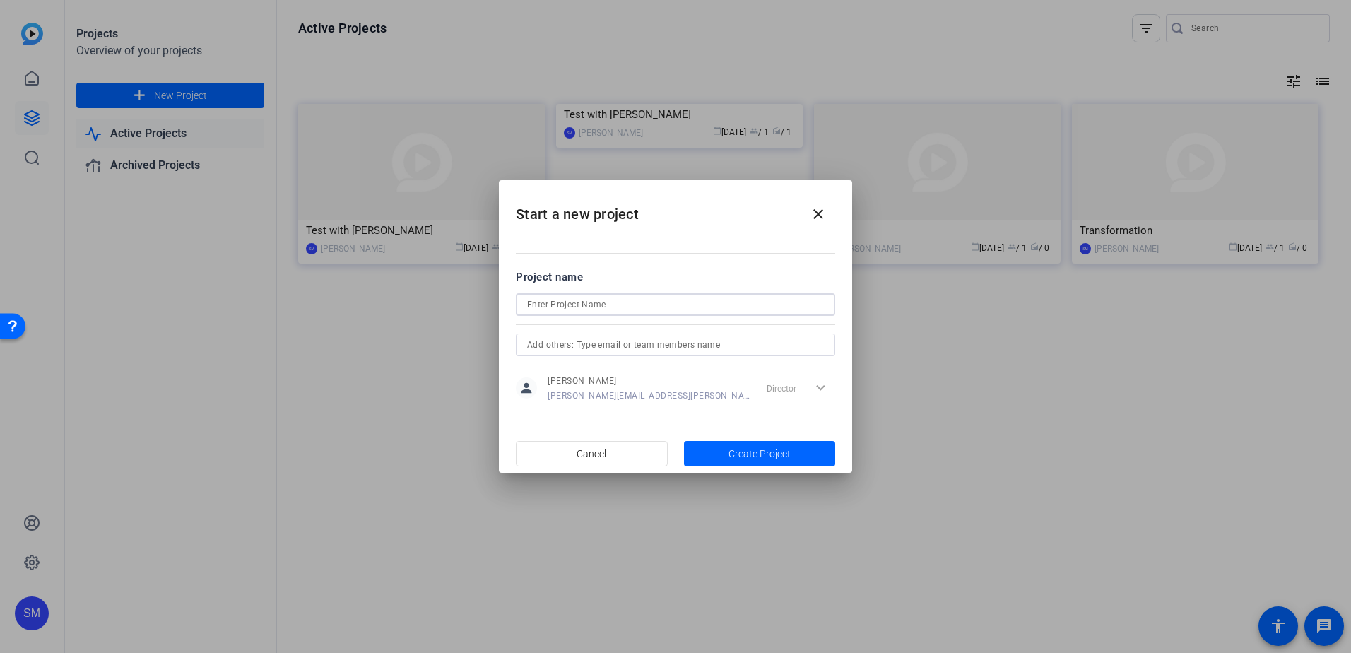
click at [619, 312] on input at bounding box center [675, 304] width 297 height 17
click at [814, 210] on mat-icon "close" at bounding box center [818, 214] width 17 height 17
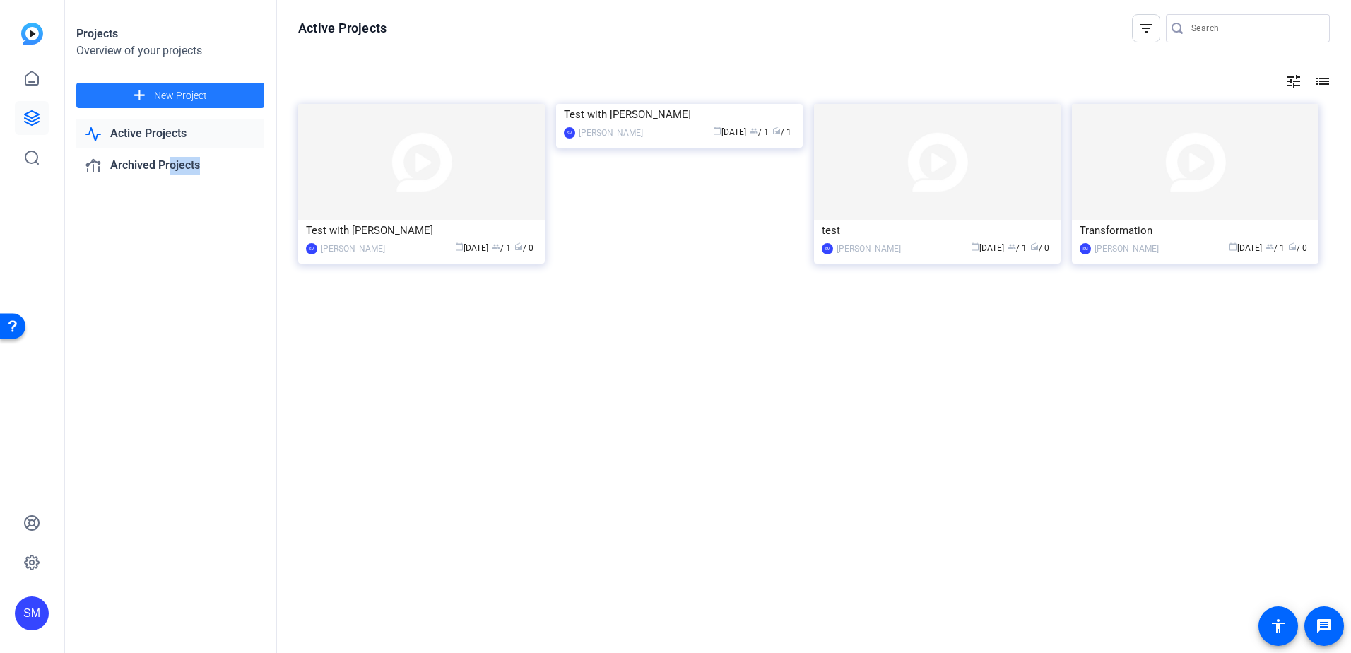
drag, startPoint x: 153, startPoint y: 313, endPoint x: 130, endPoint y: 293, distance: 30.5
click at [130, 293] on div "Projects Overview of your projects add New Project Active Projects Archived Pro…" at bounding box center [171, 326] width 212 height 653
click at [32, 33] on img at bounding box center [32, 34] width 22 height 22
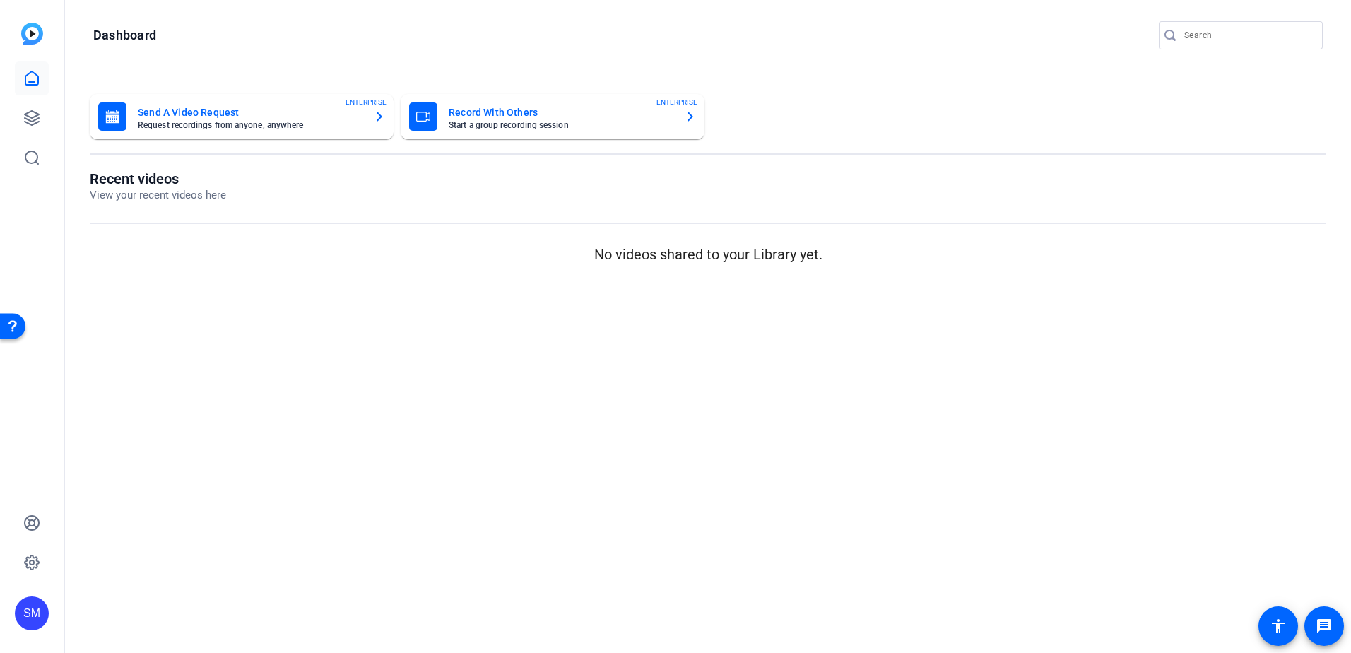
click at [503, 113] on mat-card-title "Record With Others" at bounding box center [561, 112] width 225 height 17
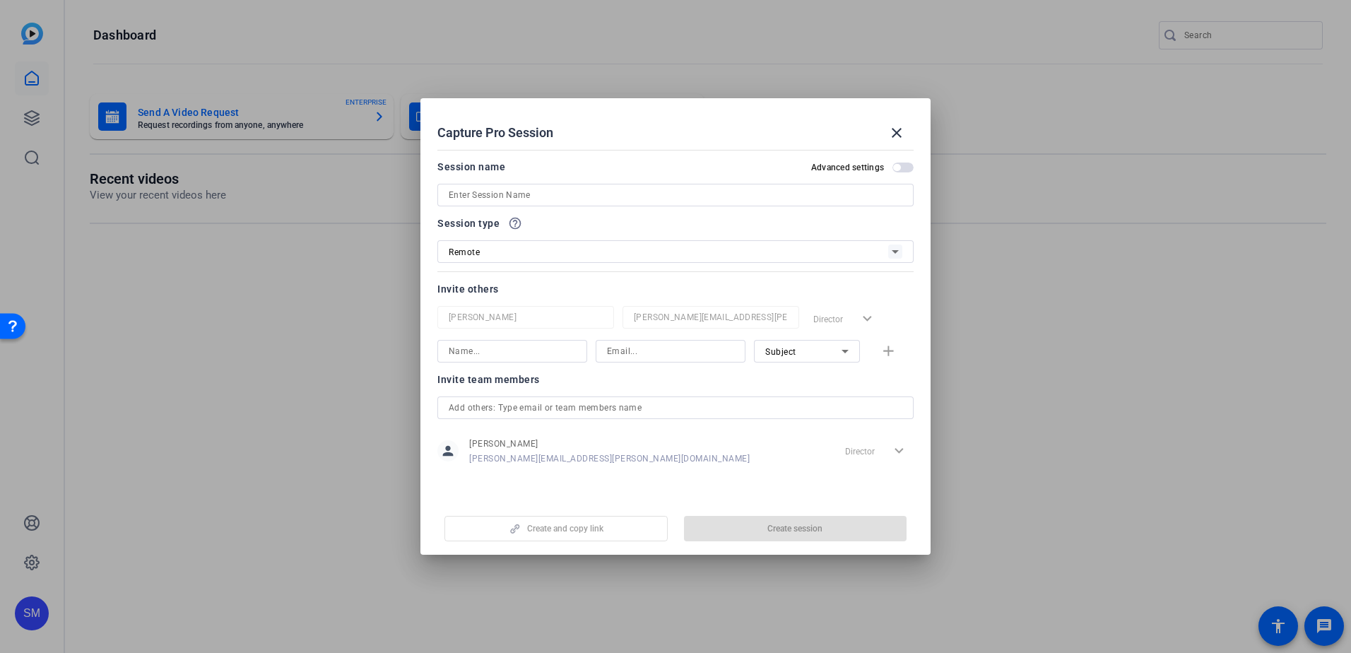
click at [495, 189] on input at bounding box center [676, 195] width 454 height 17
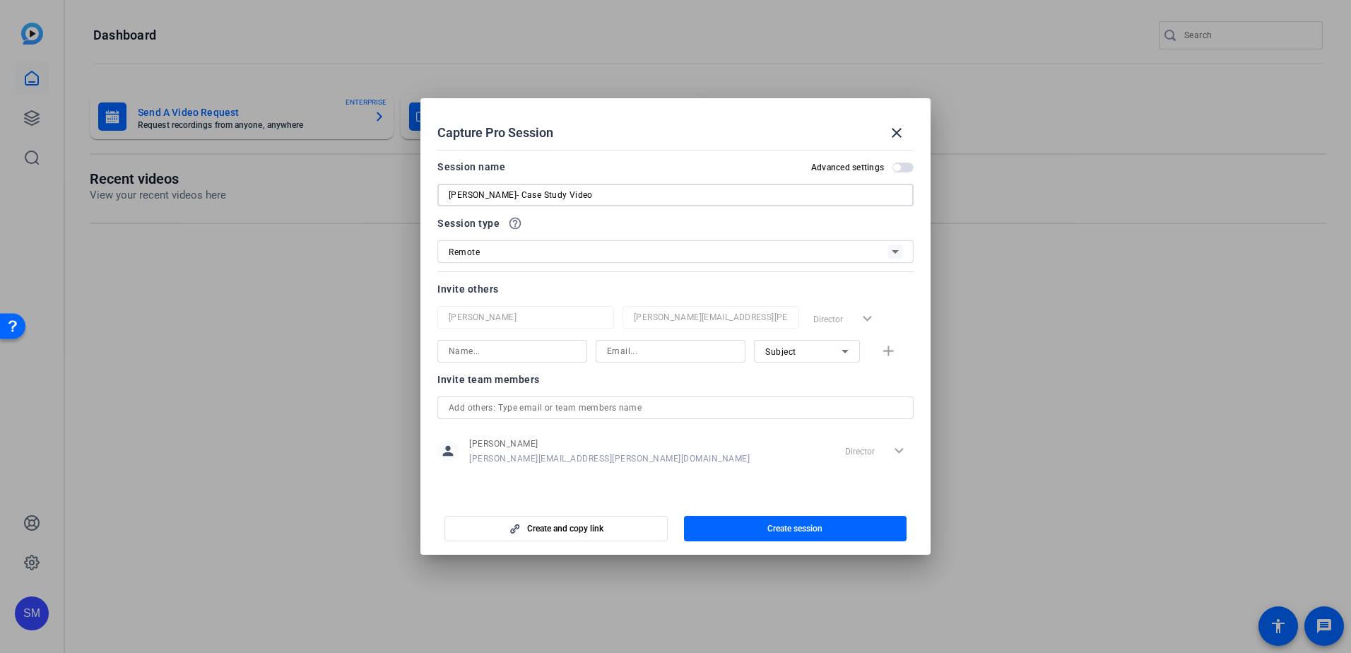
type input "[PERSON_NAME]- Case Study Video"
click at [493, 348] on input at bounding box center [512, 351] width 127 height 17
click at [894, 167] on mat-slide-toggle "Advanced settings" at bounding box center [862, 166] width 102 height 17
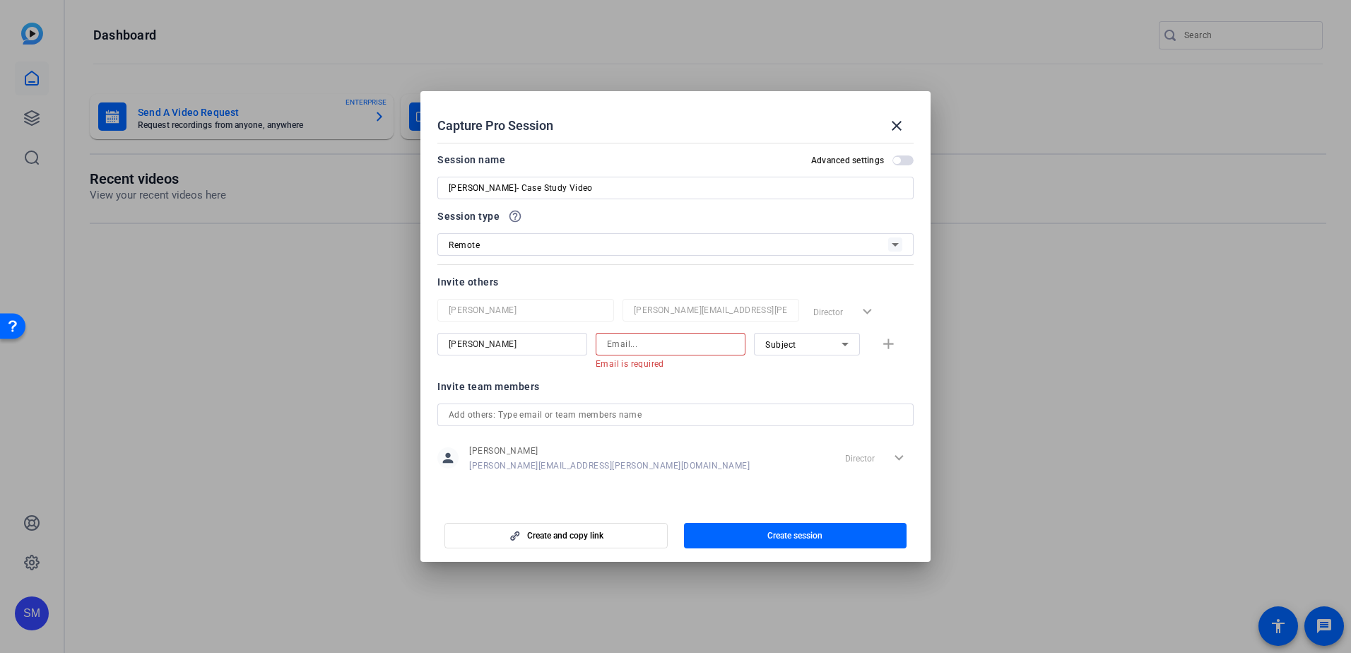
click at [640, 345] on input at bounding box center [670, 344] width 127 height 17
click at [524, 343] on input "[PERSON_NAME]" at bounding box center [512, 344] width 127 height 17
type input "[PERSON_NAME]"
click at [656, 343] on input at bounding box center [670, 344] width 127 height 17
click at [596, 244] on div "Remote" at bounding box center [668, 245] width 439 height 18
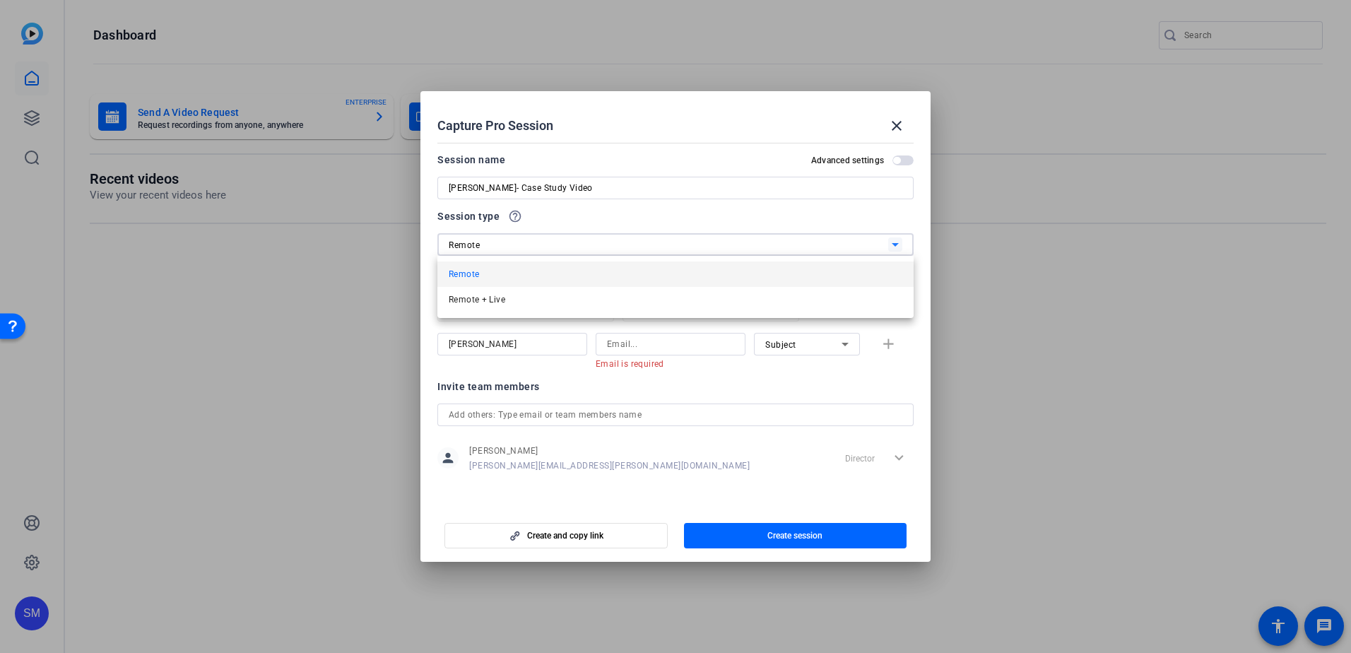
click at [596, 244] on div at bounding box center [675, 326] width 1351 height 653
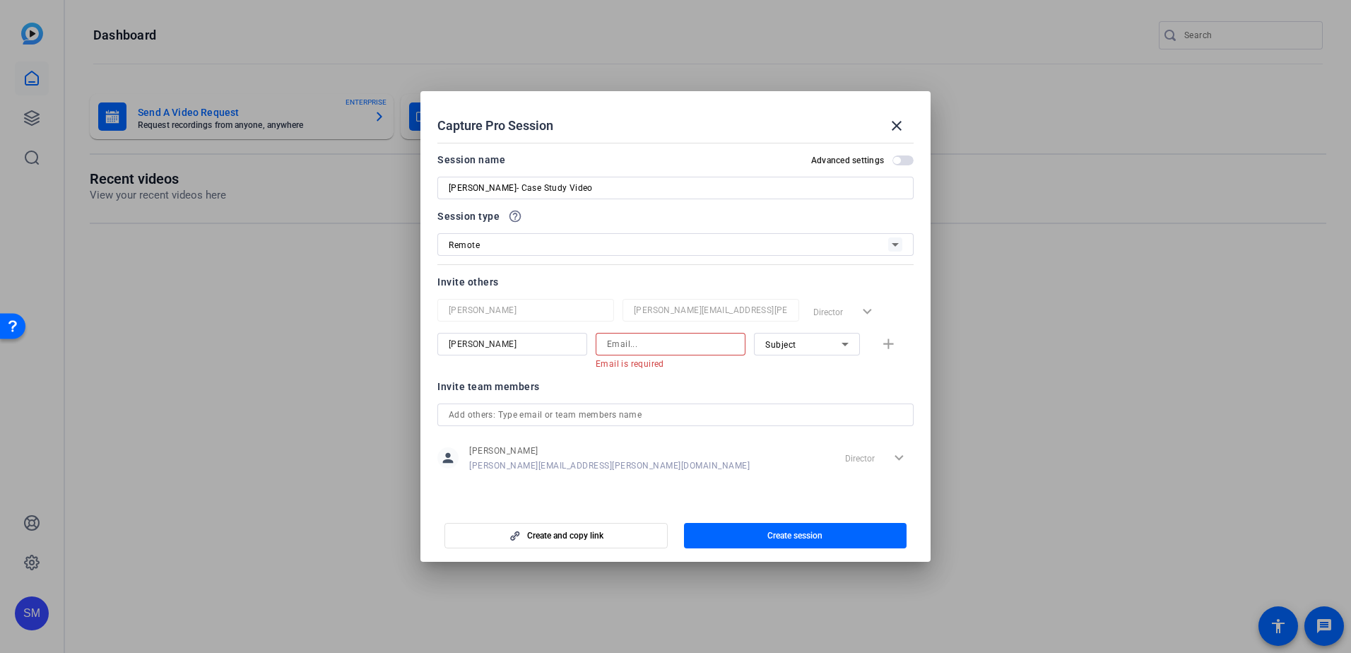
click at [656, 350] on input at bounding box center [670, 344] width 127 height 17
click at [644, 346] on input at bounding box center [670, 344] width 127 height 17
paste input "[PERSON_NAME][EMAIL_ADDRESS][DOMAIN_NAME]"
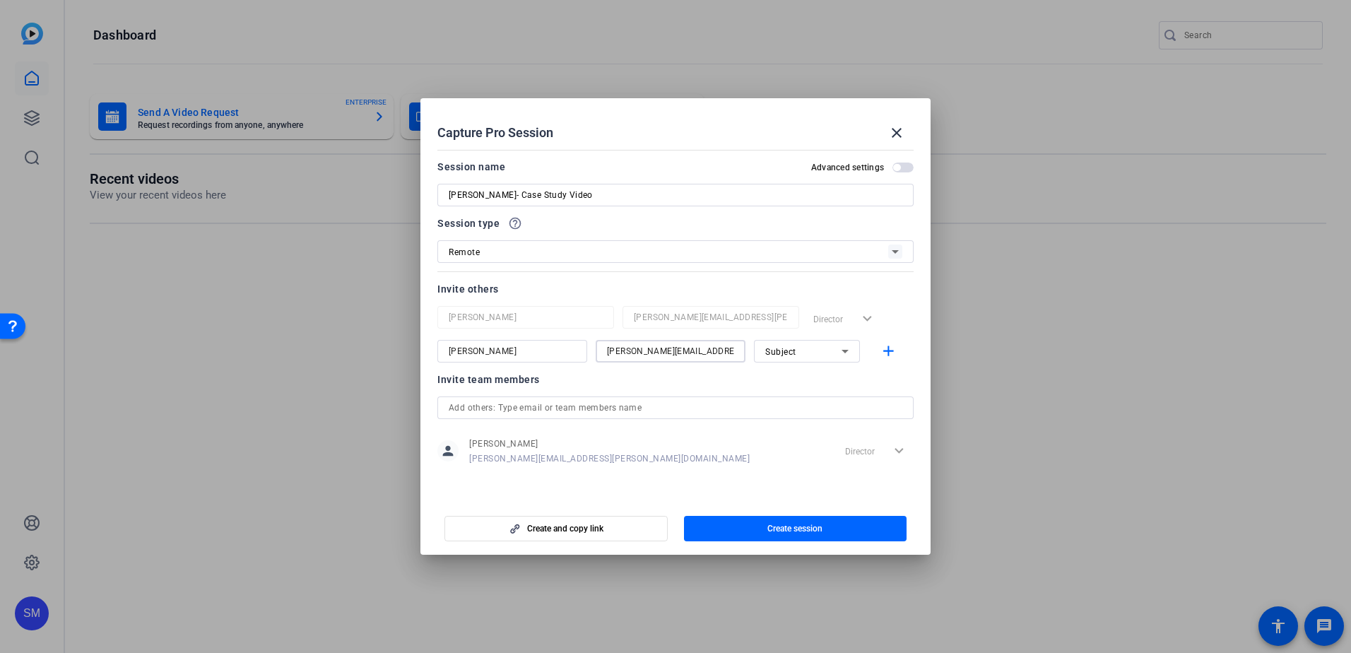
type input "[PERSON_NAME][EMAIL_ADDRESS][DOMAIN_NAME]"
click at [904, 390] on div "Invite team members person [PERSON_NAME] [PERSON_NAME][EMAIL_ADDRESS][PERSON_NA…" at bounding box center [675, 427] width 476 height 112
click at [753, 529] on span "button" at bounding box center [795, 529] width 223 height 34
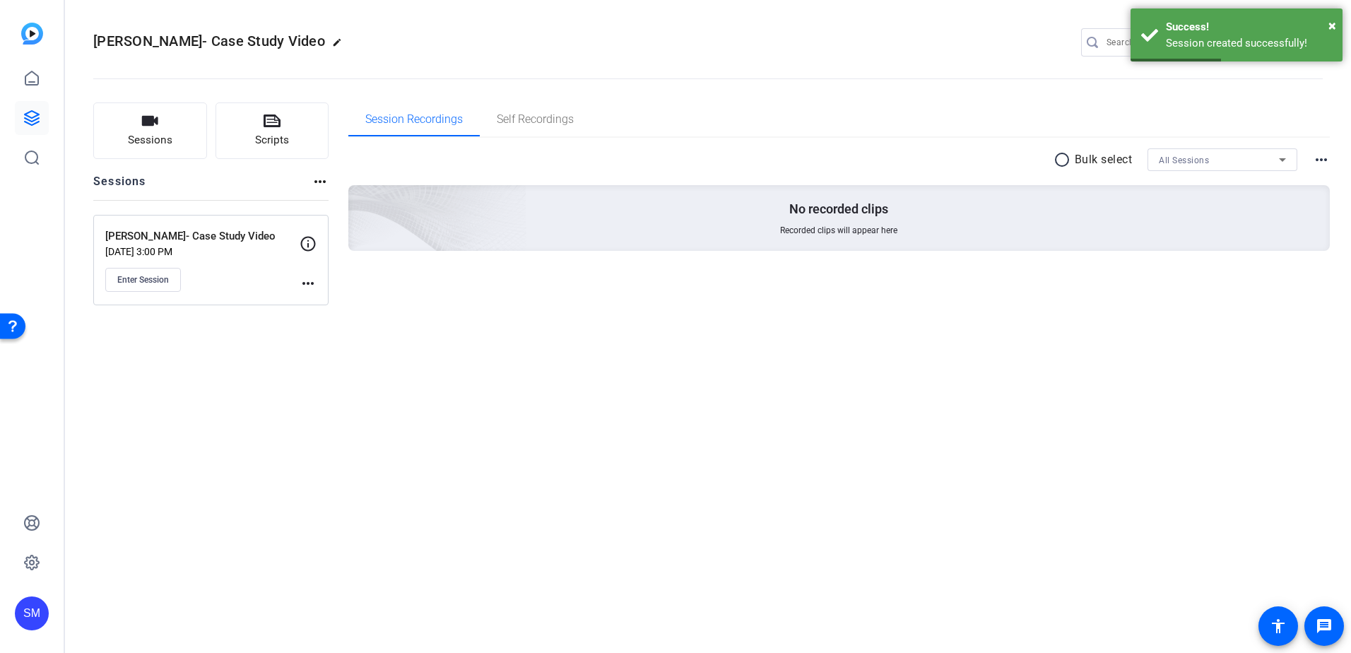
click at [307, 283] on mat-icon "more_horiz" at bounding box center [308, 283] width 17 height 17
click at [317, 302] on span "Edit Session" at bounding box center [343, 303] width 64 height 17
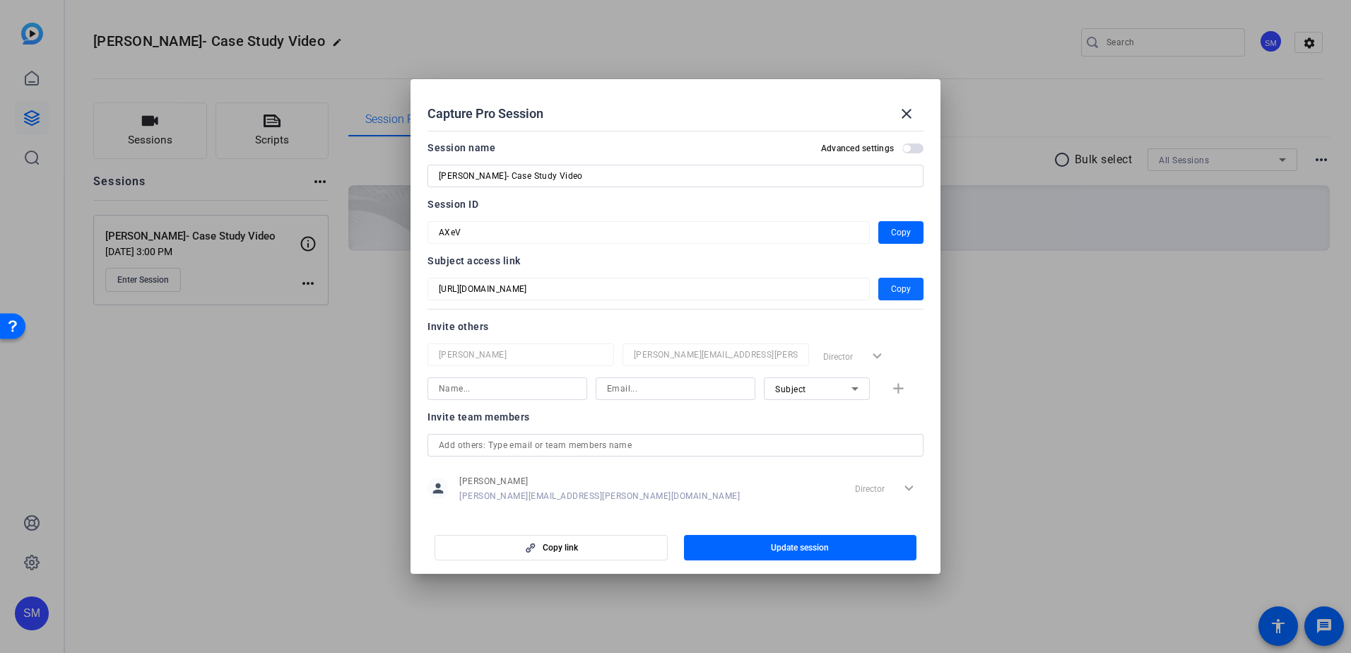
click at [892, 285] on span "Copy" at bounding box center [901, 288] width 20 height 17
click at [891, 236] on span "Copy" at bounding box center [901, 232] width 20 height 17
click at [906, 109] on mat-icon "close" at bounding box center [906, 113] width 17 height 17
